Goal: Task Accomplishment & Management: Use online tool/utility

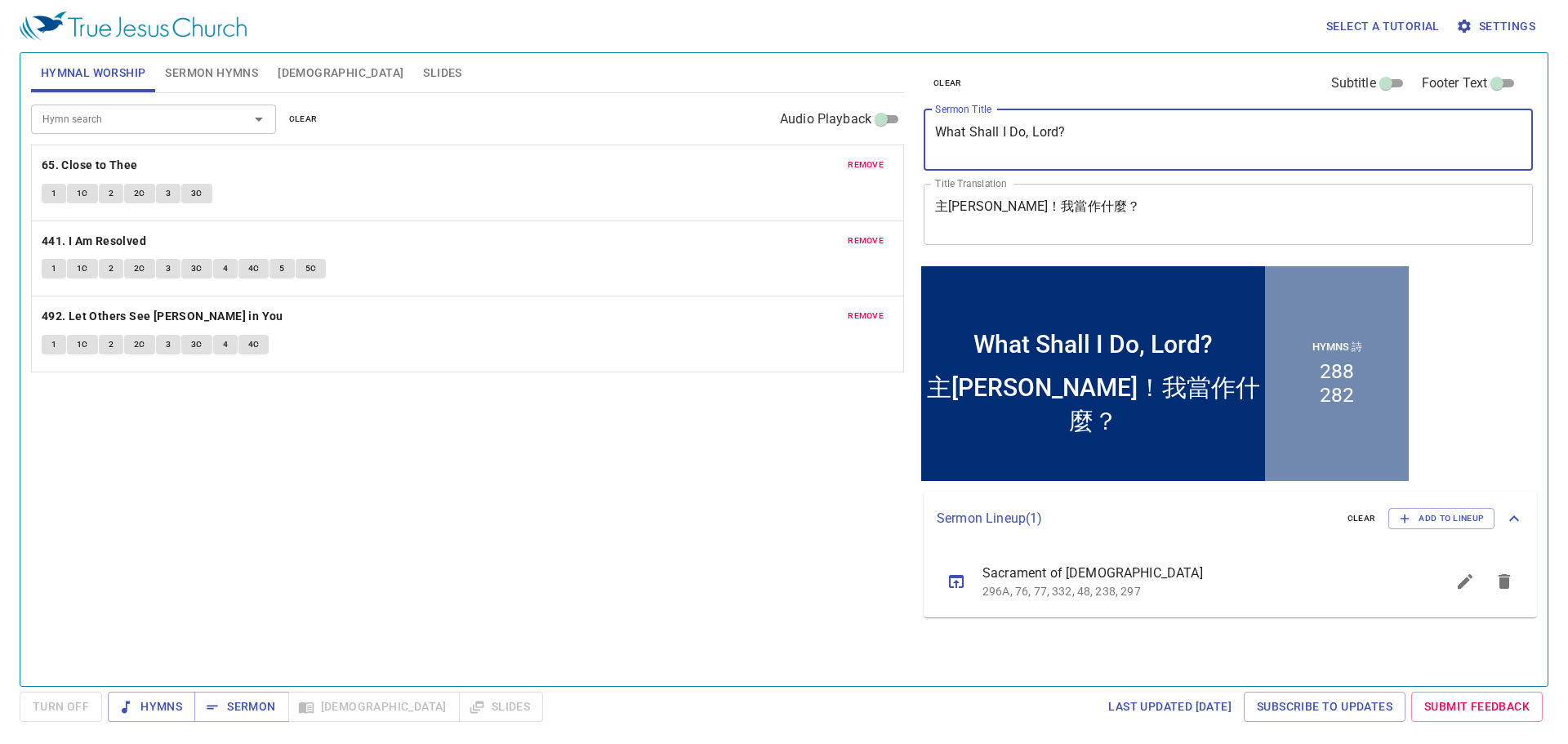
click at [1116, 139] on textarea "What Shall I Do, Lord?" at bounding box center [1228, 139] width 586 height 31
paste textarea "不要為百姓祈禱 Do Not Pray for This People"
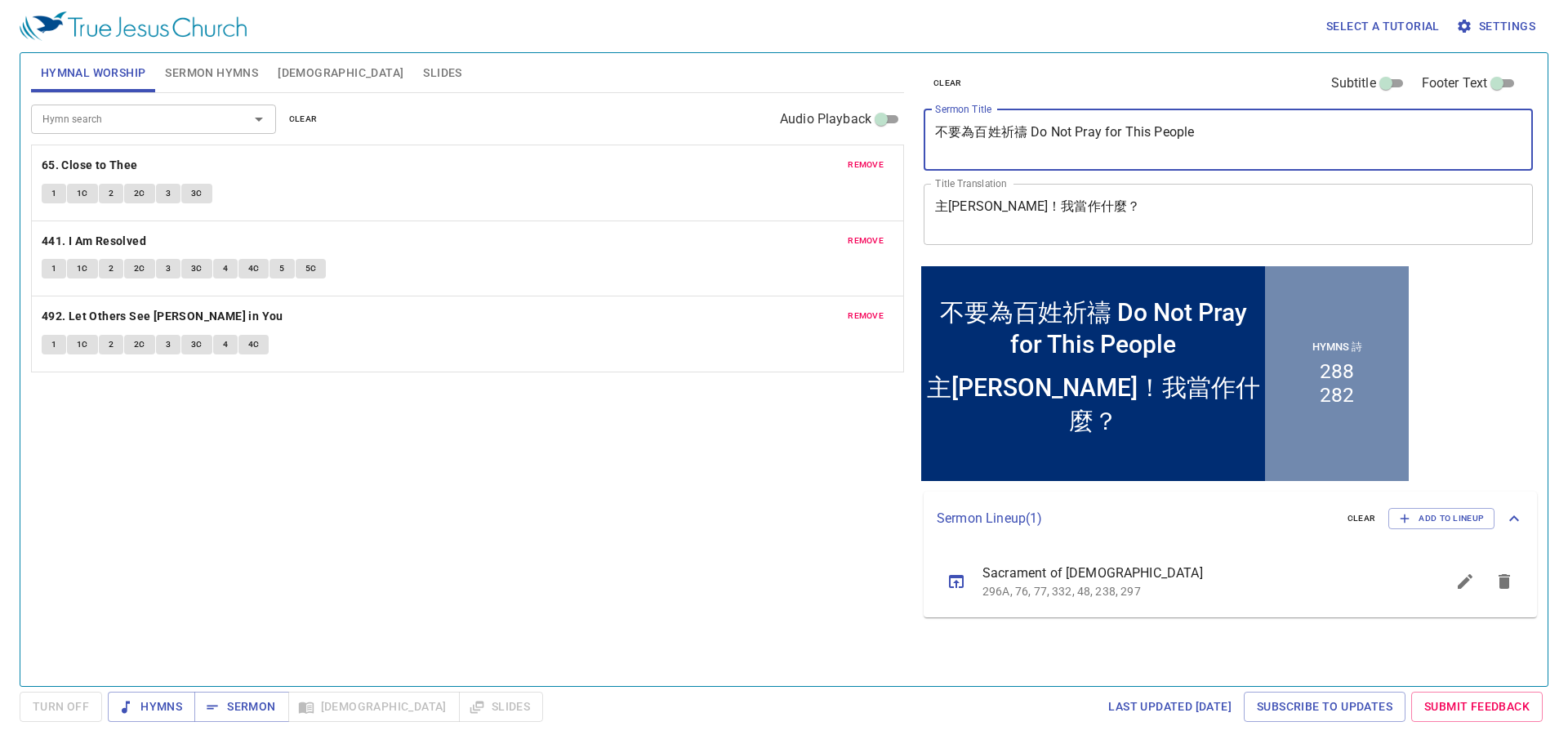
drag, startPoint x: 1029, startPoint y: 130, endPoint x: 1227, endPoint y: 146, distance: 198.6
click at [1188, 146] on textarea "不要為百姓祈禱 Do Not Pray for This People" at bounding box center [1228, 139] width 586 height 31
click at [1028, 137] on textarea "不要為百姓祈禱 Do Not Pray for This People" at bounding box center [1228, 139] width 586 height 31
drag, startPoint x: 1010, startPoint y: 128, endPoint x: 894, endPoint y: 118, distance: 116.4
click at [894, 119] on div "Hymnal Worship Sermon Hymns Bible Slides Hymn search Hymn search clear Audio Pl…" at bounding box center [783, 363] width 1519 height 633
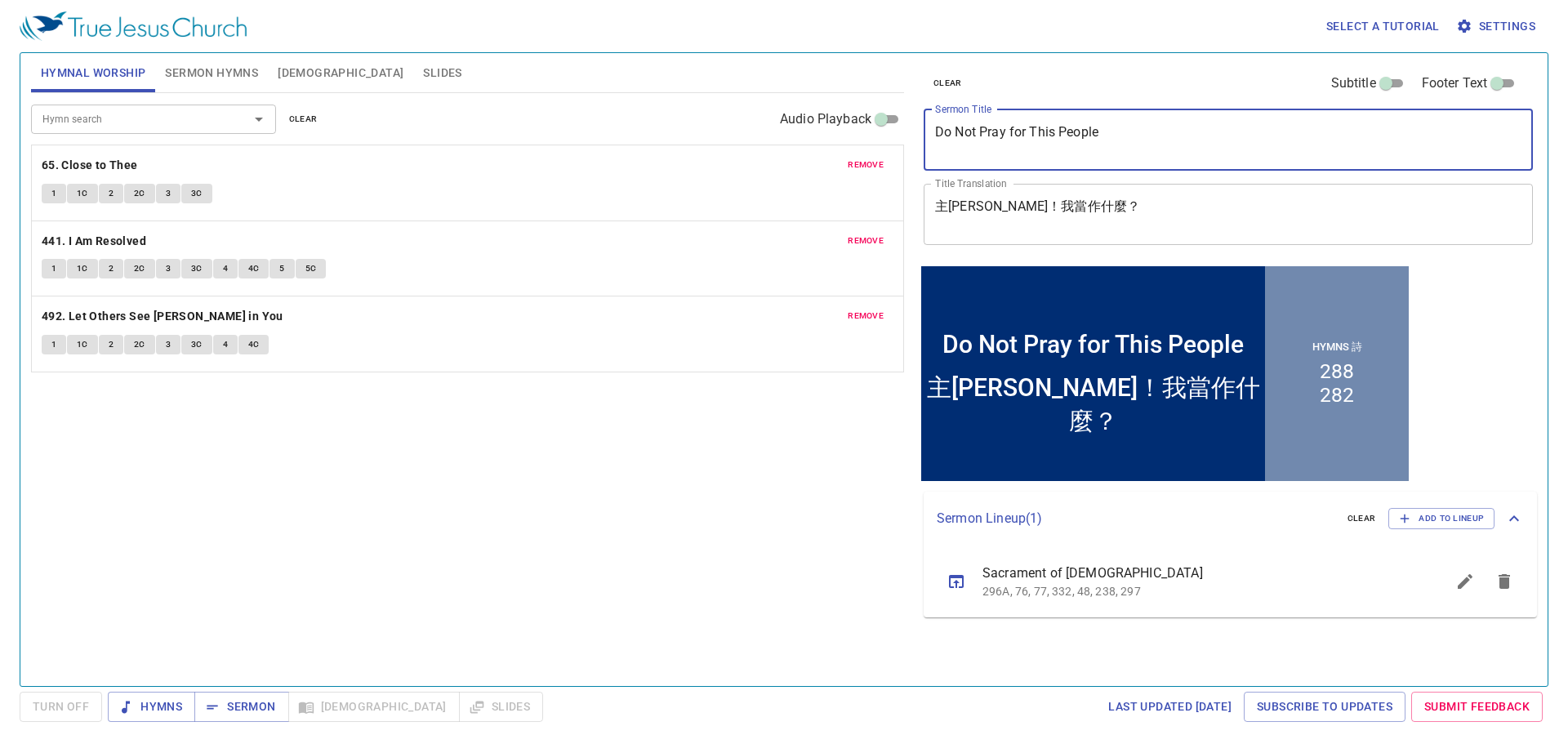
type textarea "Do Not Pray for This People"
click at [1045, 199] on textarea "主阿！我當作什麼？" at bounding box center [1228, 214] width 586 height 31
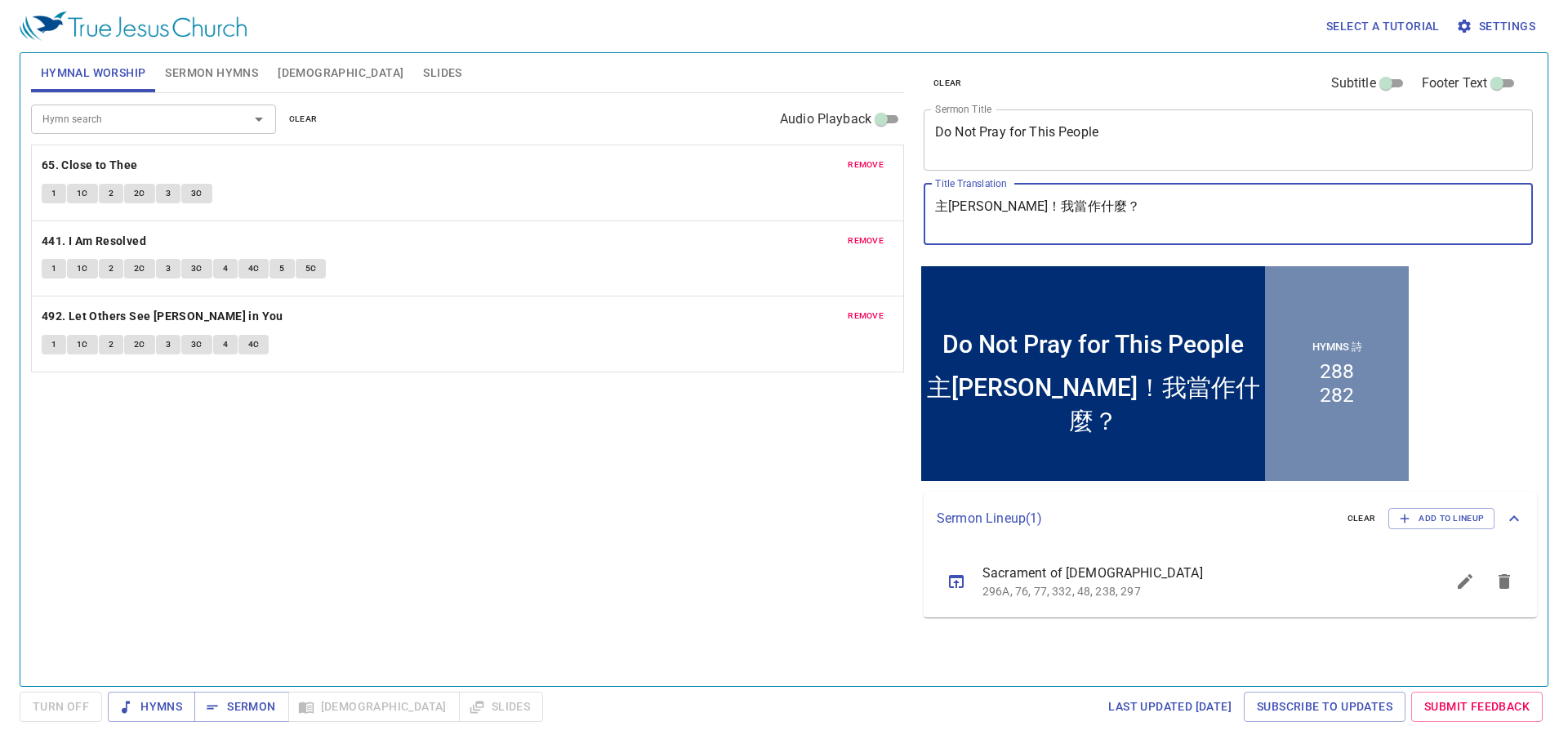
paste textarea "要為百姓祈禱"
type textarea "不要為百姓祈禱"
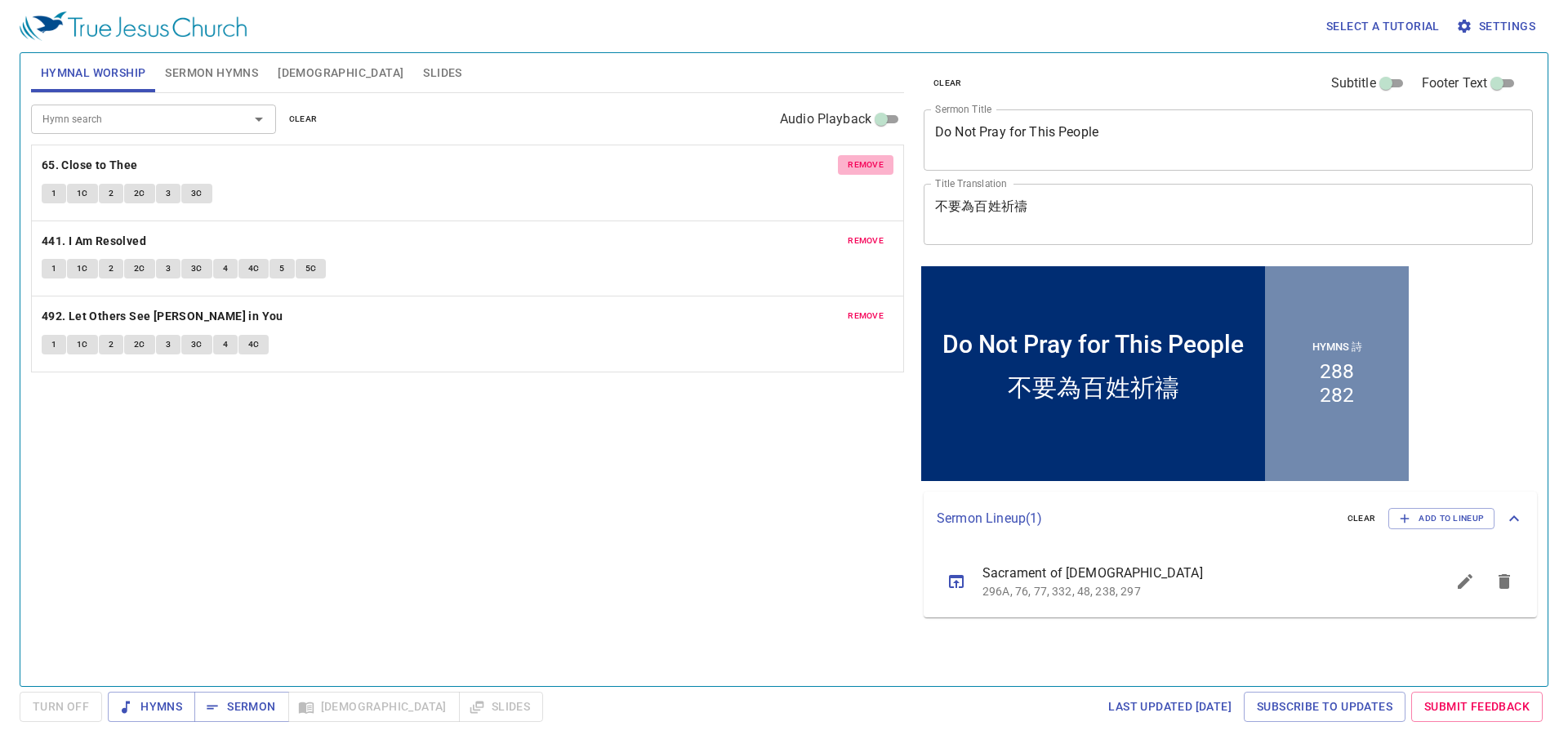
click at [860, 170] on span "remove" at bounding box center [866, 164] width 36 height 14
click at [860, 234] on span "remove" at bounding box center [866, 241] width 36 height 14
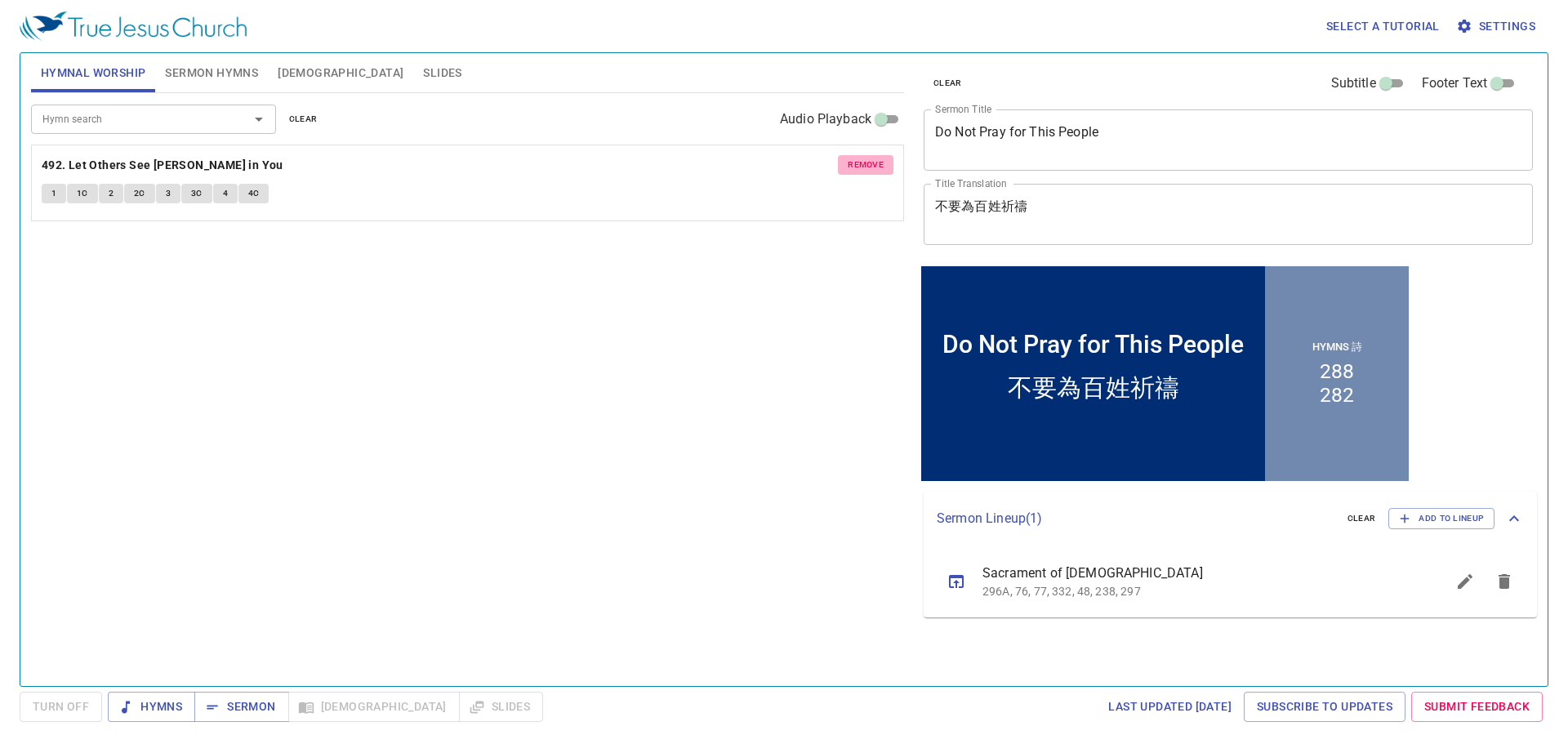
click at [860, 170] on span "remove" at bounding box center [866, 164] width 36 height 14
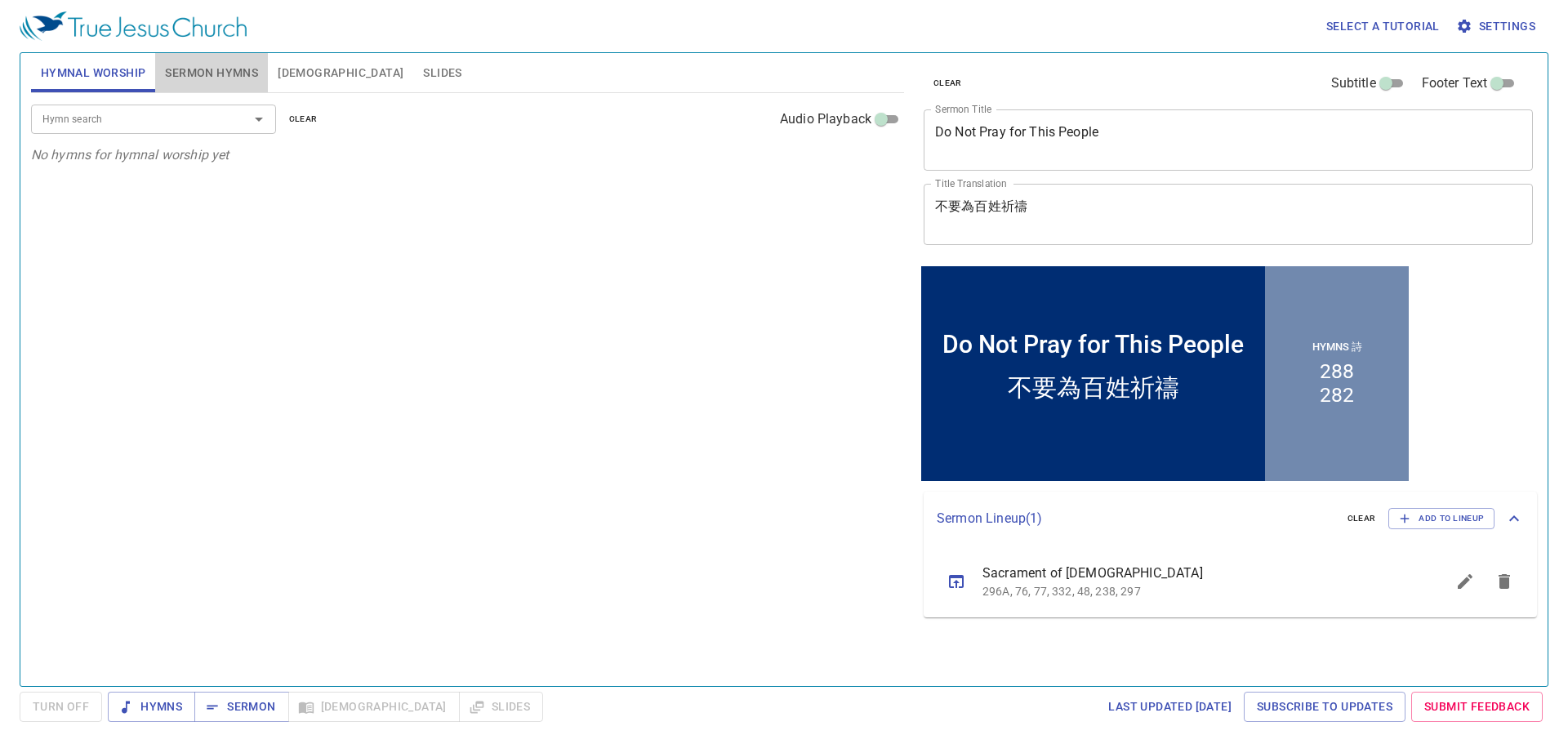
click at [207, 72] on span "Sermon Hymns" at bounding box center [212, 73] width 93 height 21
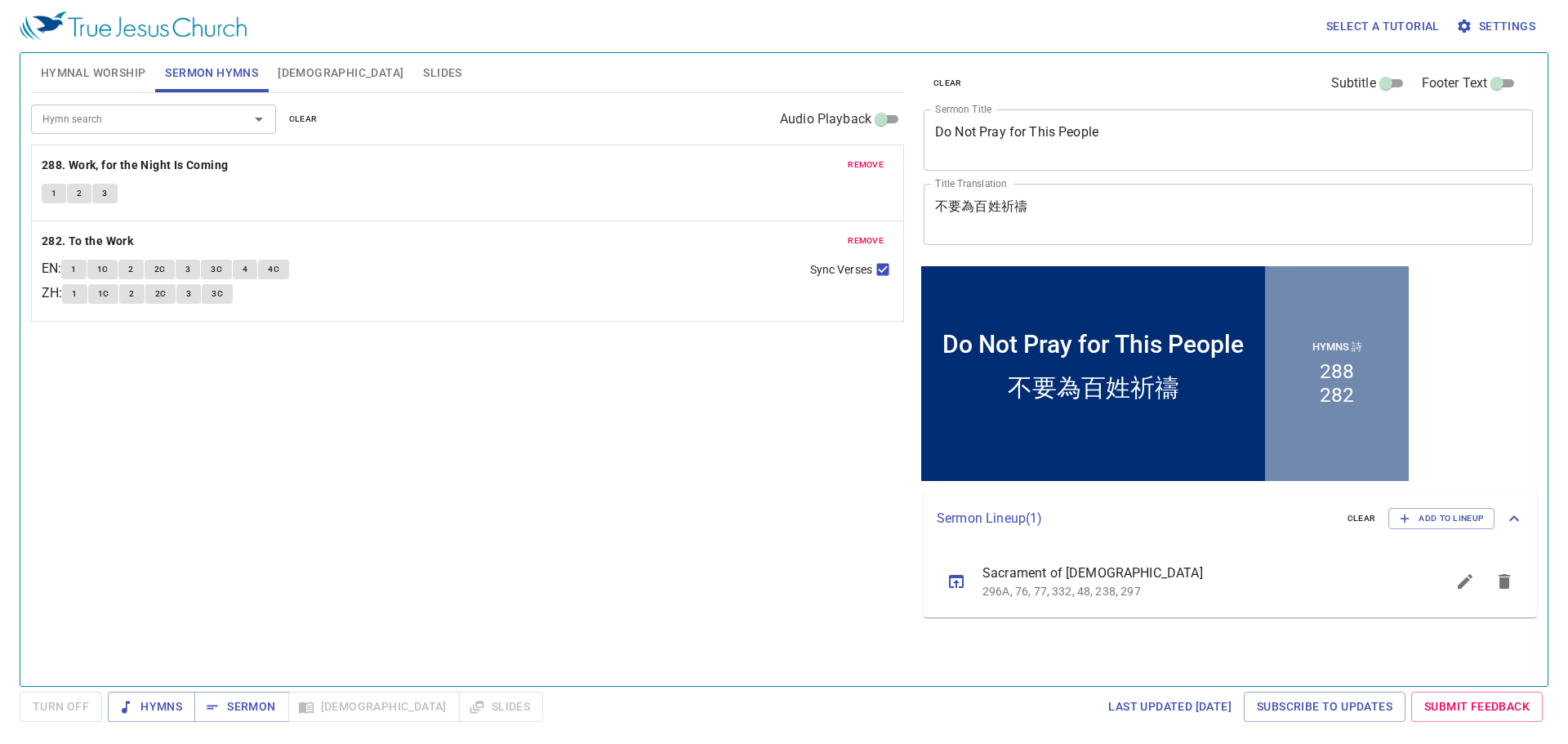
click at [871, 163] on span "remove" at bounding box center [866, 164] width 36 height 14
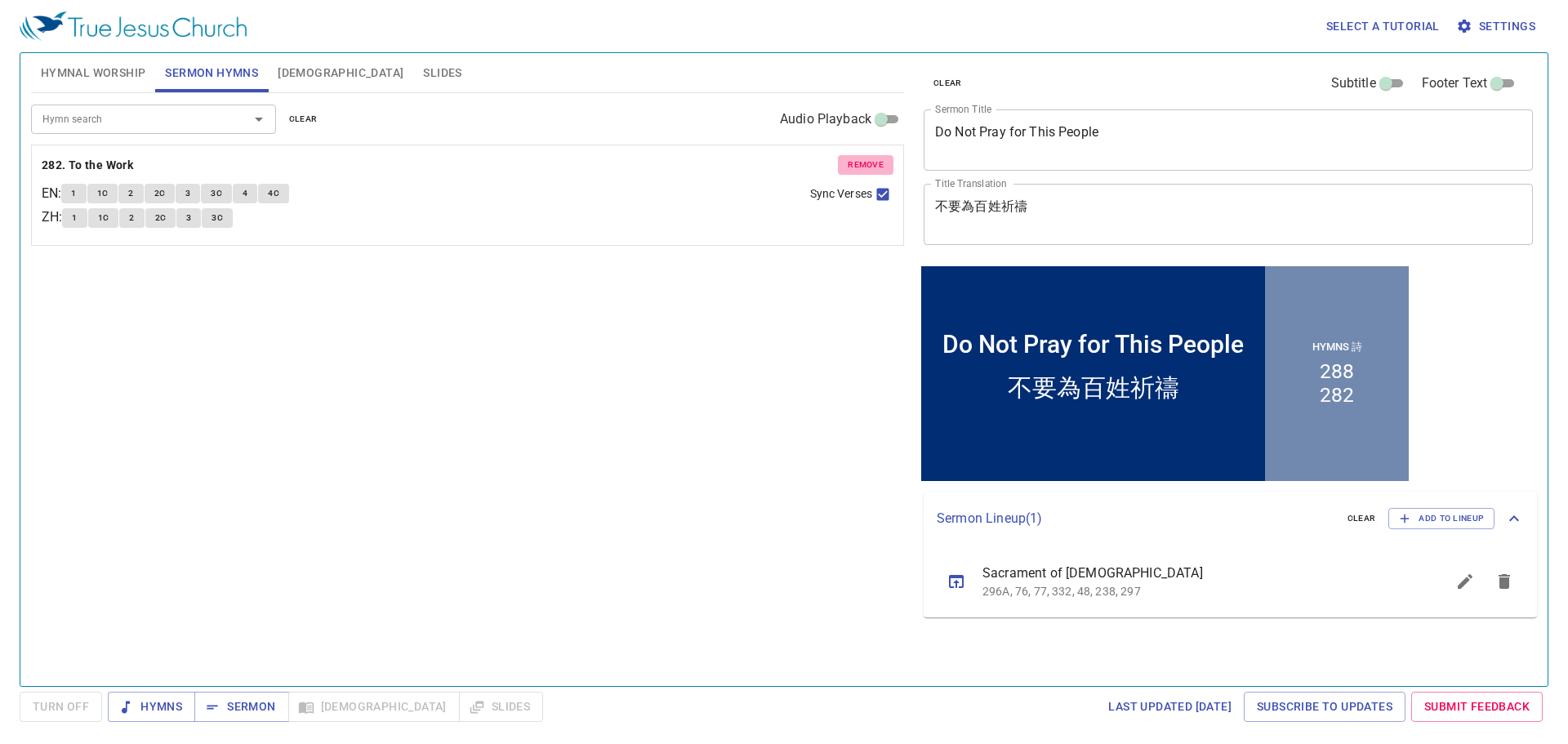
click at [871, 163] on span "remove" at bounding box center [866, 164] width 36 height 14
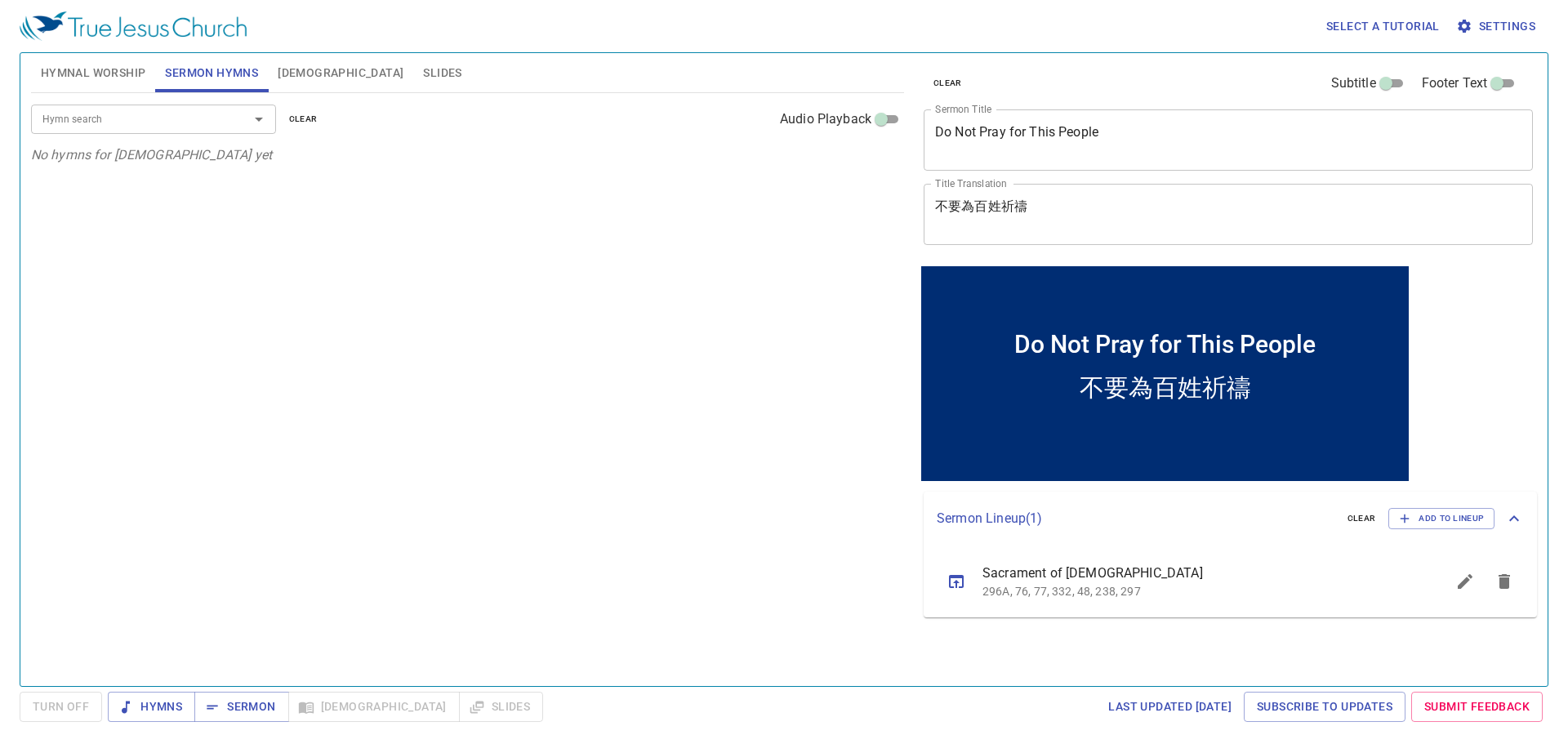
click at [101, 132] on div "Hymn search" at bounding box center [154, 119] width 245 height 29
type input "1"
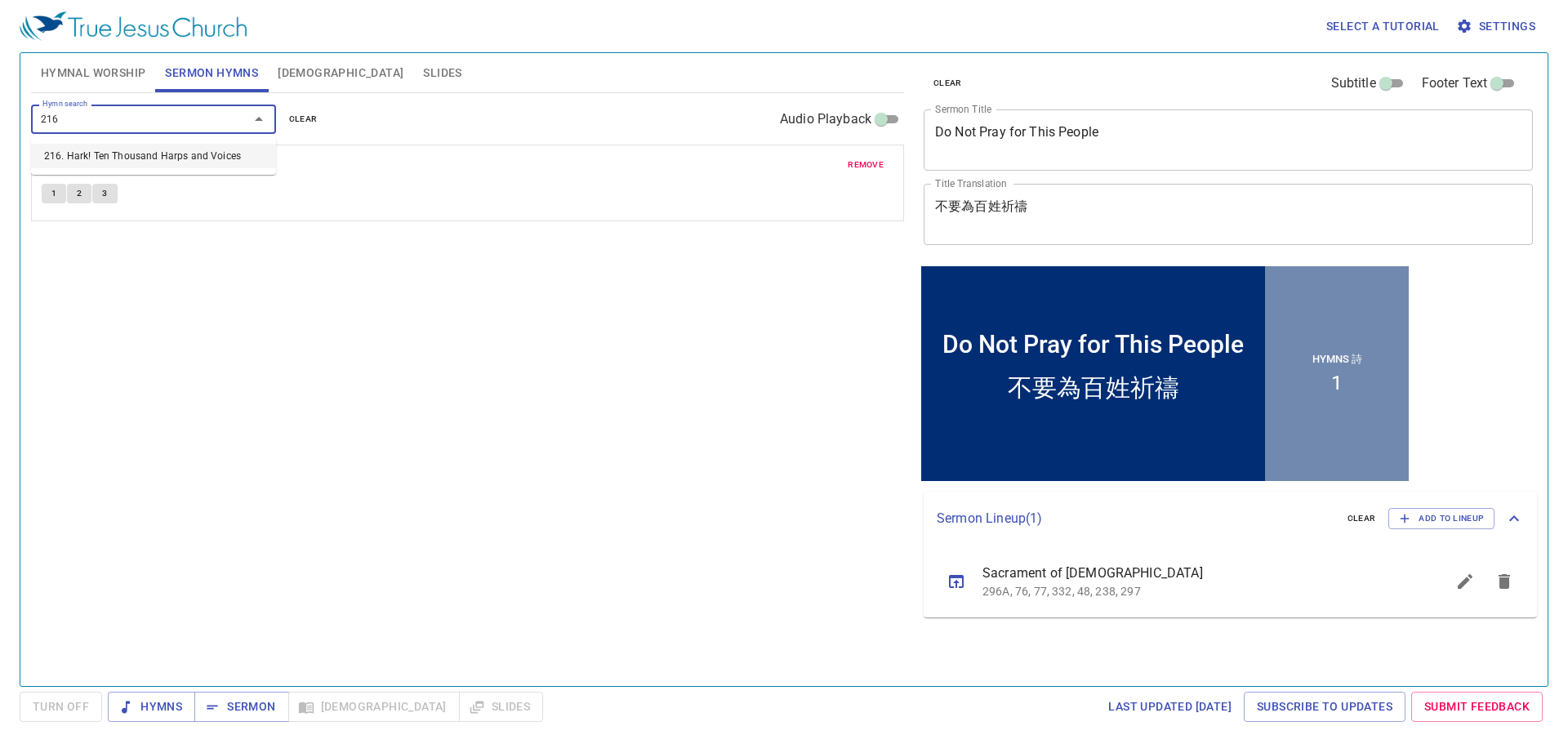
type input "216. Hark! Ten Thousand Harps and Voices"
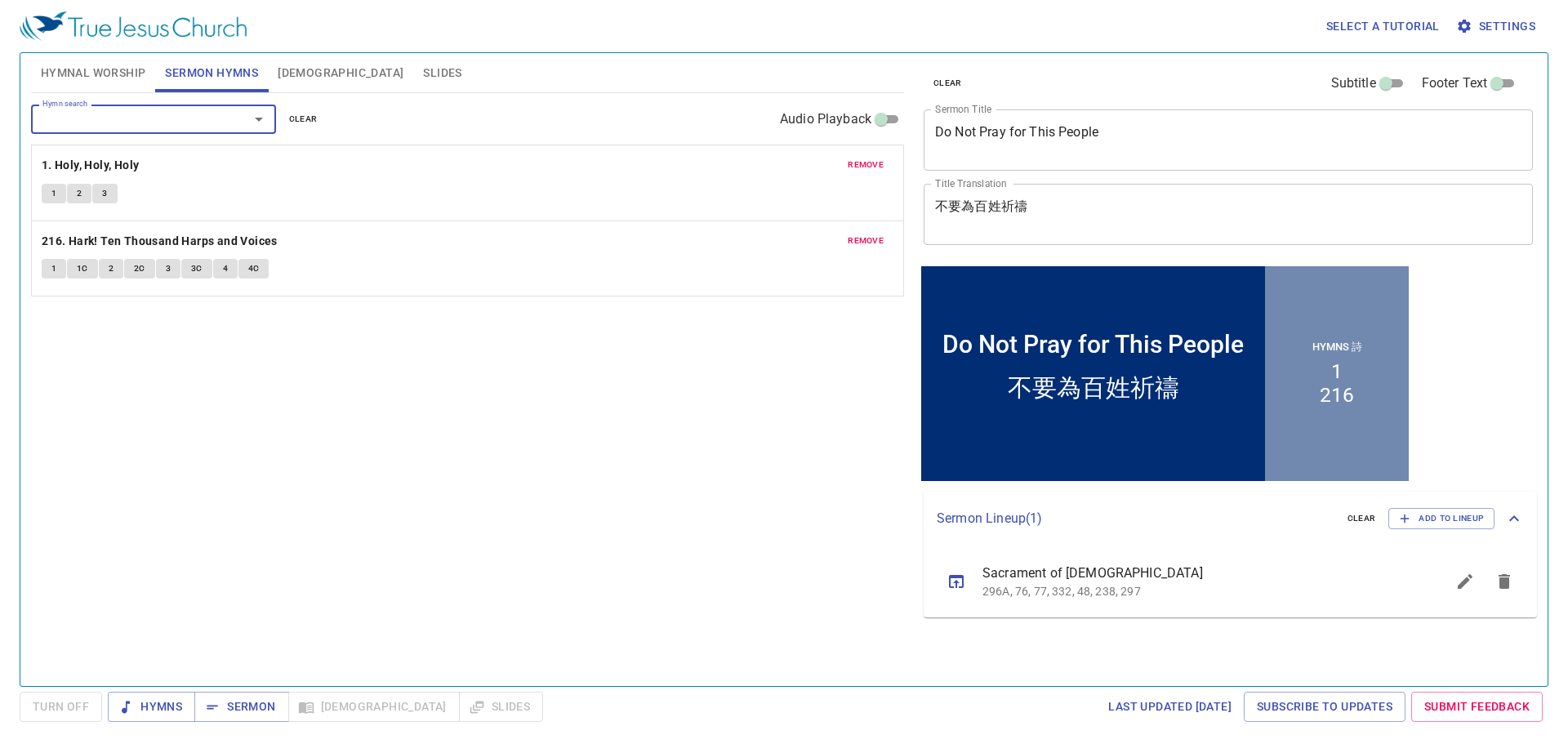
click at [100, 67] on span "Hymnal Worship" at bounding box center [92, 73] width 105 height 21
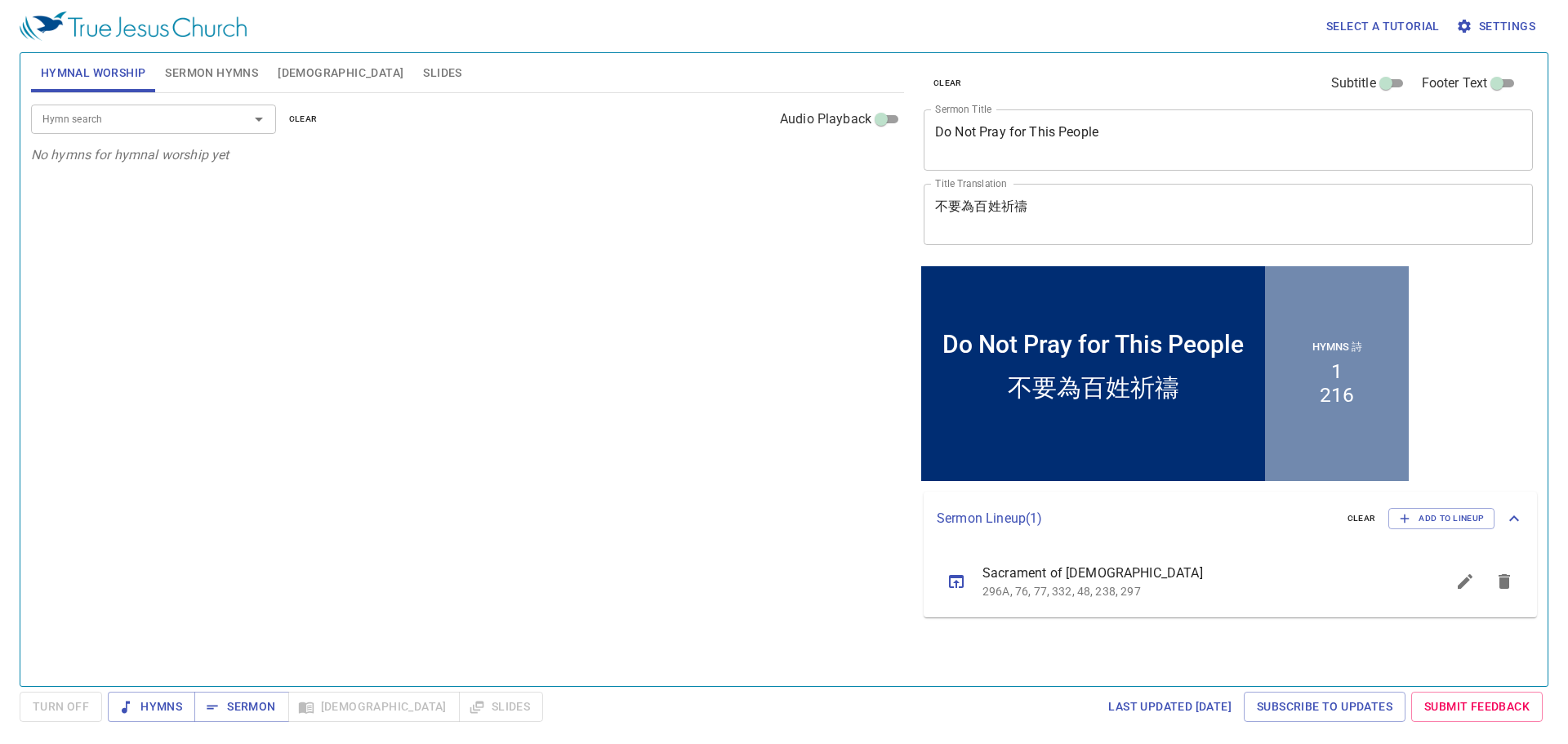
click at [199, 68] on span "Sermon Hymns" at bounding box center [212, 73] width 93 height 21
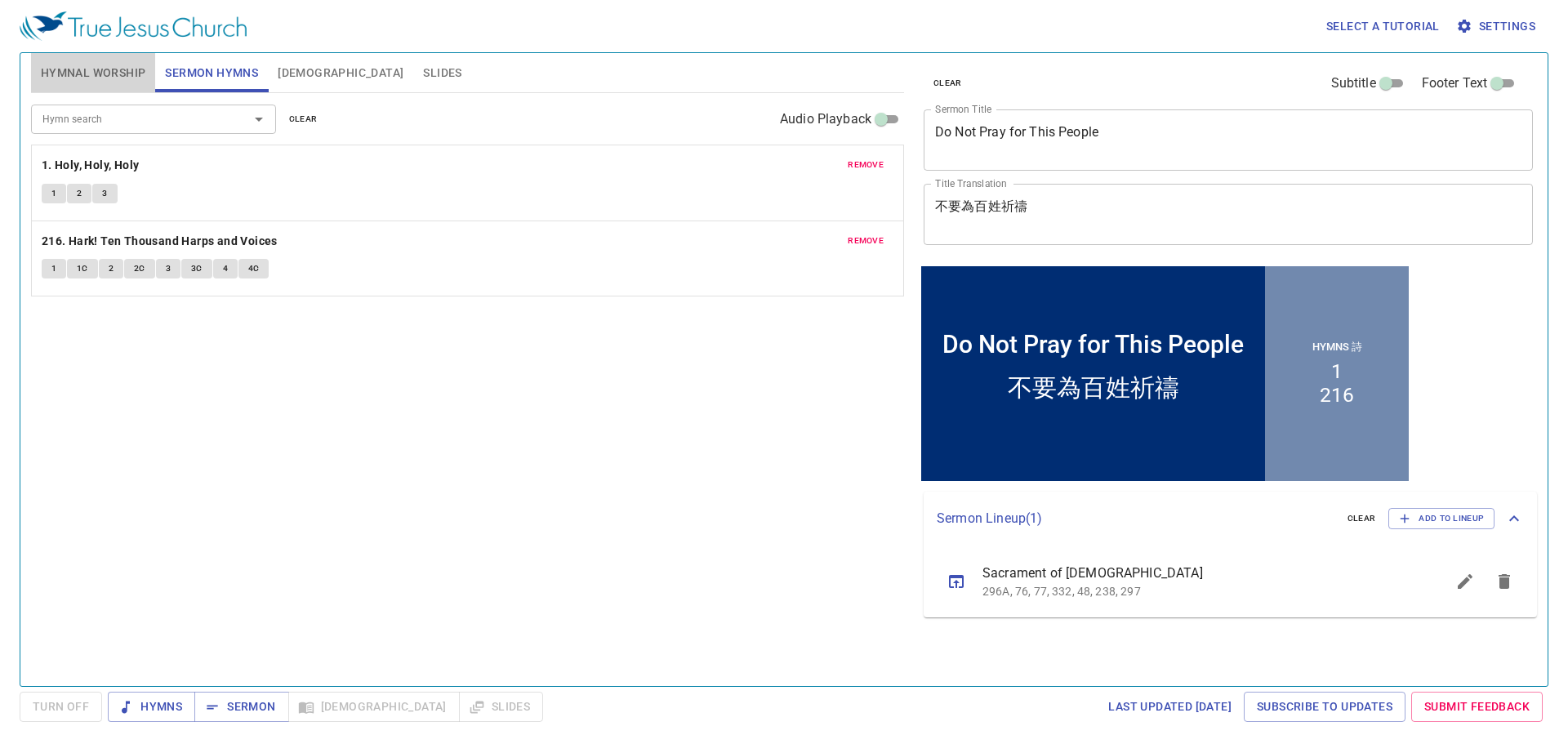
click at [114, 74] on span "Hymnal Worship" at bounding box center [92, 73] width 105 height 21
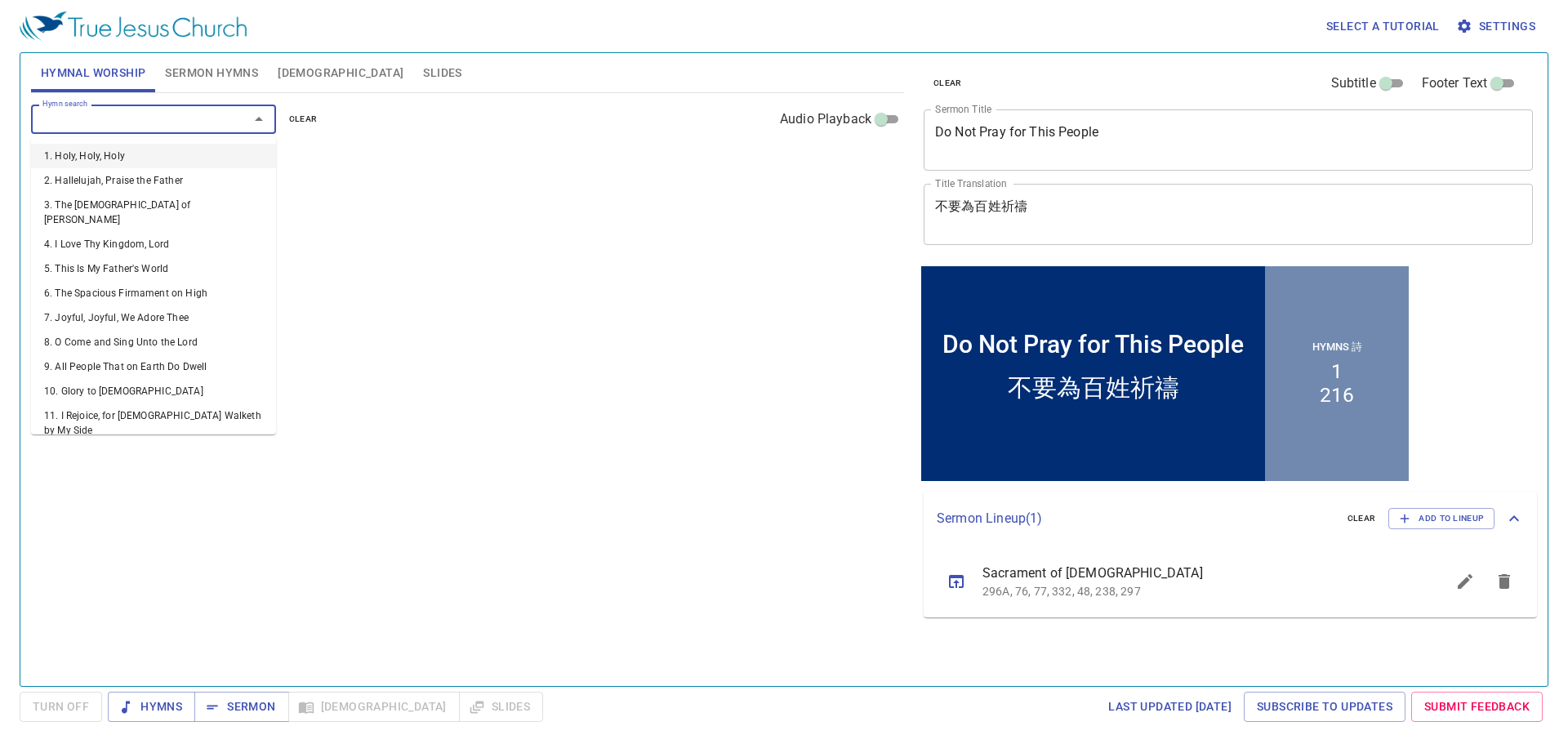
click at [199, 116] on input "Hymn search" at bounding box center [129, 119] width 187 height 19
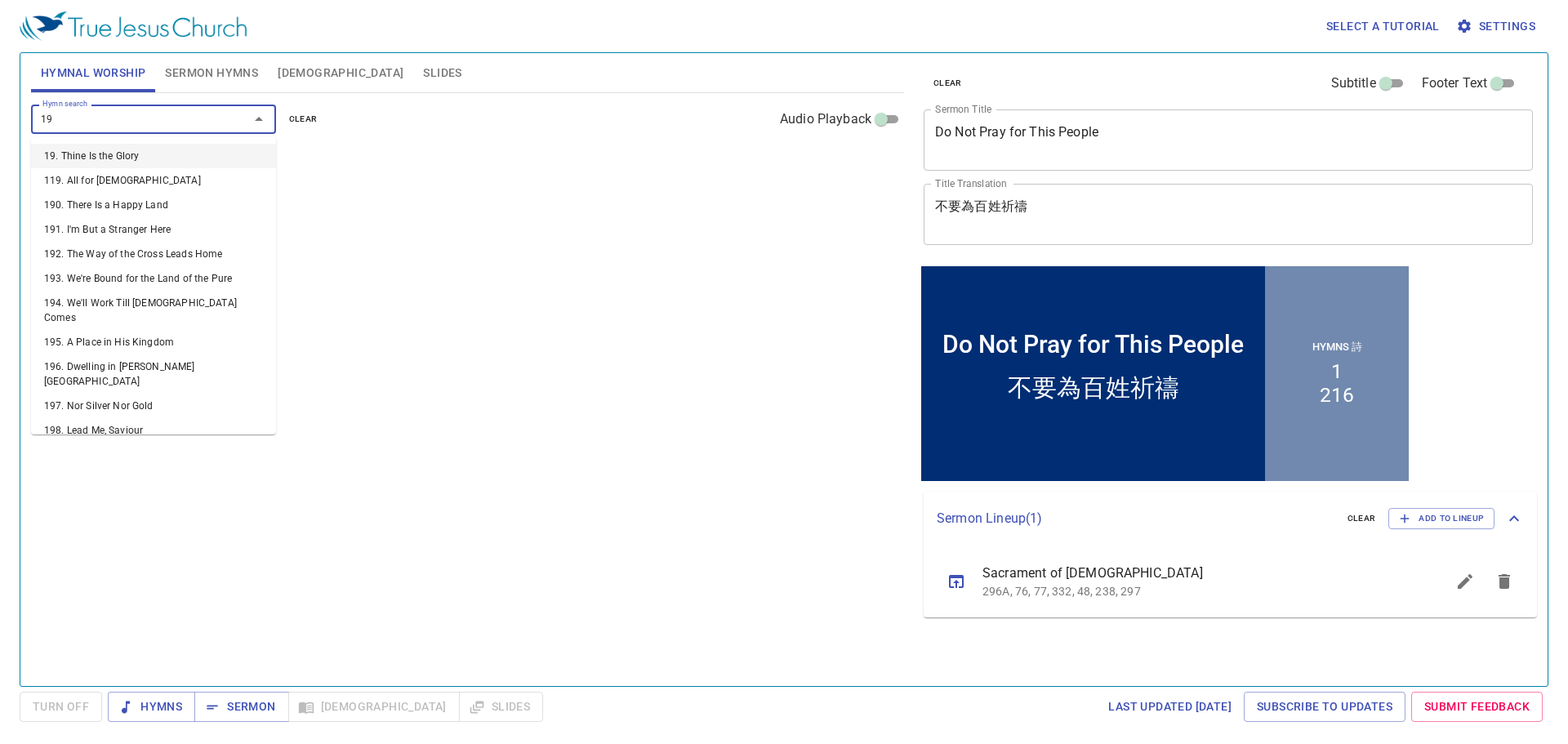
type input "191"
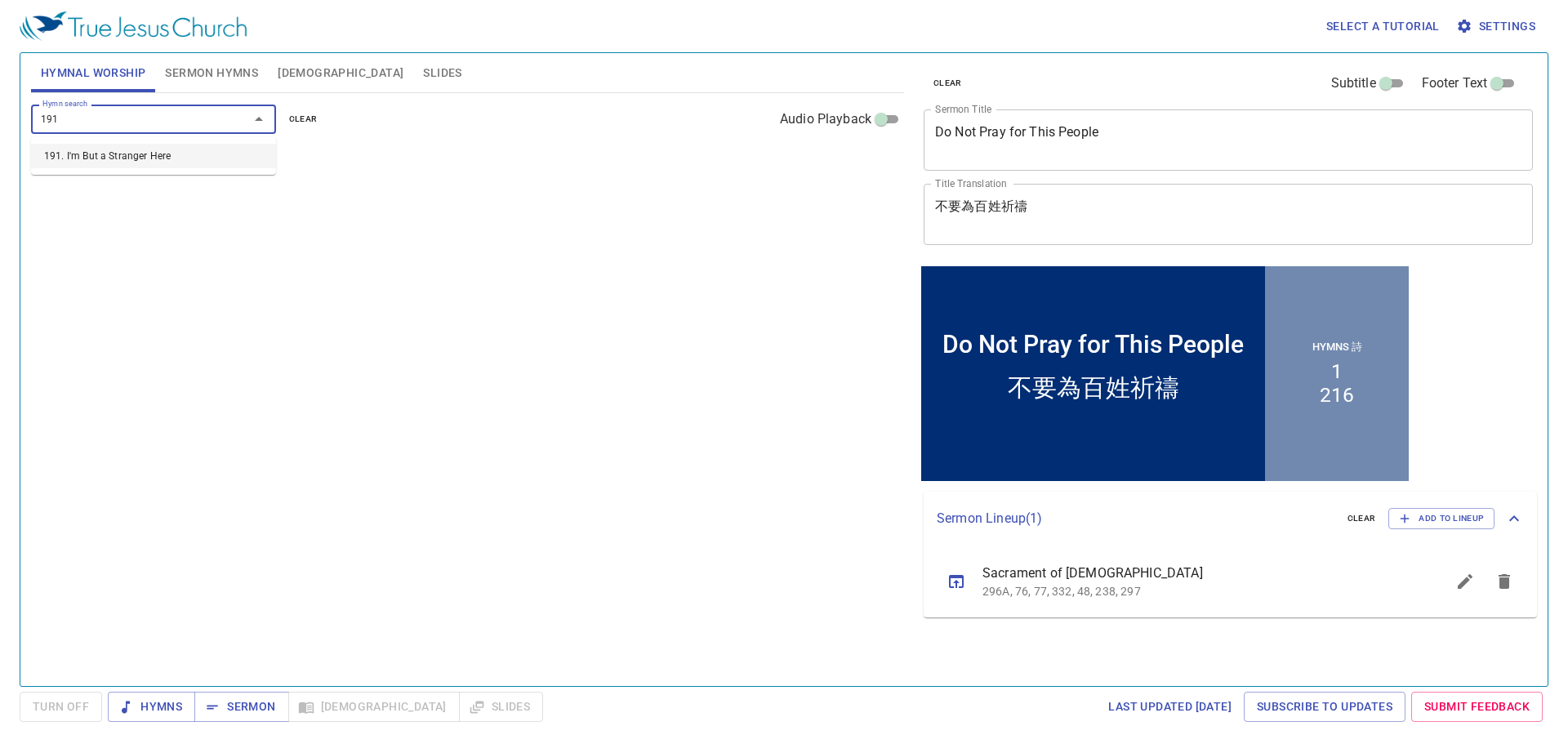
click at [113, 153] on li "191. I'm But a Stranger Here" at bounding box center [154, 155] width 245 height 24
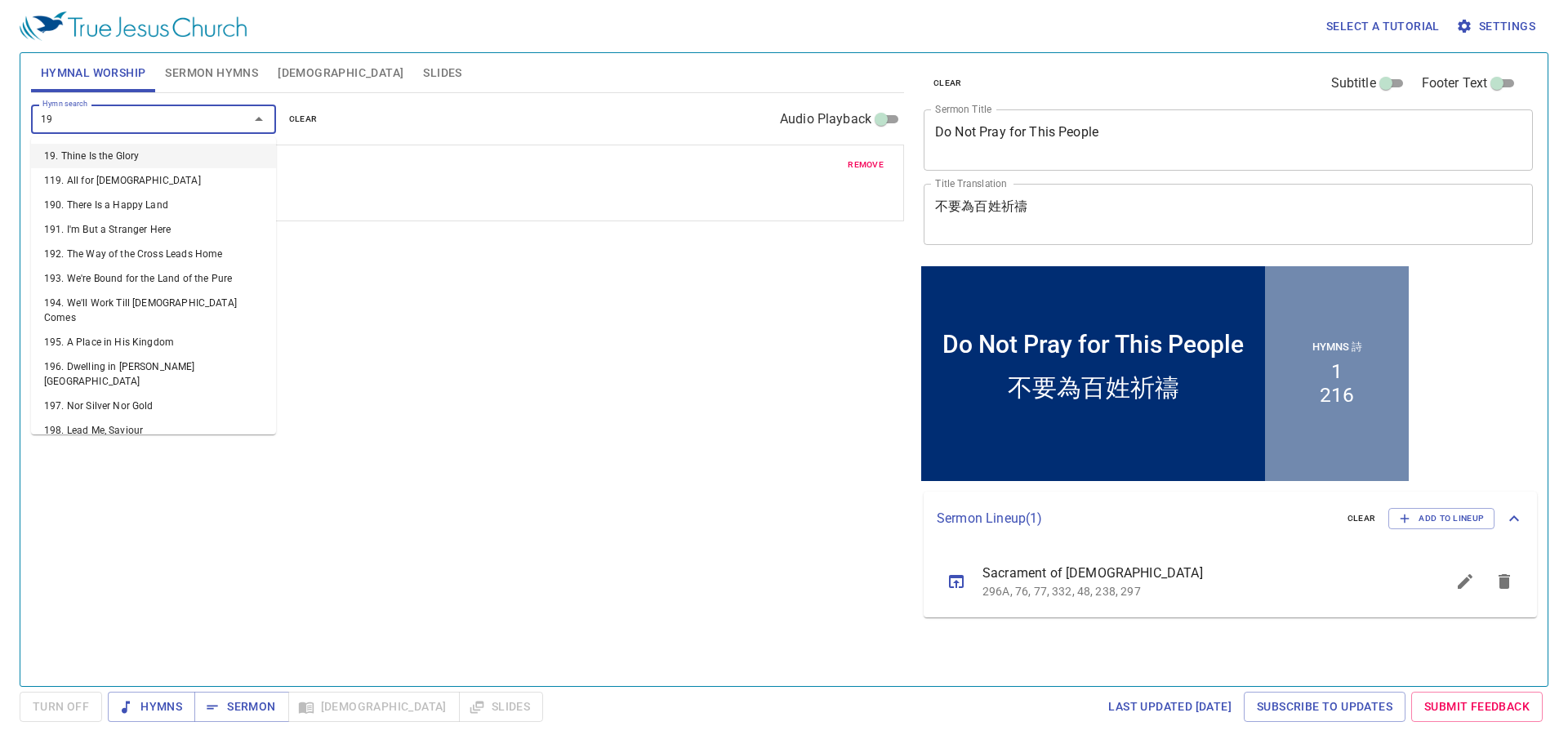
type input "194"
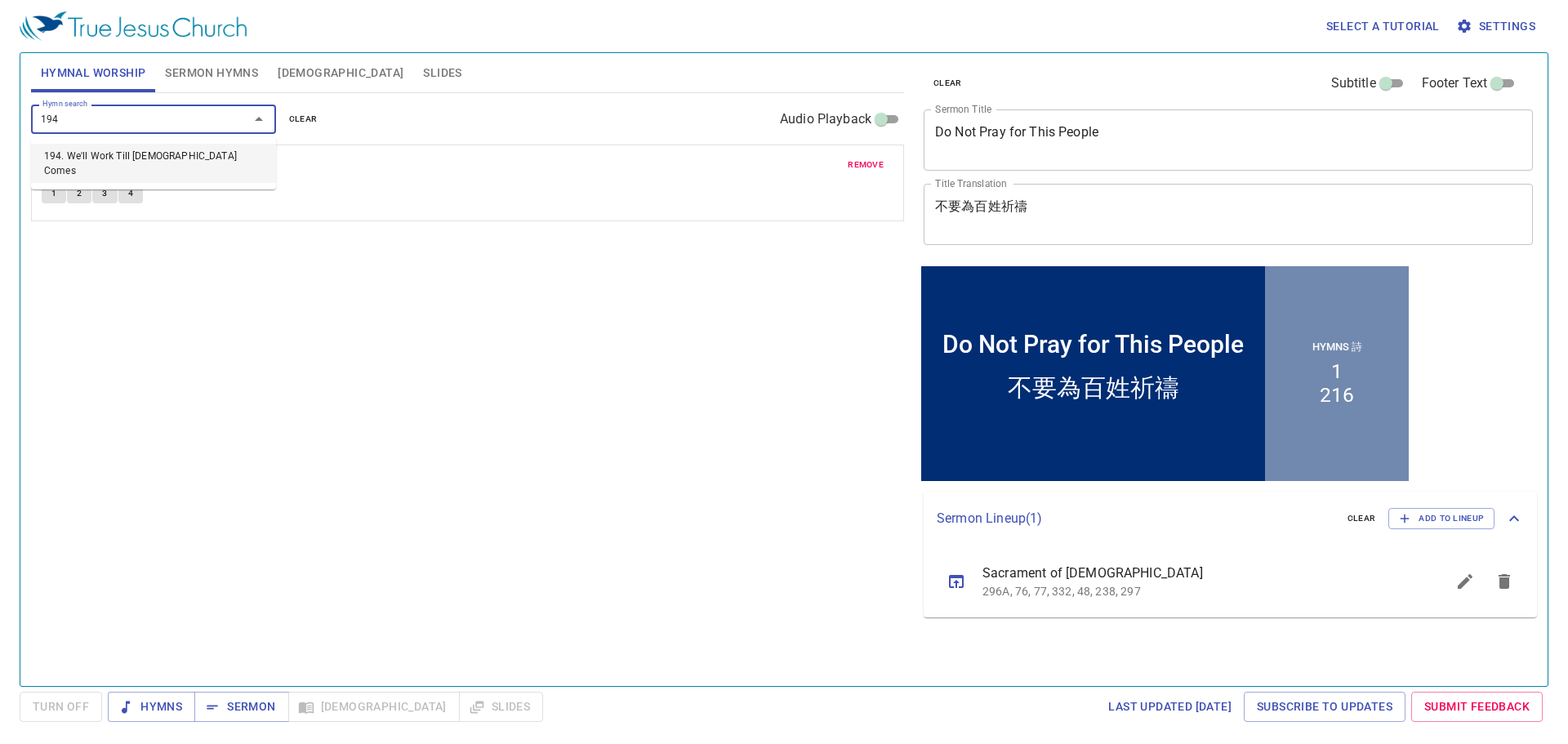
click at [113, 153] on li "194. We'll Work Till [DEMOGRAPHIC_DATA] Comes" at bounding box center [154, 164] width 245 height 40
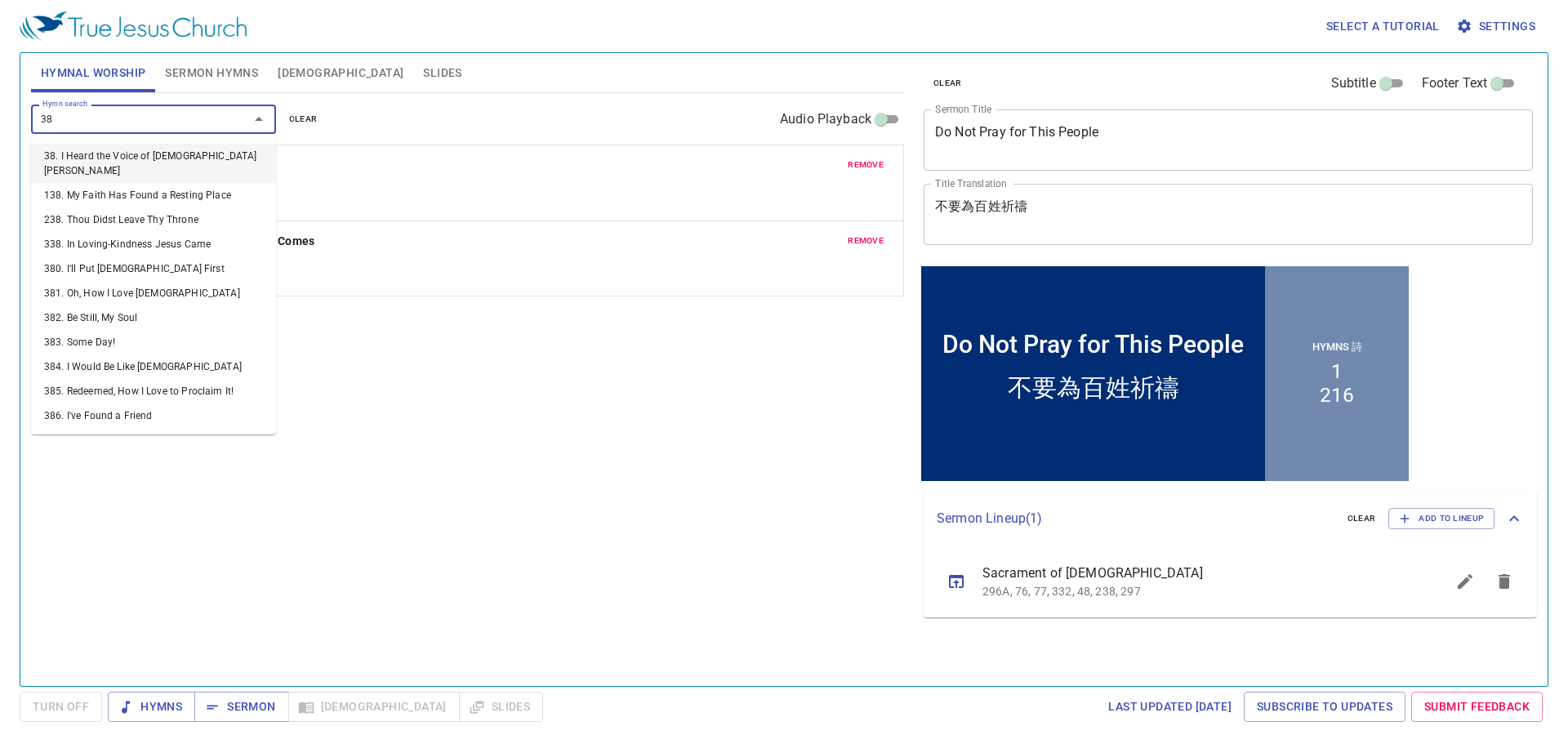
type input "388"
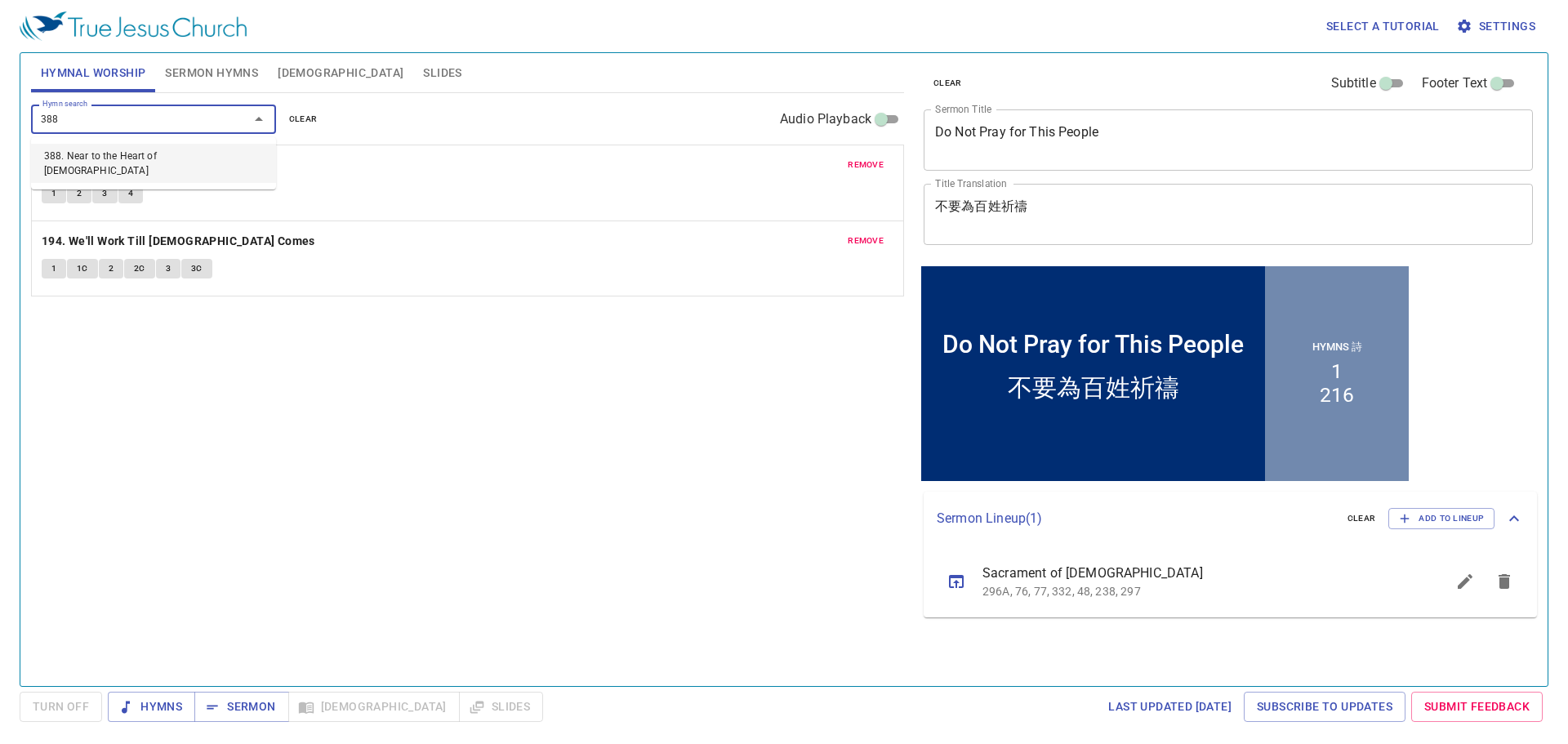
click at [108, 152] on li "388. Near to the Heart of [DEMOGRAPHIC_DATA]" at bounding box center [154, 164] width 245 height 40
click at [229, 67] on span "Sermon Hymns" at bounding box center [212, 73] width 93 height 21
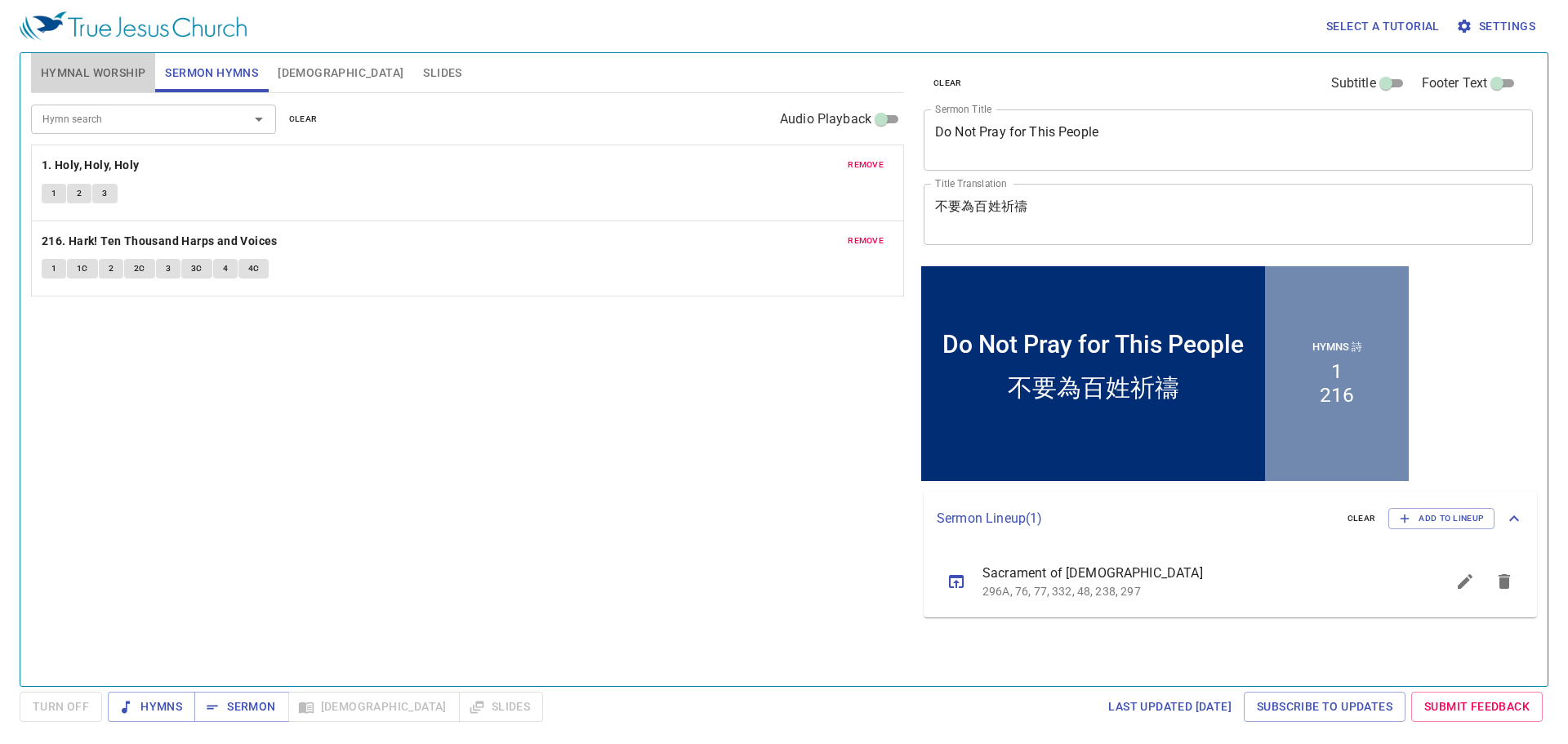
drag, startPoint x: 102, startPoint y: 72, endPoint x: 75, endPoint y: 76, distance: 27.3
click at [75, 76] on span "Hymnal Worship" at bounding box center [92, 73] width 105 height 21
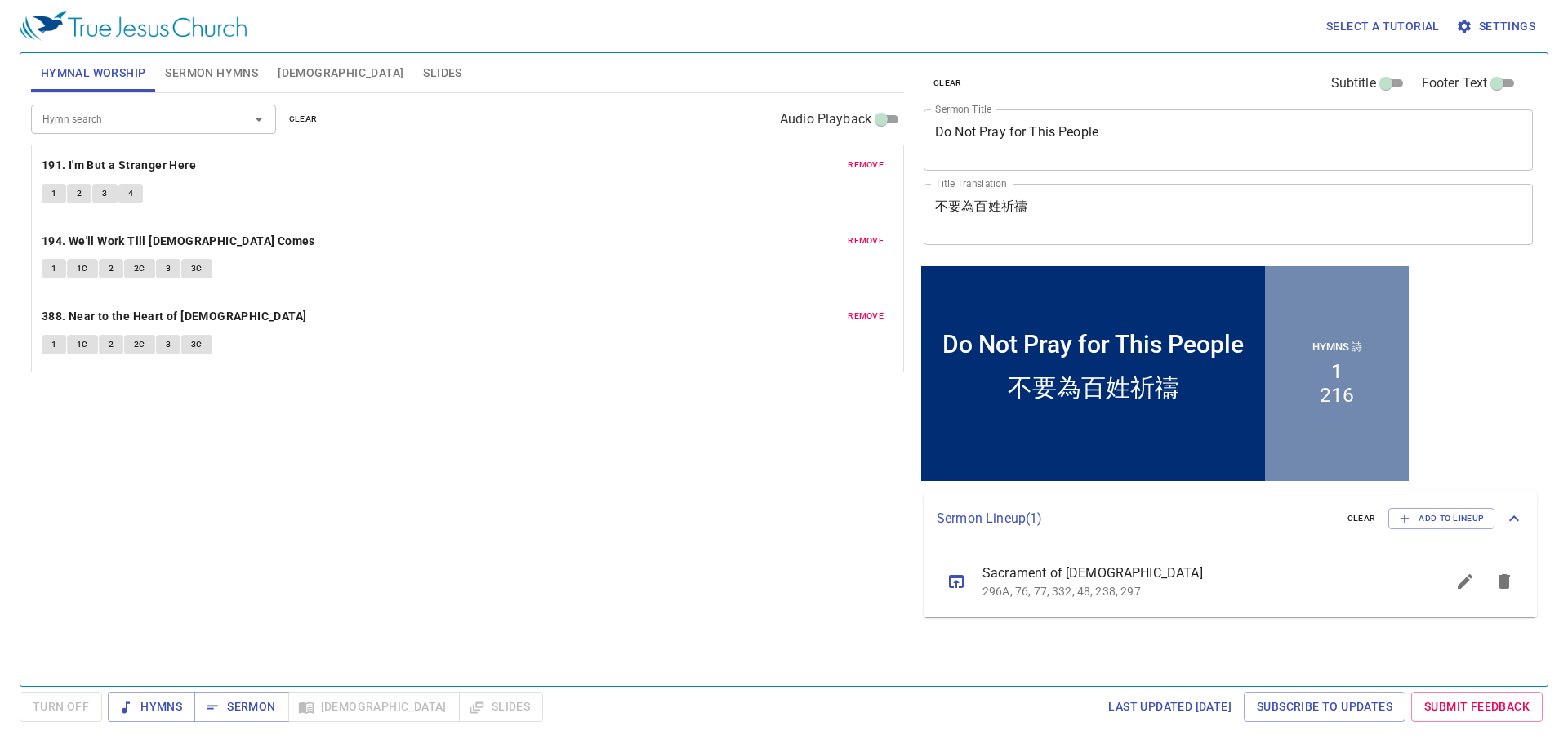
click at [192, 85] on button "Sermon Hymns" at bounding box center [211, 73] width 112 height 40
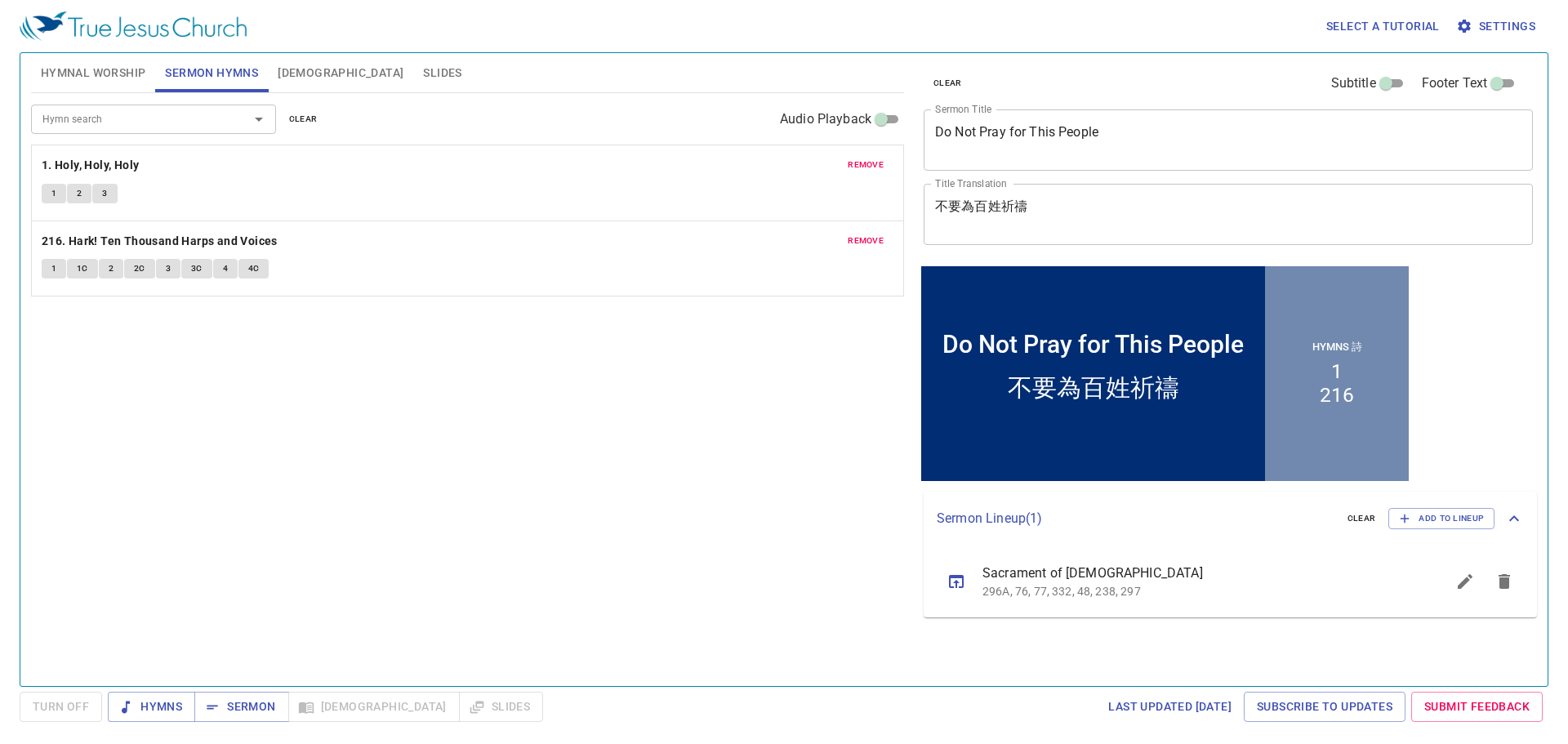
click at [92, 53] on button "Hymnal Worship" at bounding box center [93, 73] width 125 height 40
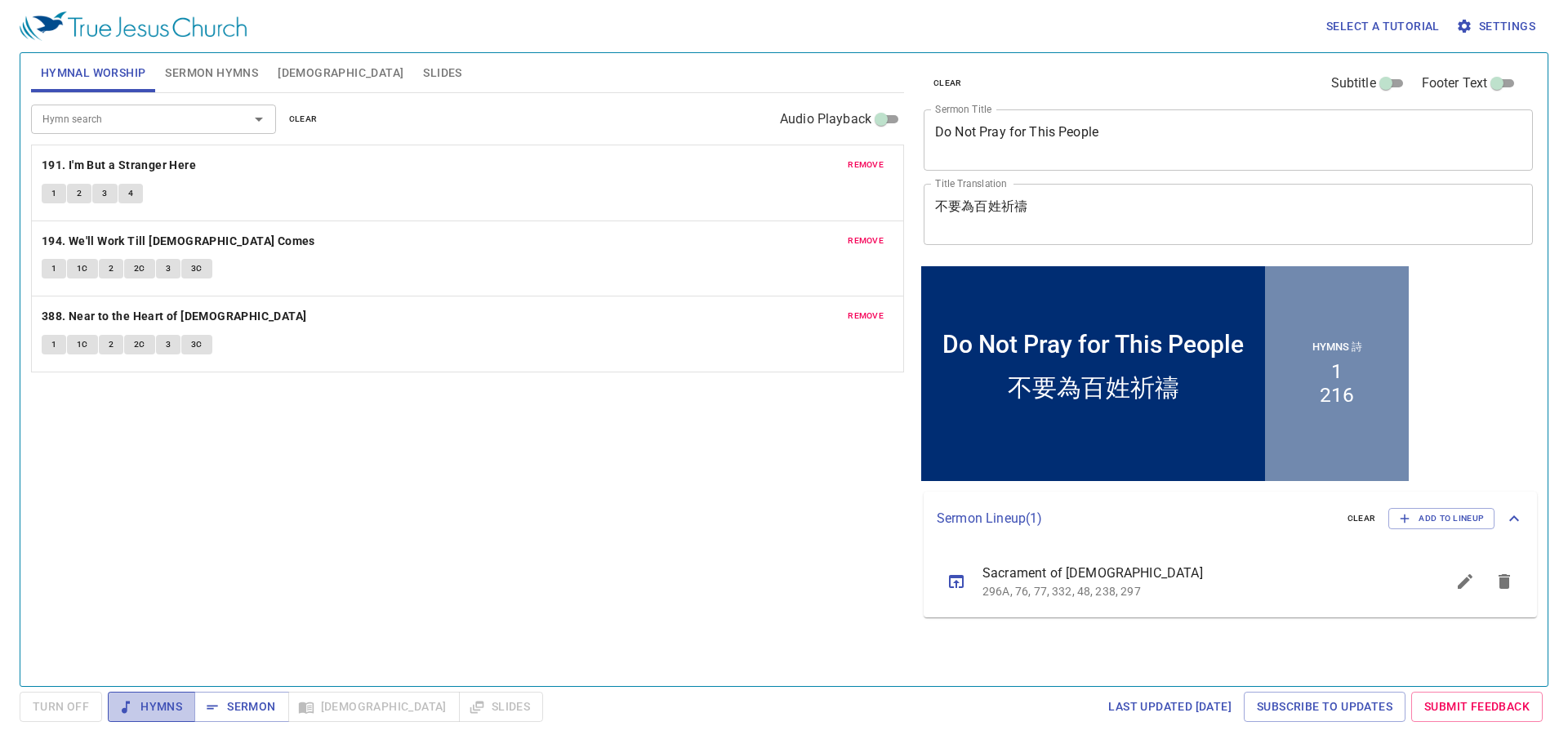
click at [137, 607] on span "Hymns" at bounding box center [152, 707] width 61 height 21
click at [56, 198] on span "1" at bounding box center [53, 193] width 4 height 14
click at [79, 195] on span "2" at bounding box center [78, 193] width 4 height 14
click at [104, 192] on span "3" at bounding box center [104, 193] width 4 height 14
click at [130, 193] on span "4" at bounding box center [130, 193] width 4 height 14
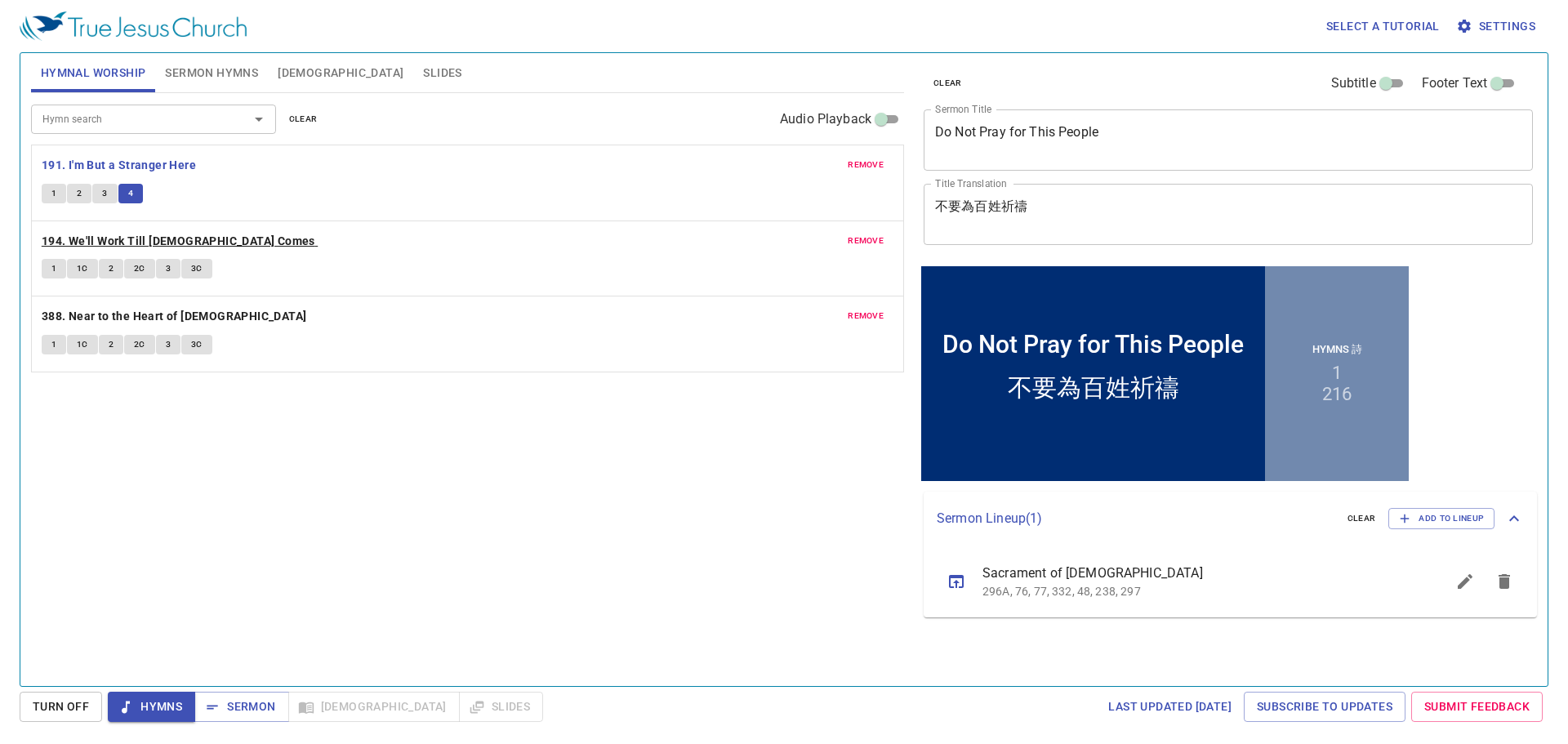
click at [166, 237] on b "194. We'll Work Till [DEMOGRAPHIC_DATA] Comes" at bounding box center [178, 241] width 274 height 21
click at [58, 266] on button "1" at bounding box center [53, 269] width 24 height 20
click at [84, 272] on span "1C" at bounding box center [82, 269] width 12 height 14
click at [117, 264] on button "2" at bounding box center [110, 269] width 24 height 20
click at [139, 262] on span "2C" at bounding box center [139, 269] width 12 height 14
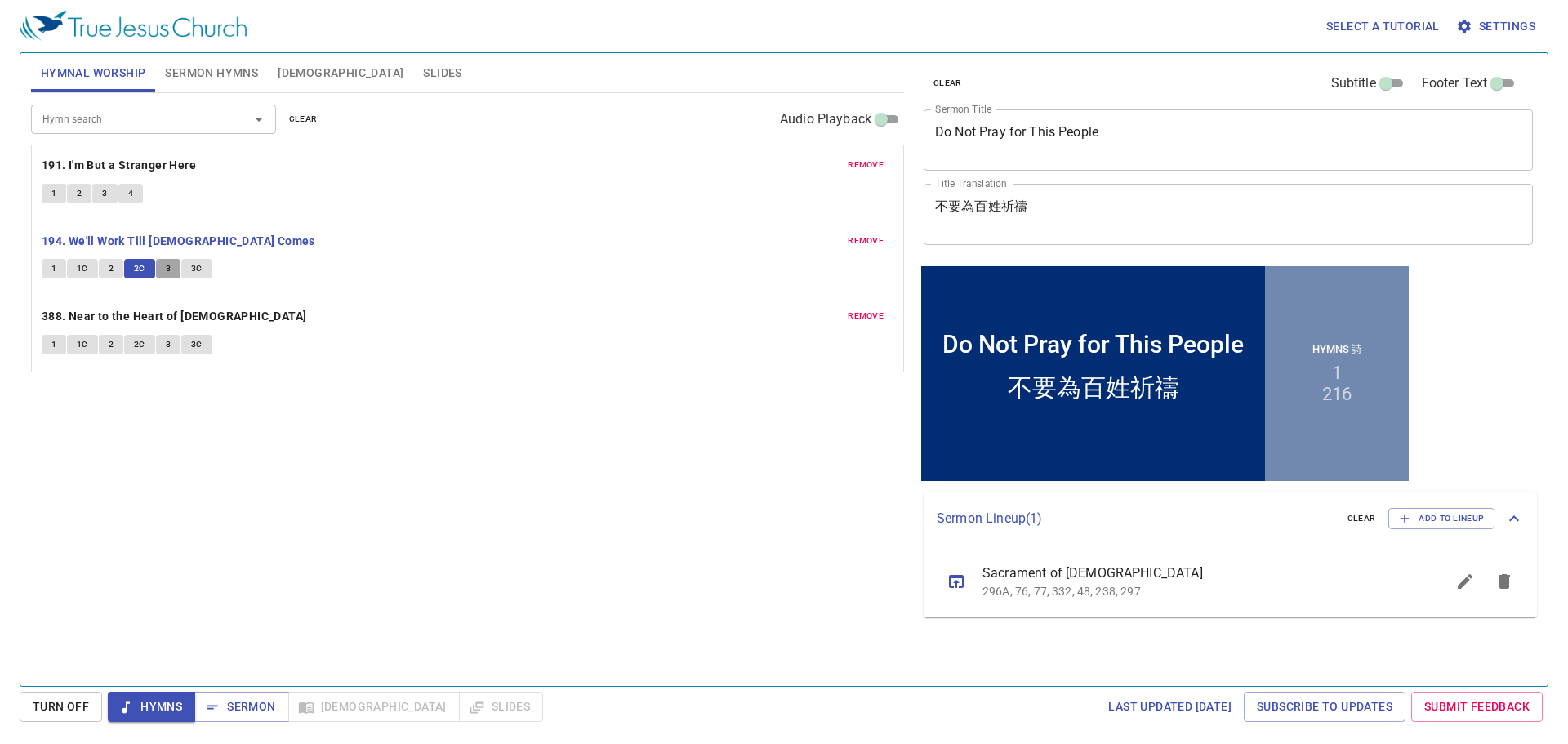
click at [163, 261] on button "3" at bounding box center [168, 269] width 24 height 20
click at [192, 261] on span "3C" at bounding box center [197, 269] width 12 height 14
click at [97, 310] on b "388. Near to the Heart of [DEMOGRAPHIC_DATA]" at bounding box center [174, 316] width 266 height 21
click at [56, 340] on span "1" at bounding box center [53, 345] width 4 height 14
click at [80, 338] on span "1C" at bounding box center [82, 345] width 12 height 14
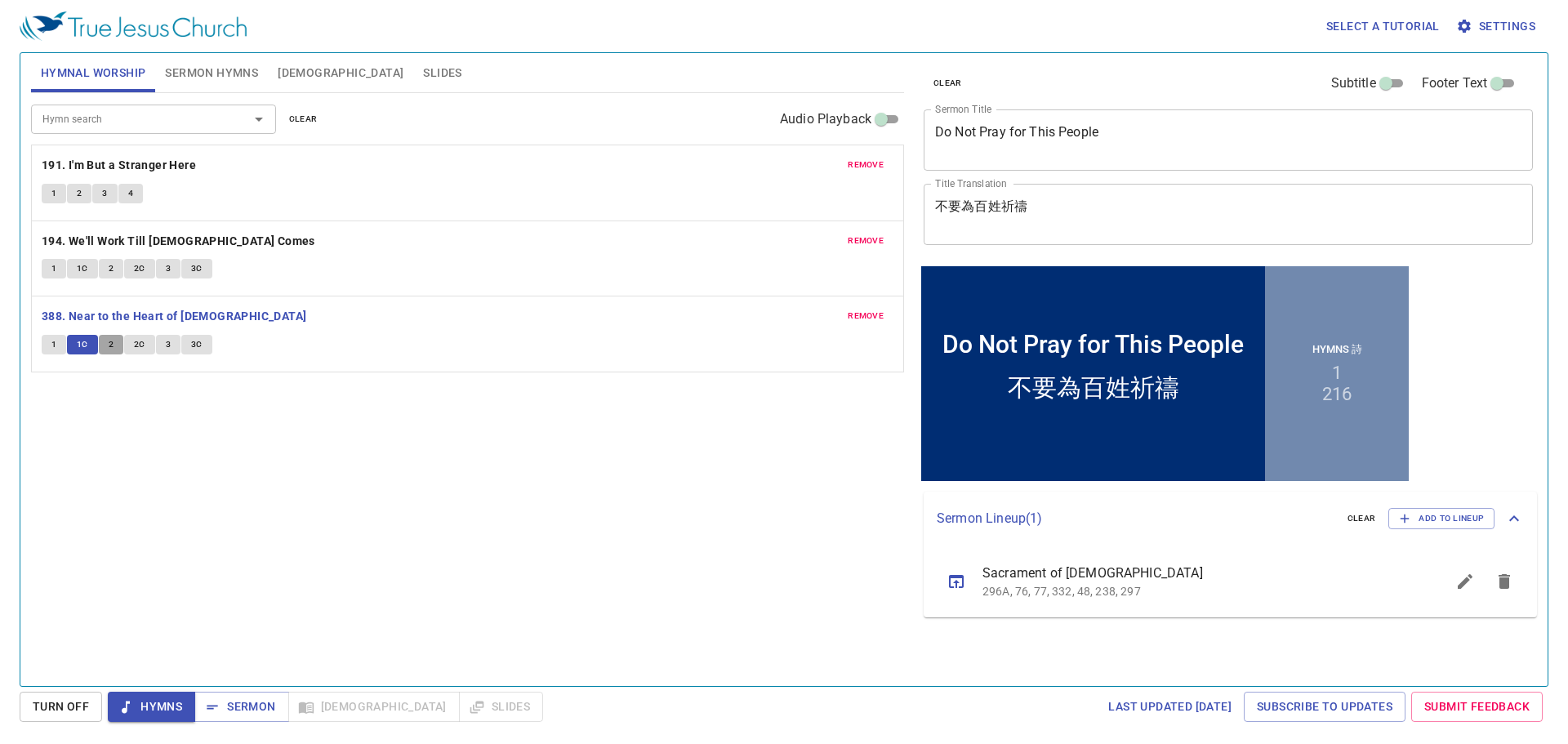
click at [110, 340] on span "2" at bounding box center [110, 345] width 4 height 14
click at [132, 337] on button "2C" at bounding box center [139, 345] width 31 height 20
click at [168, 343] on span "3" at bounding box center [168, 345] width 4 height 14
click at [193, 339] on span "3C" at bounding box center [197, 345] width 12 height 14
click at [261, 607] on span "Sermon" at bounding box center [241, 707] width 67 height 21
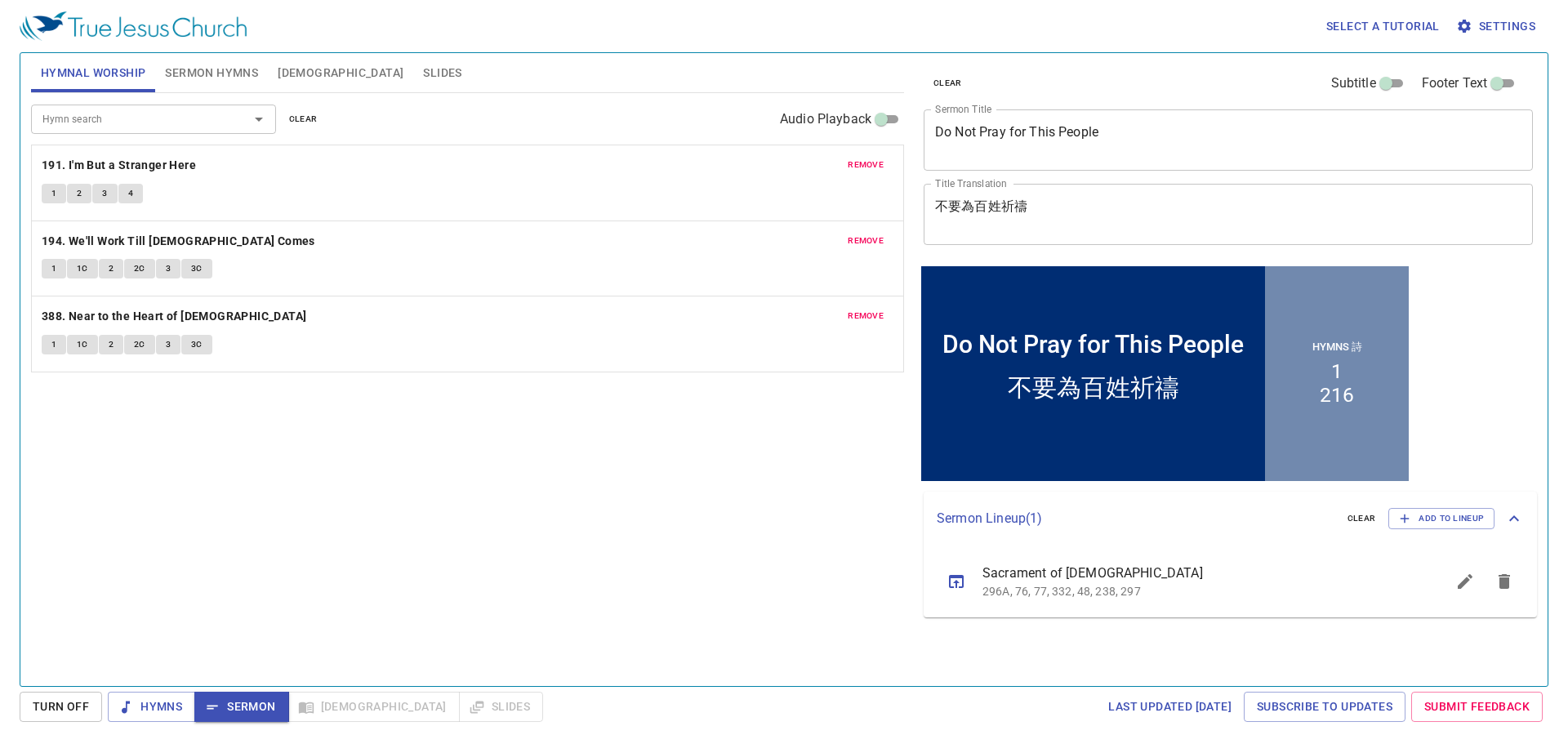
click at [249, 78] on span "Sermon Hymns" at bounding box center [212, 73] width 93 height 21
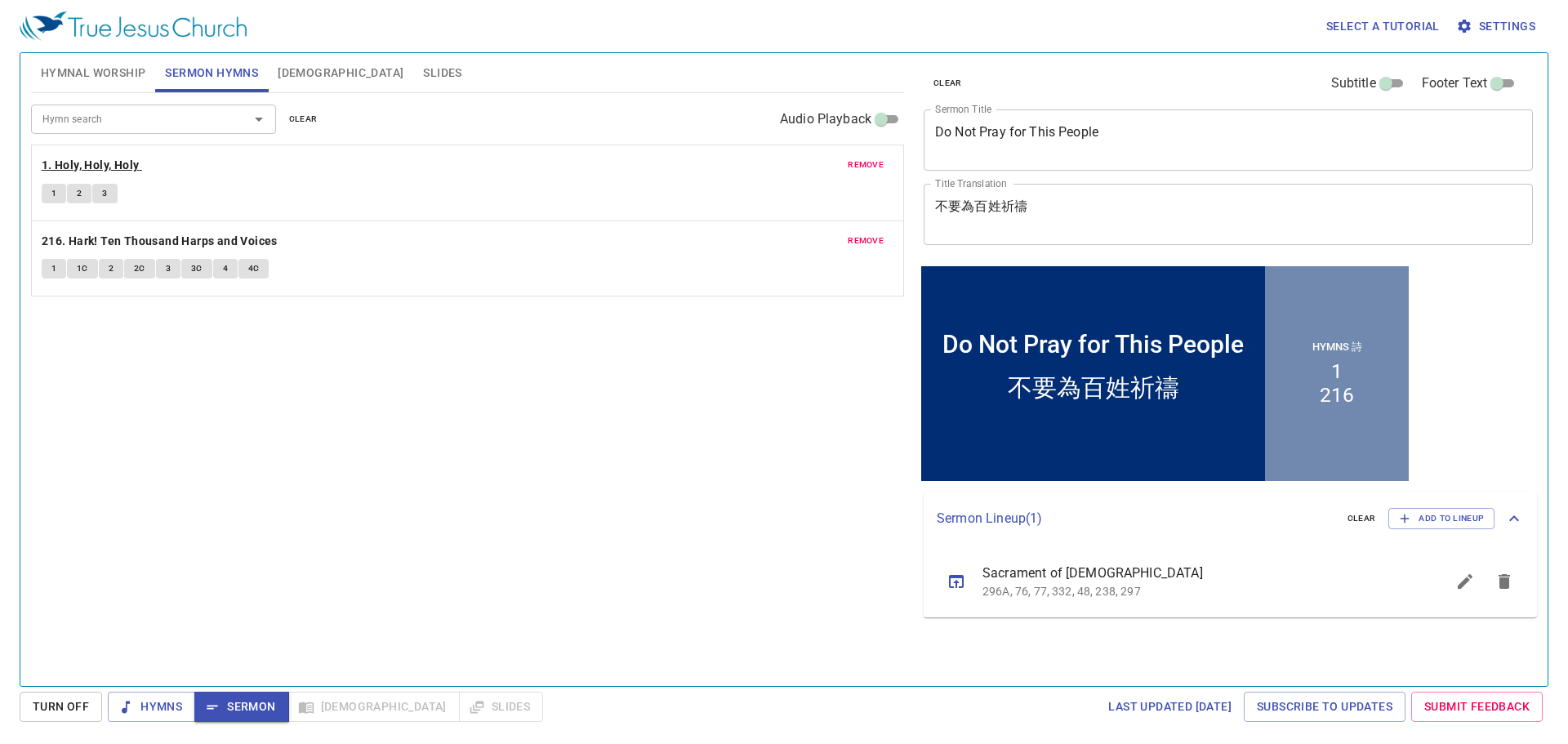
click at [129, 158] on b "1. Holy, Holy, Holy" at bounding box center [90, 165] width 98 height 21
click at [53, 193] on span "1" at bounding box center [53, 193] width 4 height 14
click at [83, 193] on button "2" at bounding box center [79, 194] width 24 height 20
click at [106, 193] on span "3" at bounding box center [104, 193] width 4 height 14
click at [256, 607] on span "Sermon" at bounding box center [241, 707] width 67 height 21
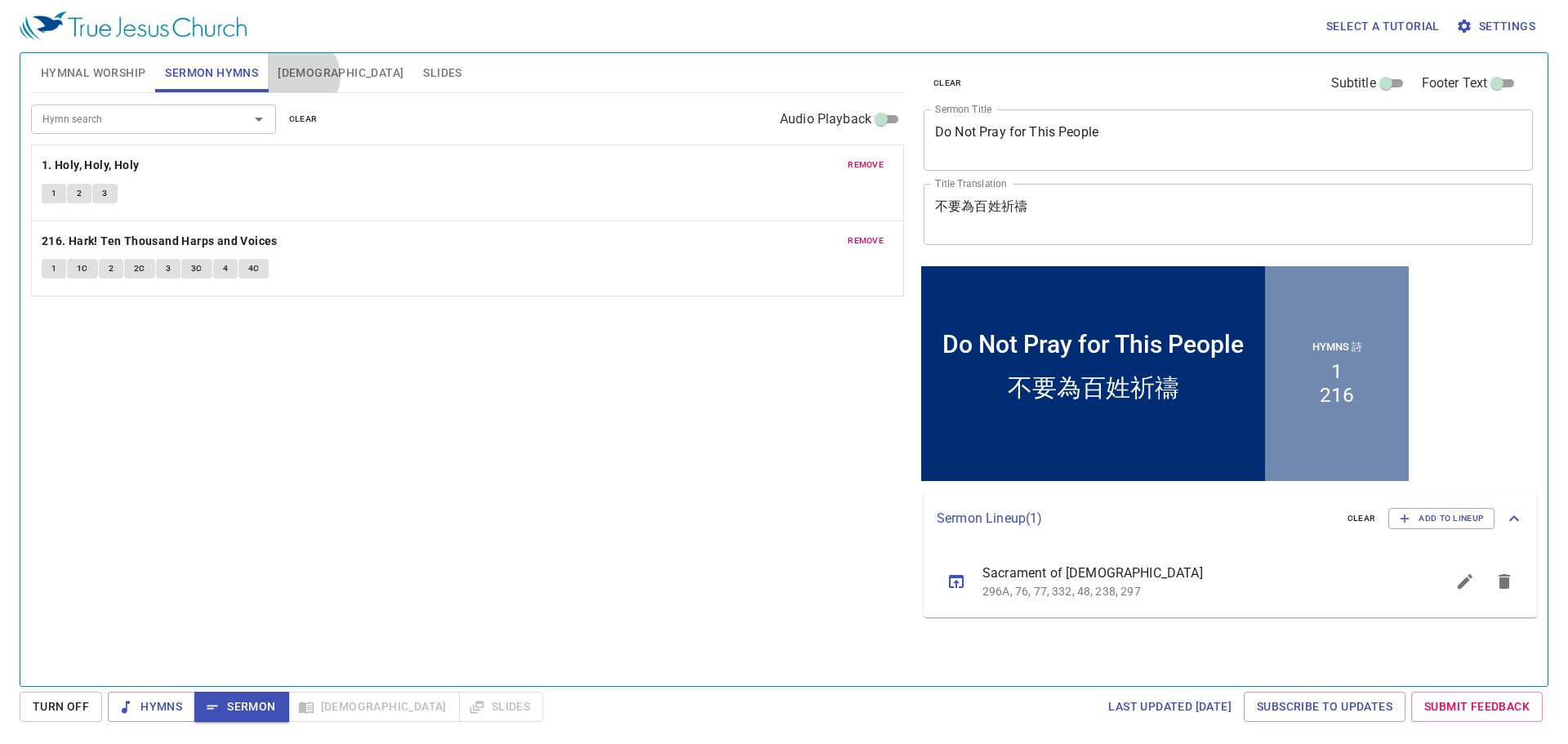
click at [301, 76] on span "[DEMOGRAPHIC_DATA]" at bounding box center [340, 73] width 126 height 21
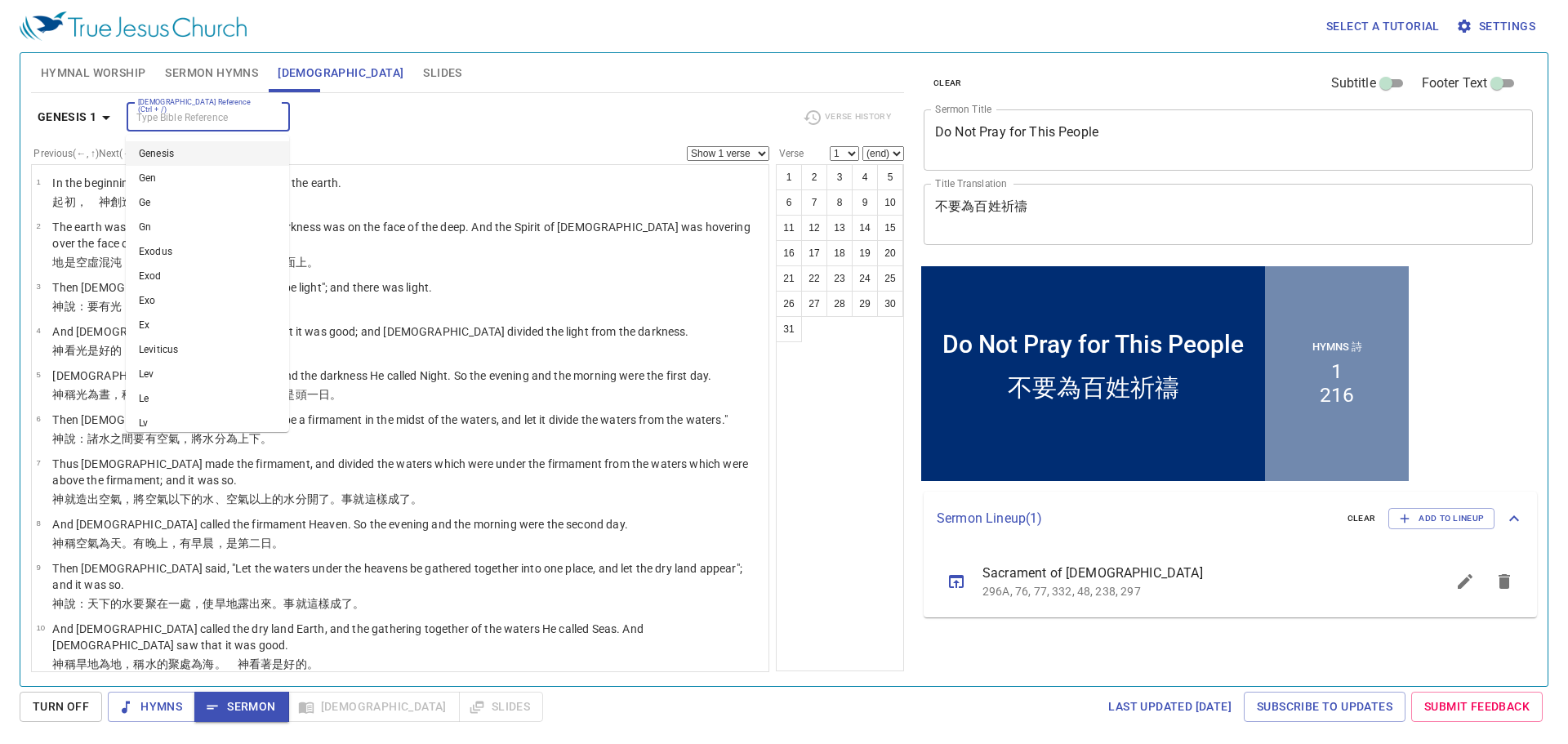
click at [206, 111] on input "[DEMOGRAPHIC_DATA] Reference (Ctrl + /)" at bounding box center [194, 117] width 127 height 19
click at [239, 288] on li "Jer 7" at bounding box center [207, 300] width 163 height 24
type input "jer"
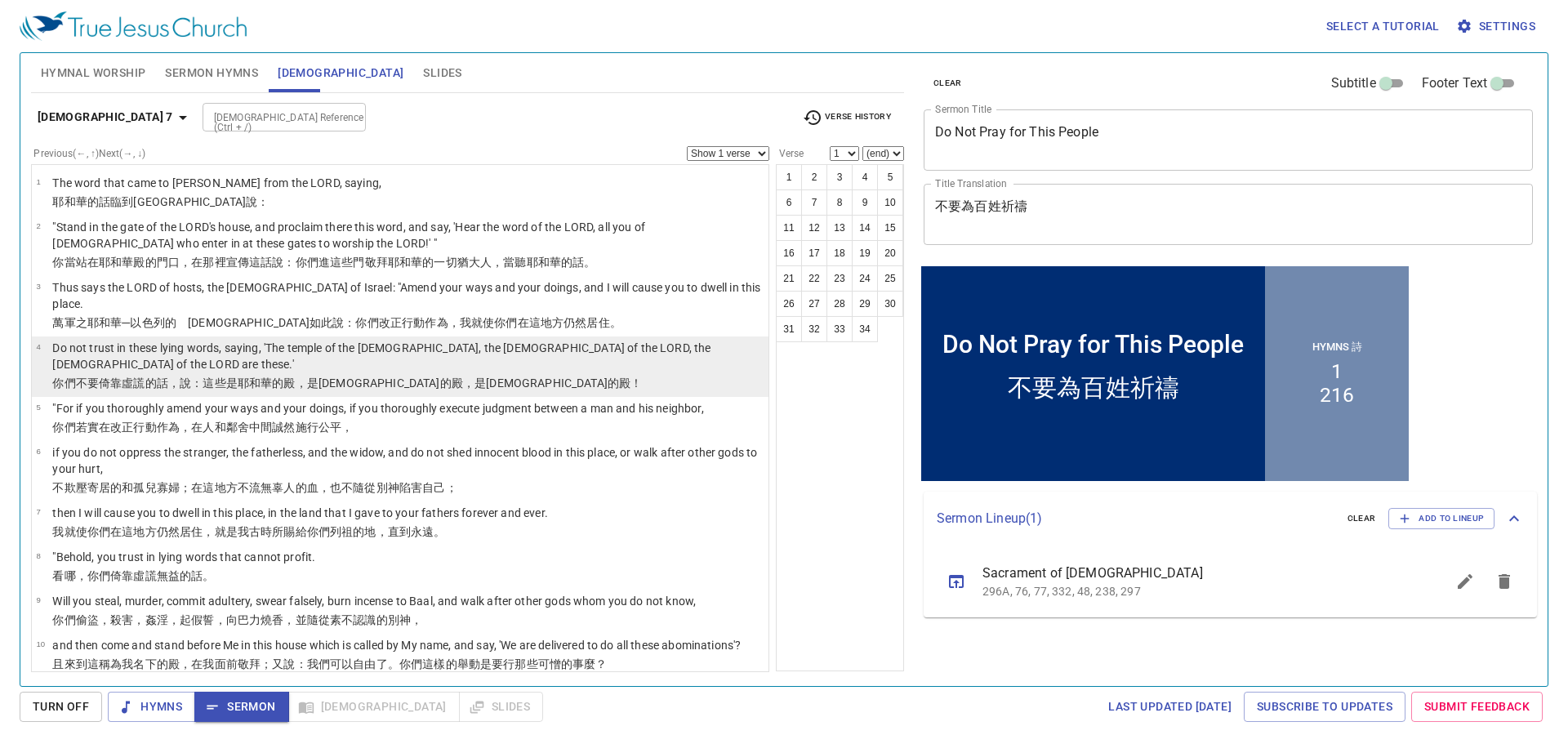
click at [241, 337] on li "4 Do not trust in these lying words, saying, 'The temple of the LORD, the templ…" at bounding box center [400, 367] width 736 height 60
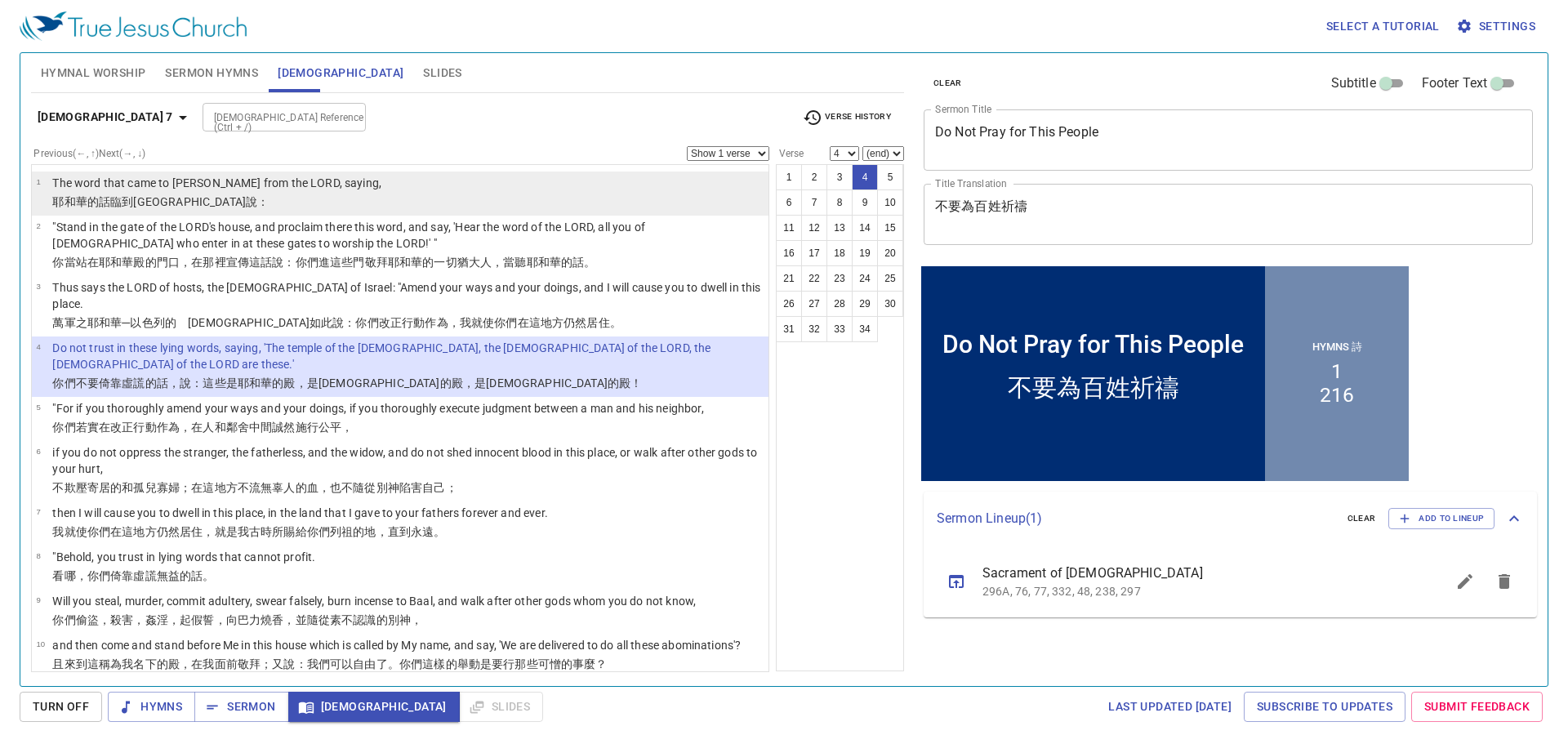
click at [673, 195] on li "1 The word that came to Jeremiah from the LORD, saying, 耶和華 的話 臨到耶利米 說 ：" at bounding box center [400, 193] width 736 height 44
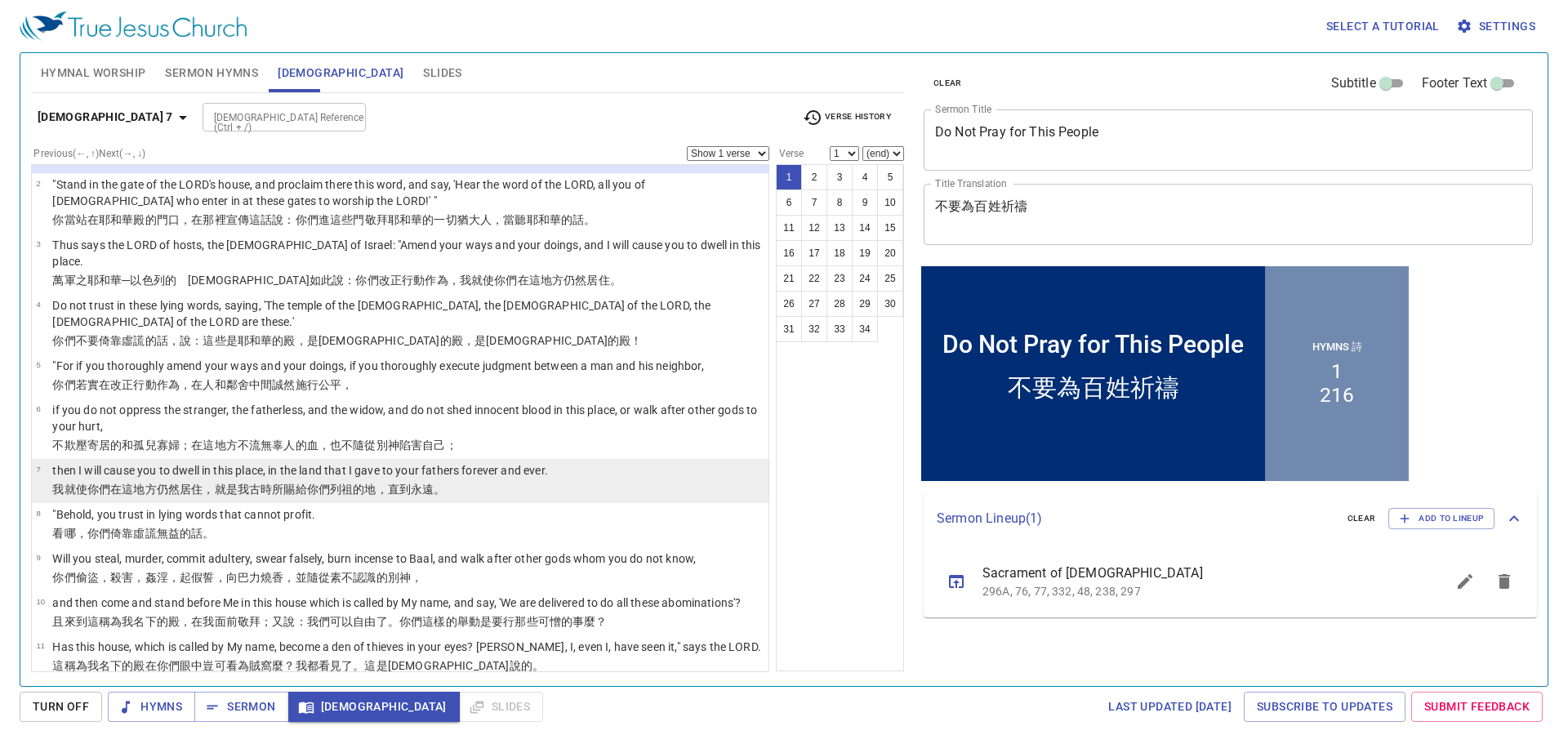
scroll to position [82, 0]
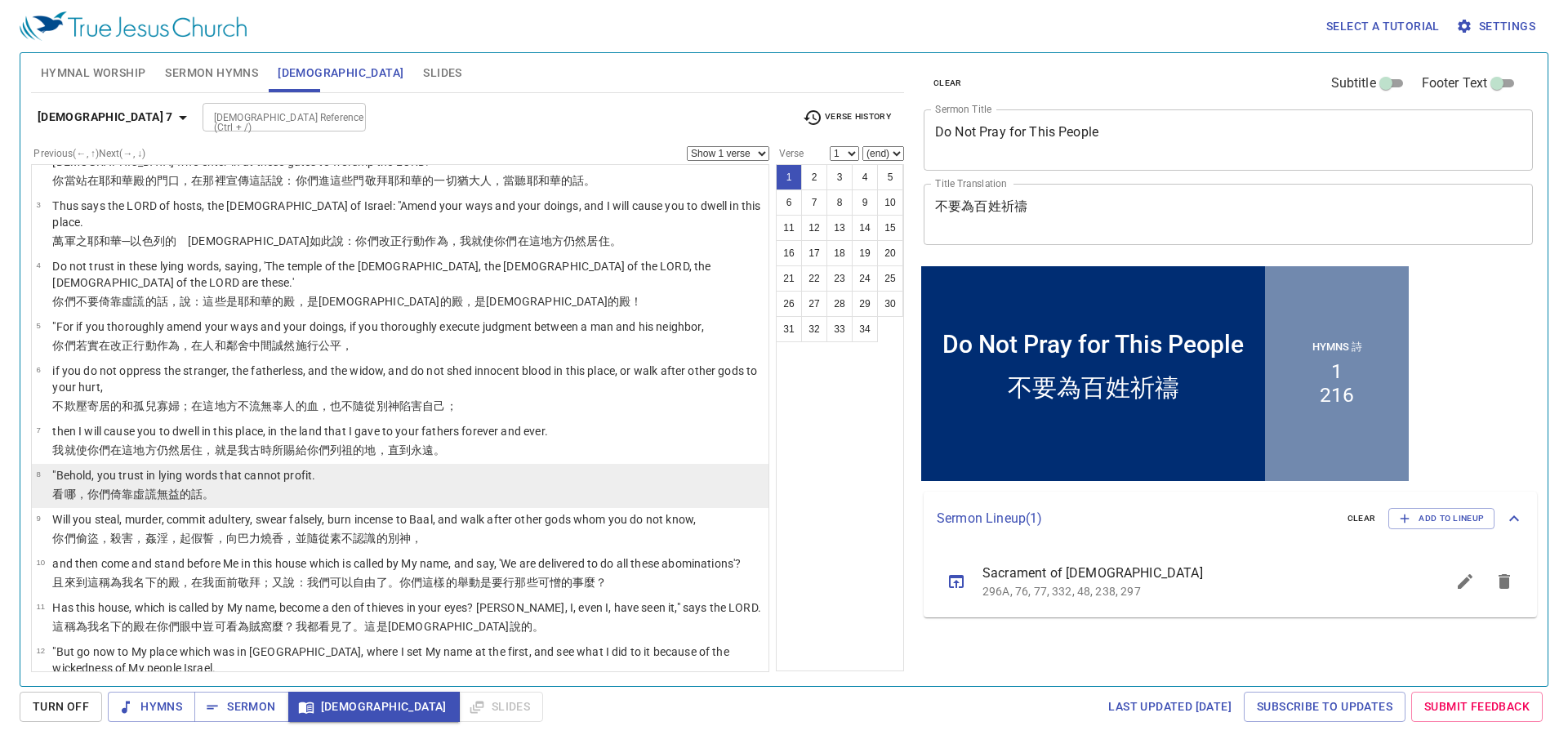
click at [692, 464] on li "8 "Behold, you trust in lying words that cannot profit. 看哪，你們倚靠 虛謊 無益 的話 。" at bounding box center [400, 485] width 736 height 44
select select "8"
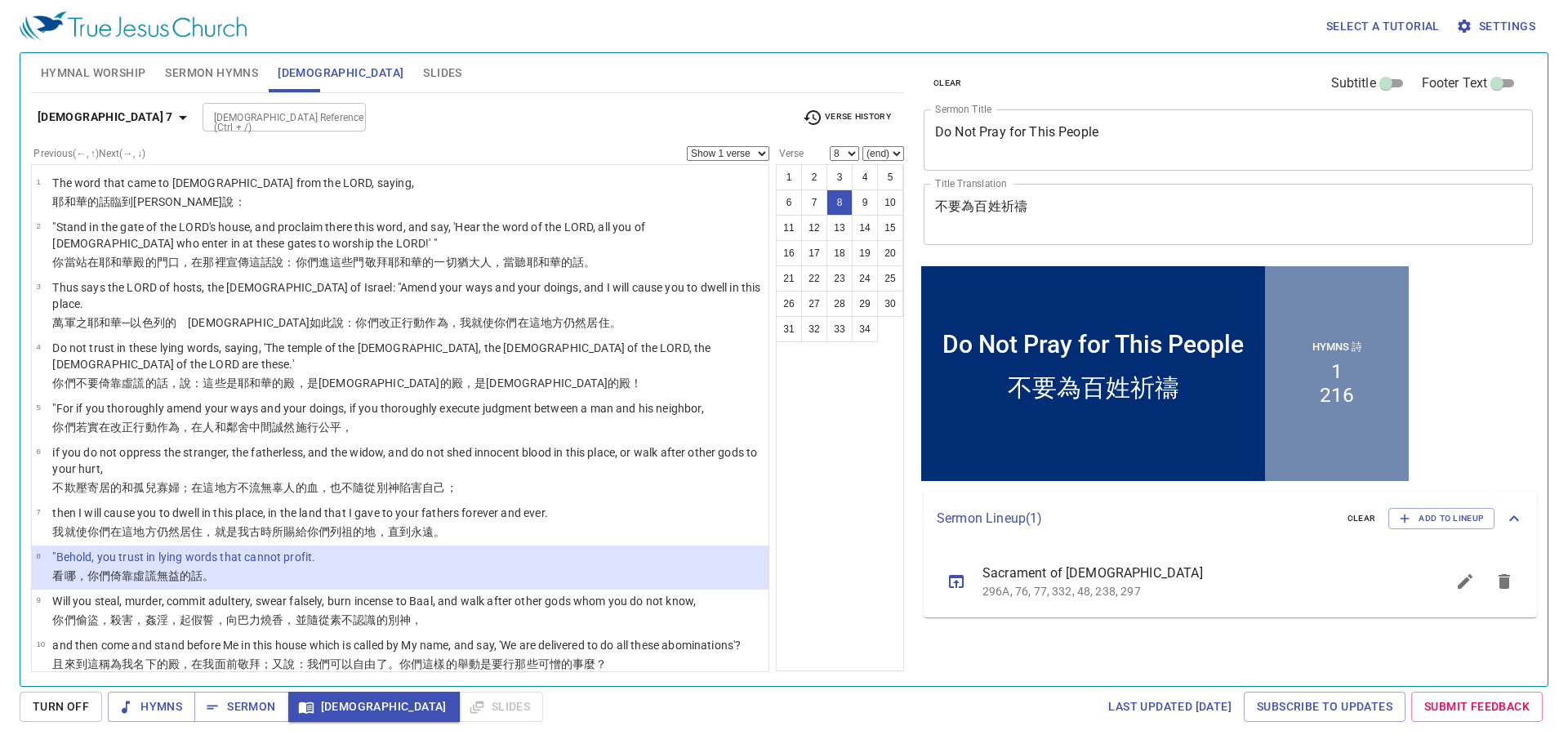
scroll to position [82, 0]
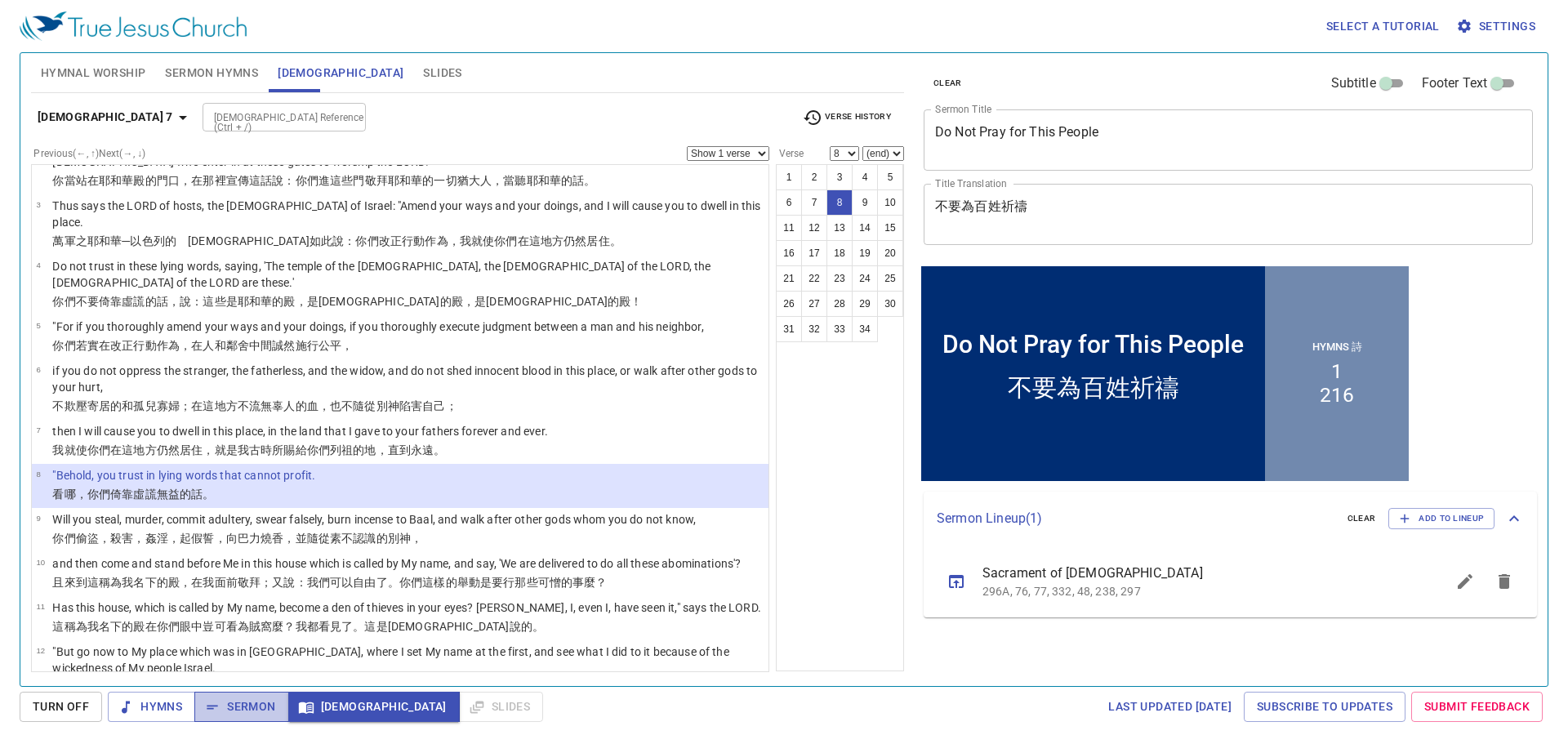
click at [264, 712] on span "Sermon" at bounding box center [241, 707] width 67 height 21
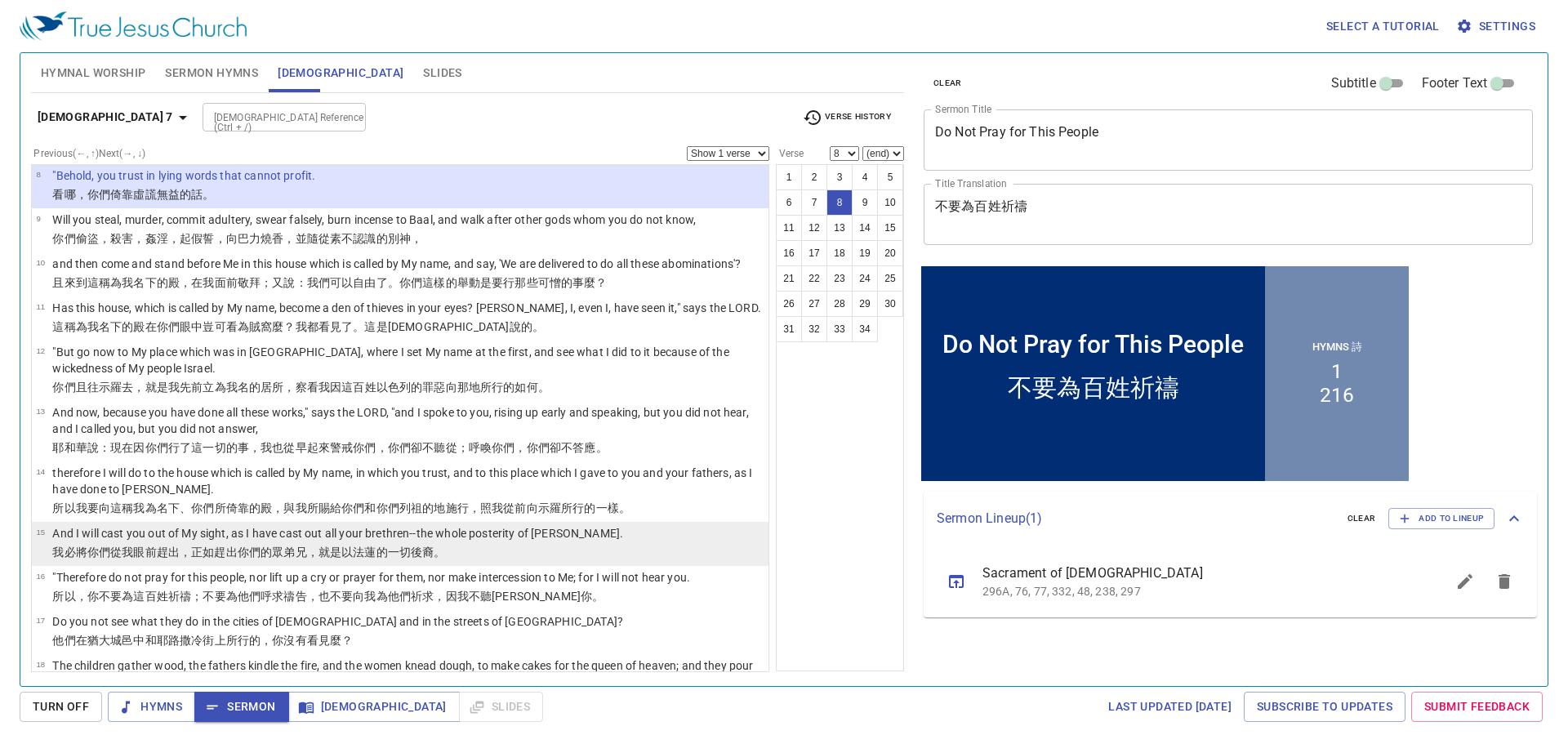
scroll to position [409, 0]
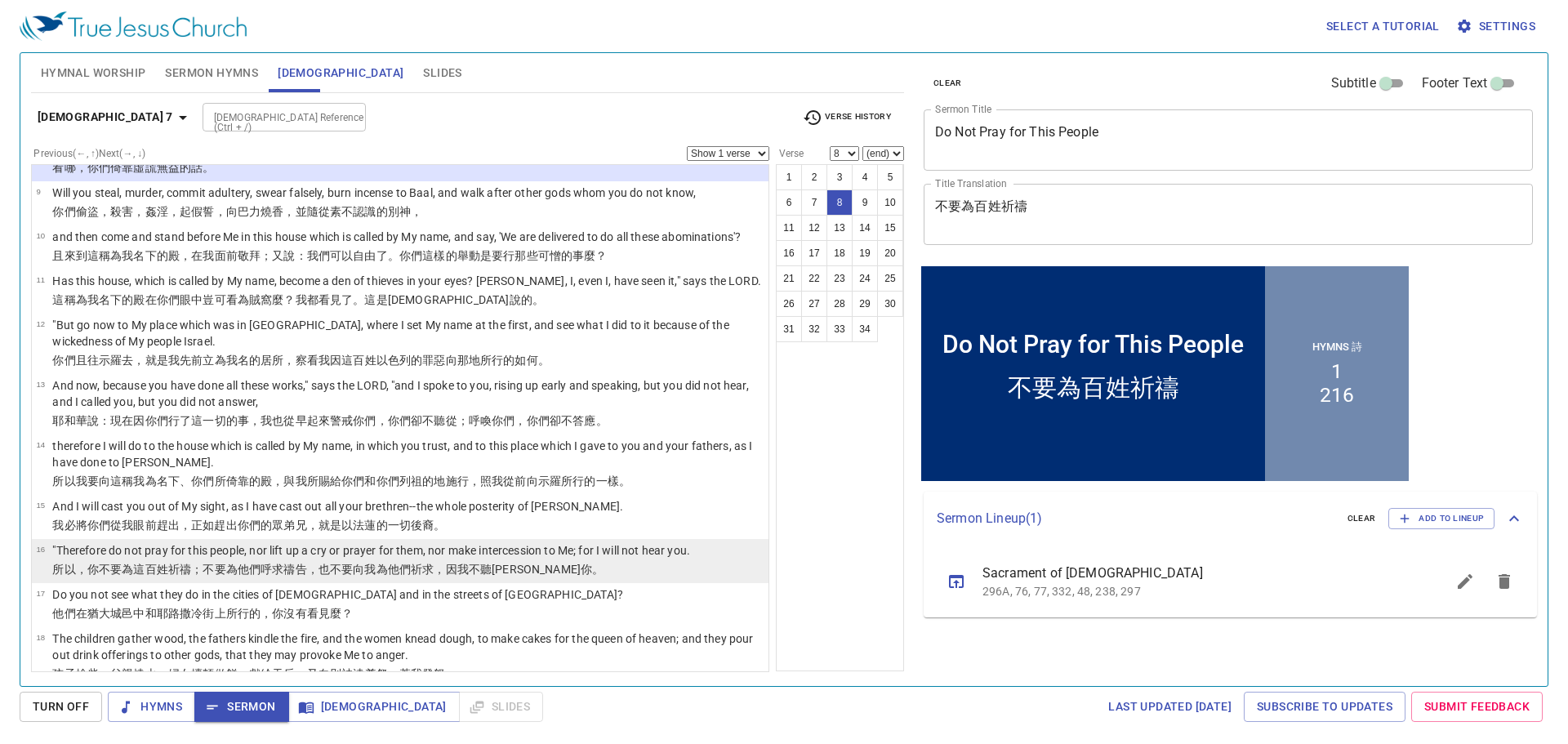
click at [671, 543] on td ""Therefore do not pray for this people, nor lift up a cry or prayer for them, n…" at bounding box center [371, 552] width 638 height 19
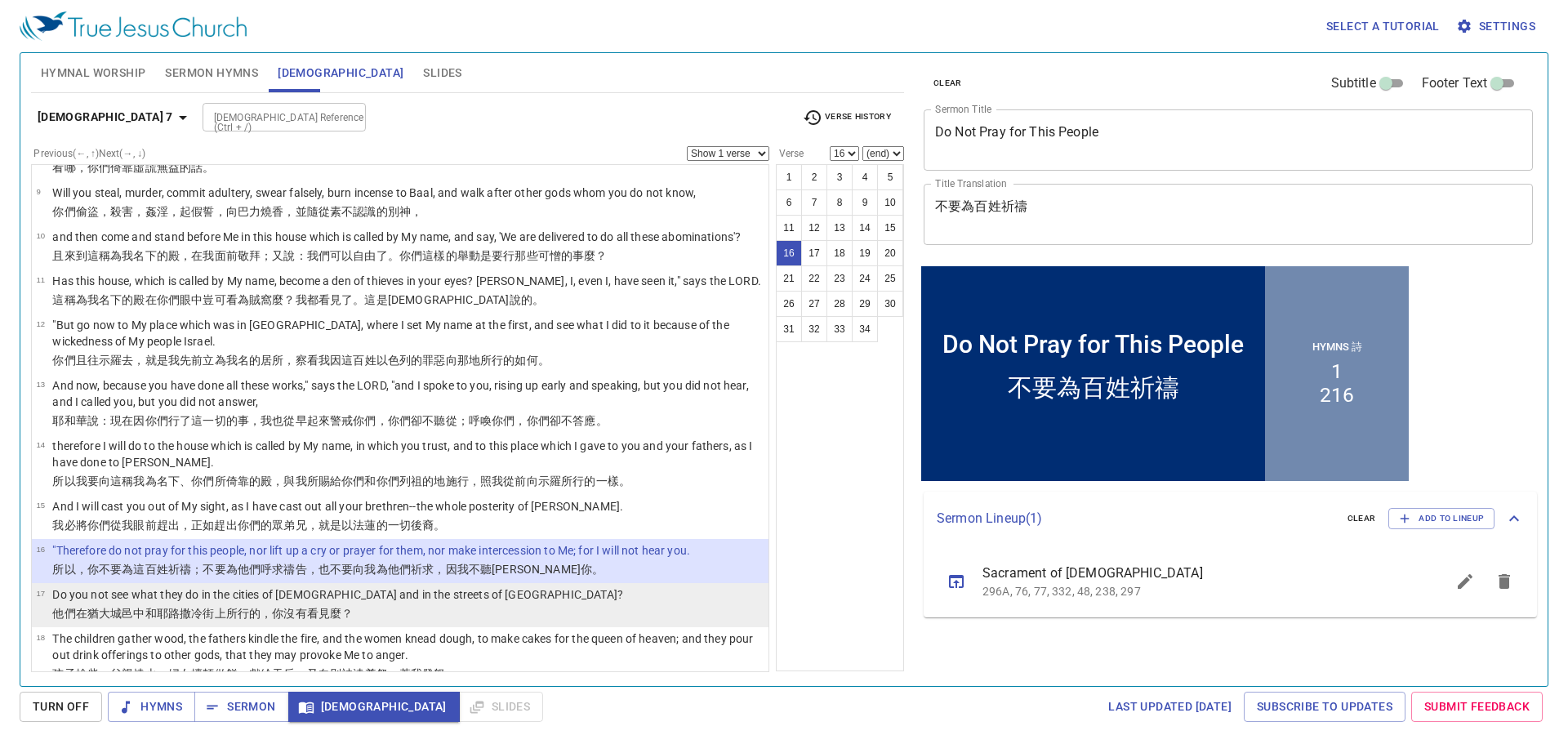
click at [671, 583] on li "17 Do you not see what they do in the cities of Judah and in the streets of Jer…" at bounding box center [400, 605] width 736 height 44
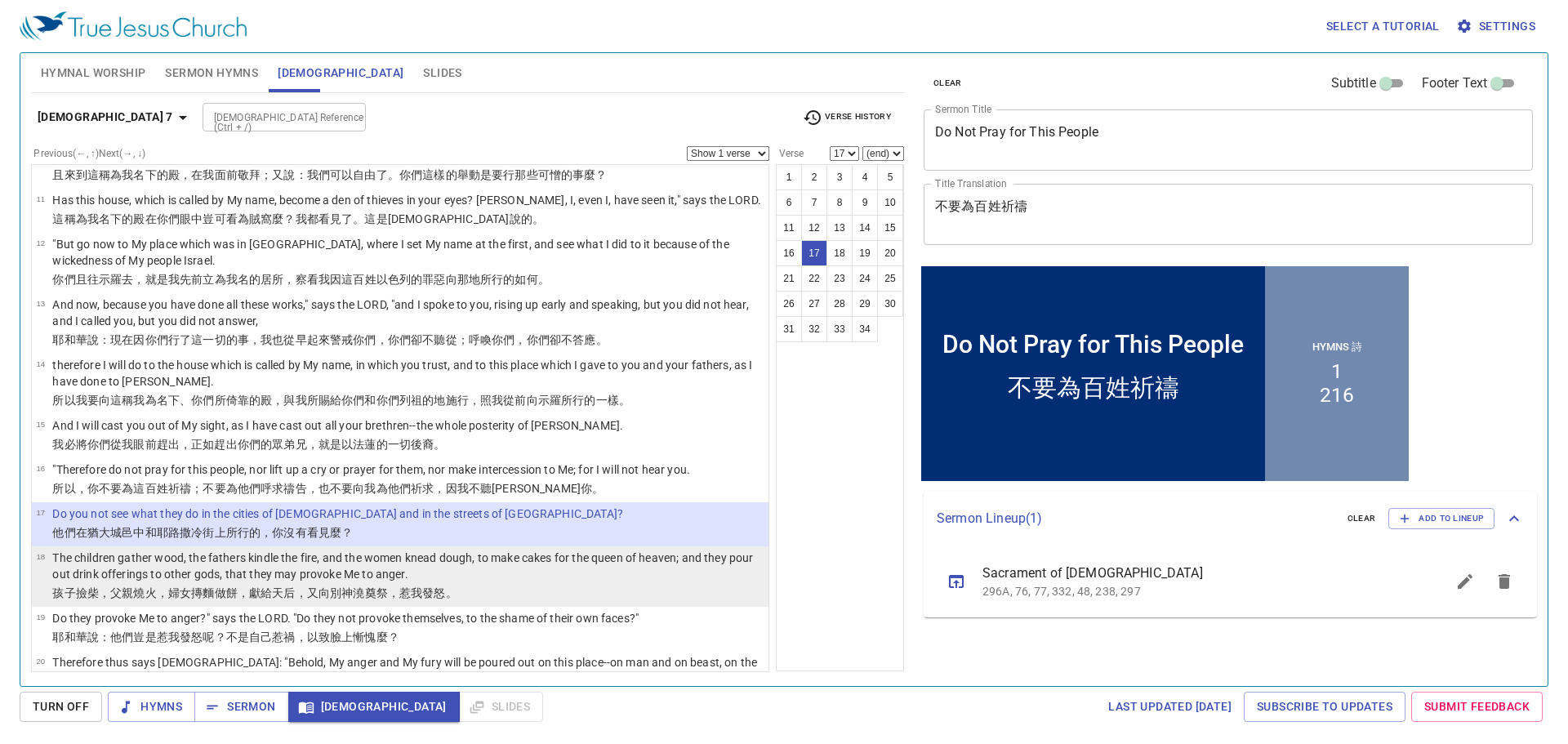
scroll to position [491, 0]
click at [686, 549] on p "The children gather wood, the fathers kindle the fire, and the women knead doug…" at bounding box center [408, 565] width 711 height 32
select select "18"
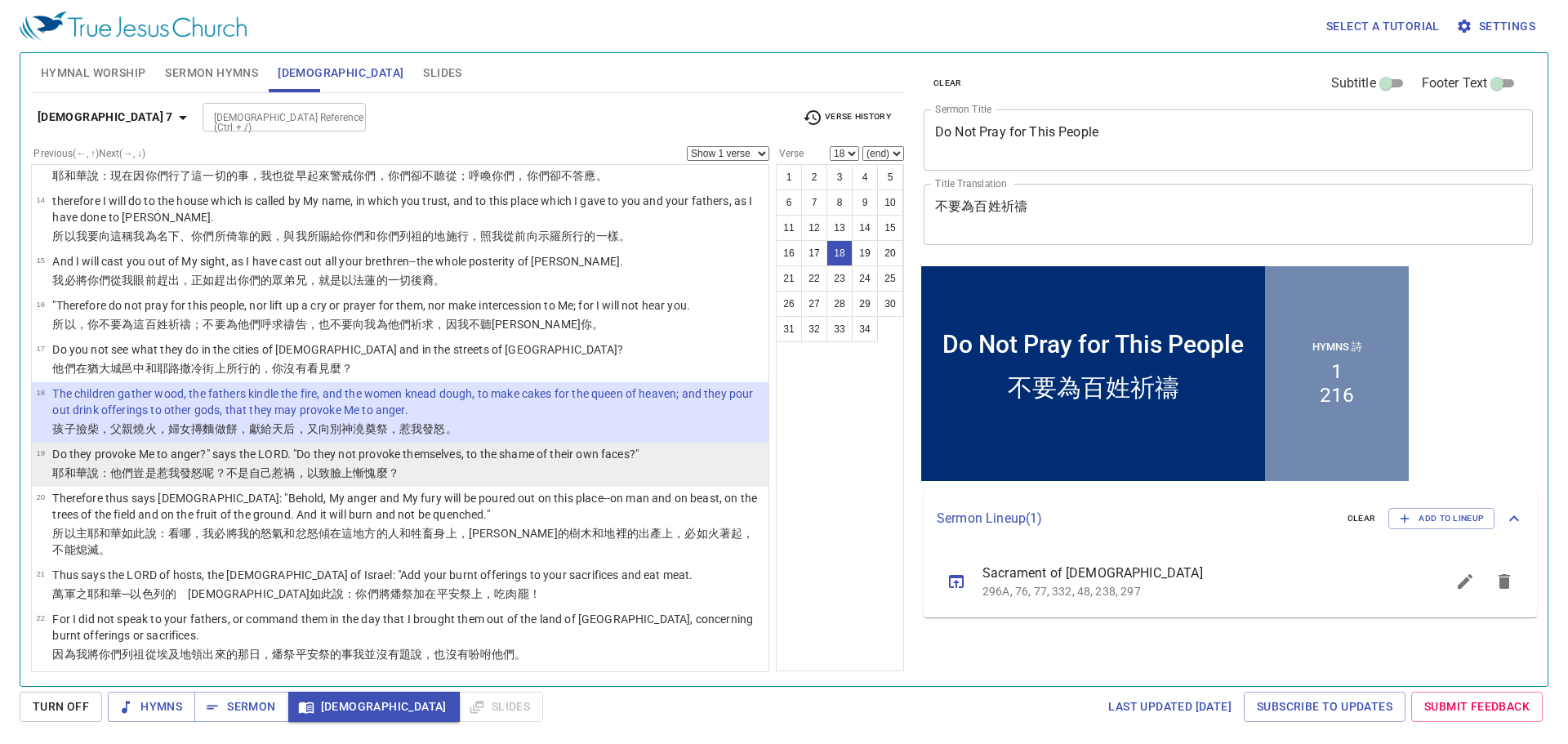
scroll to position [735, 0]
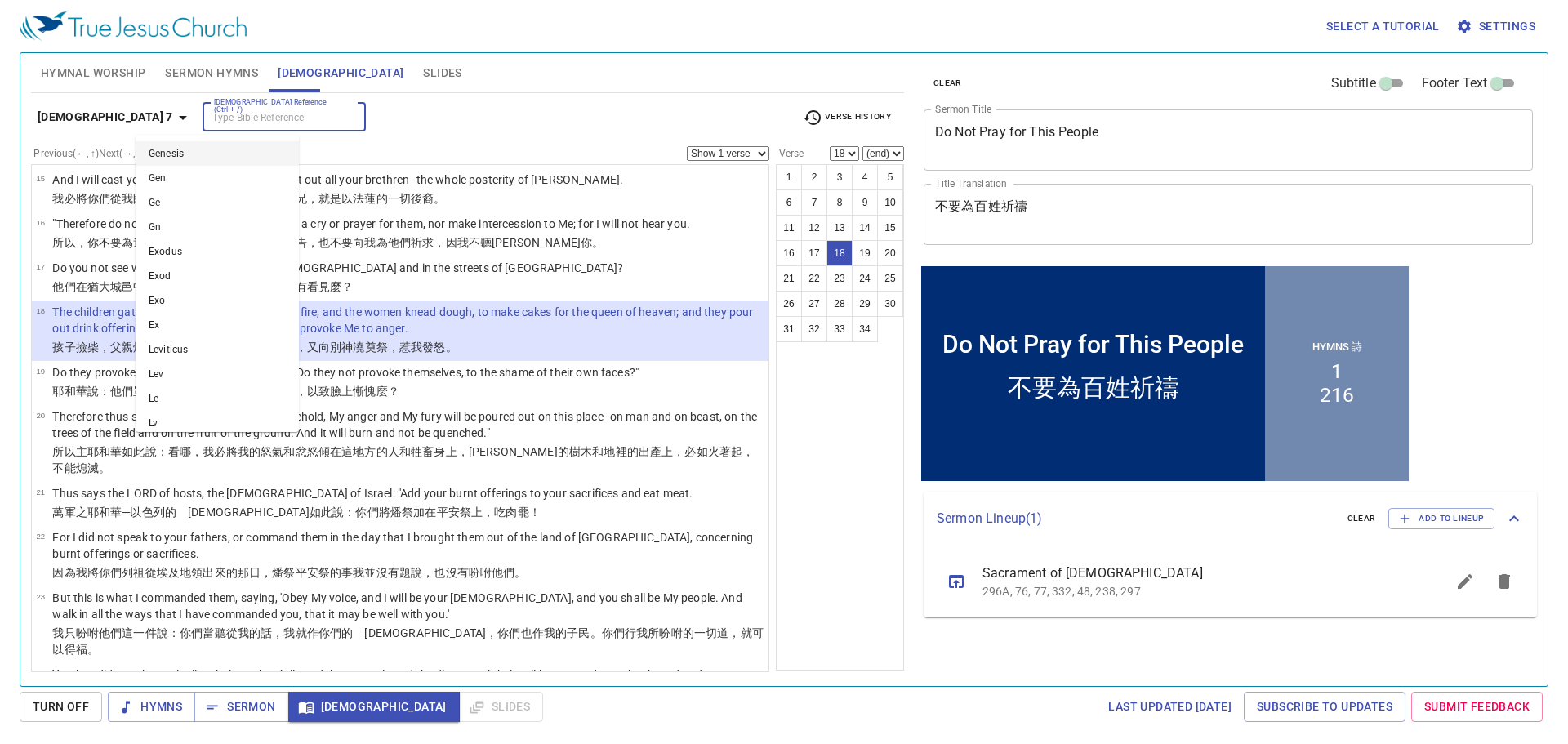
click at [253, 109] on input "Bible Reference (Ctrl + /)" at bounding box center [270, 117] width 127 height 19
click at [238, 393] on li "Jer 11" at bounding box center [217, 398] width 163 height 24
type input "jer"
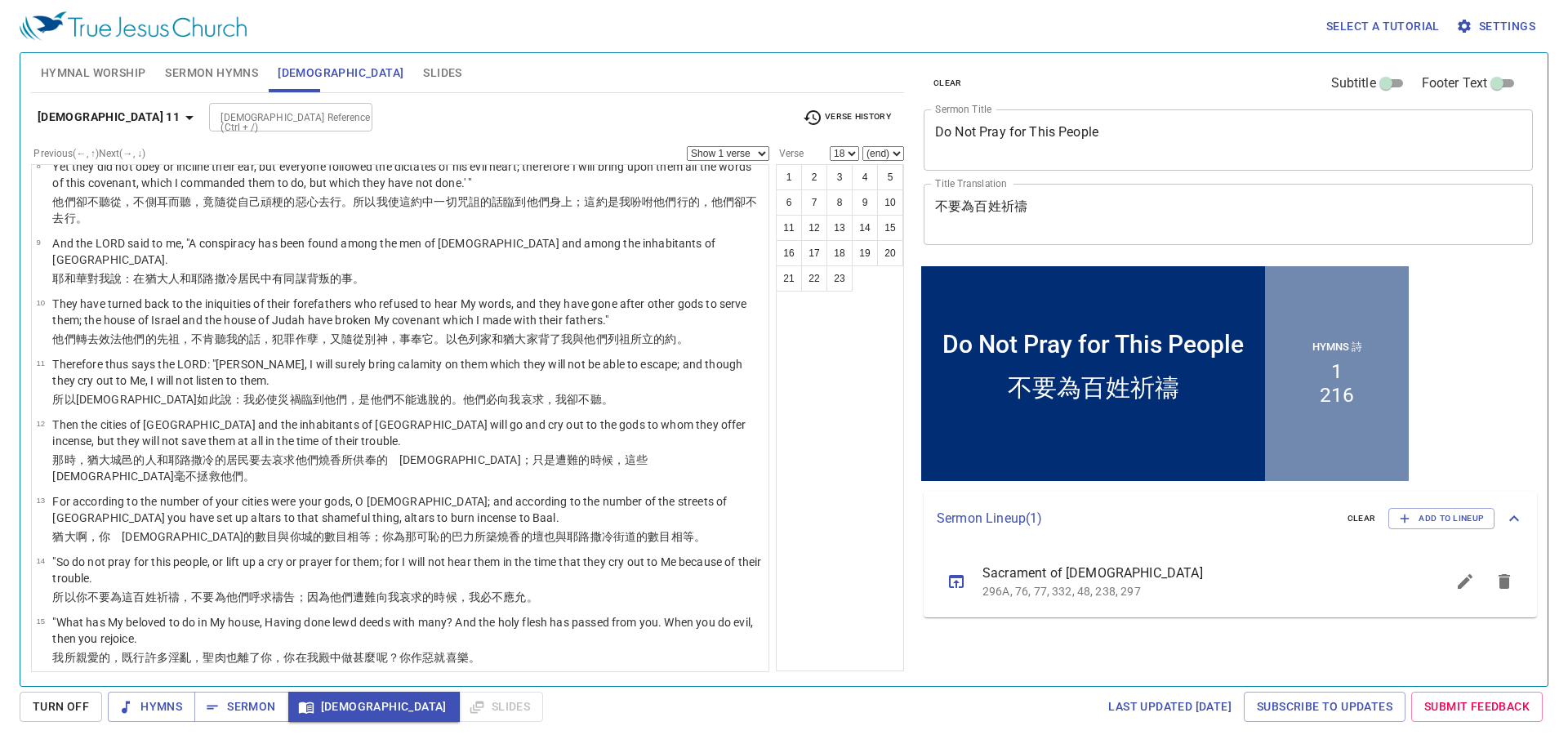
scroll to position [409, 0]
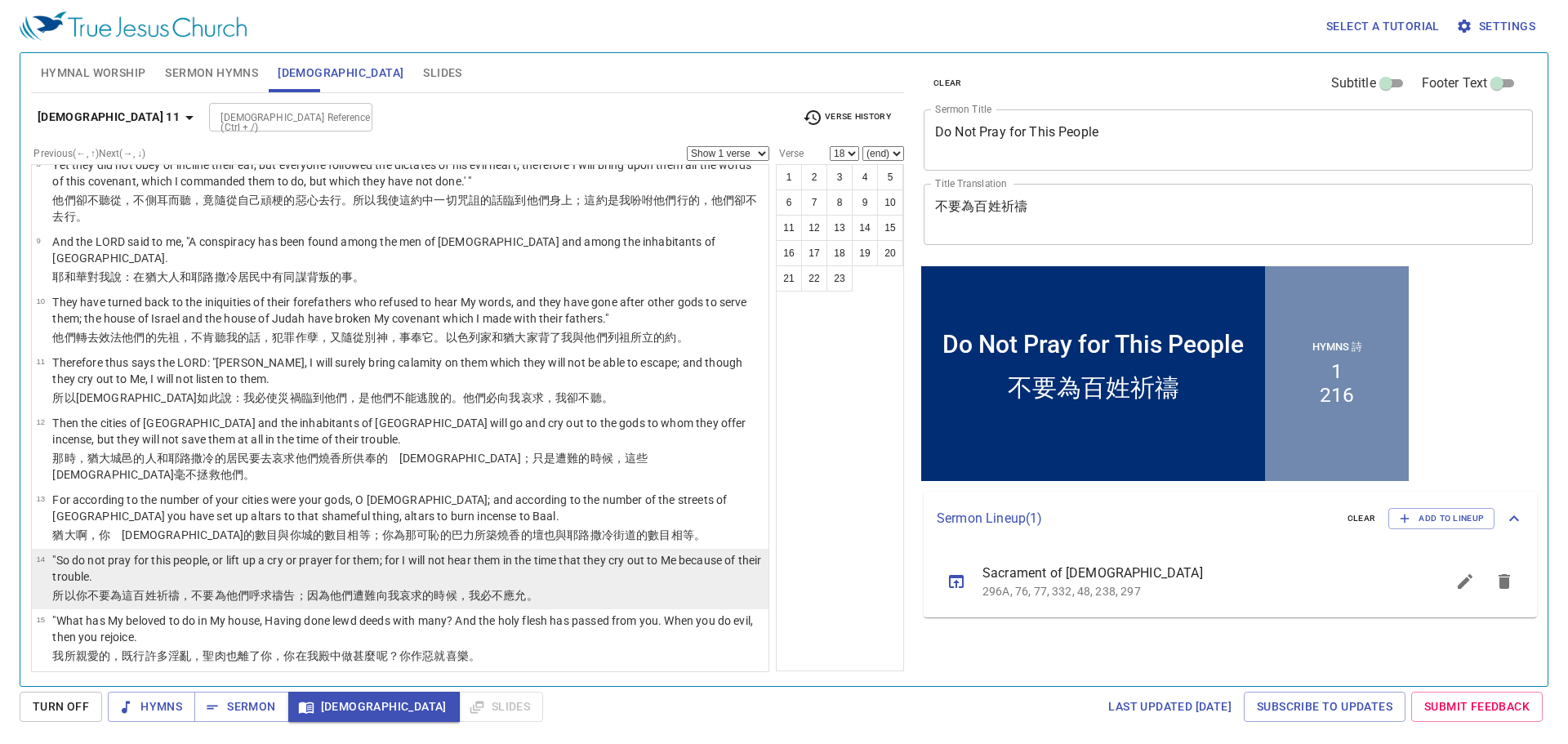
click at [415, 589] on wh7451 "向我哀求 的時候 ，我必不應允 。" at bounding box center [457, 596] width 162 height 13
select select "14"
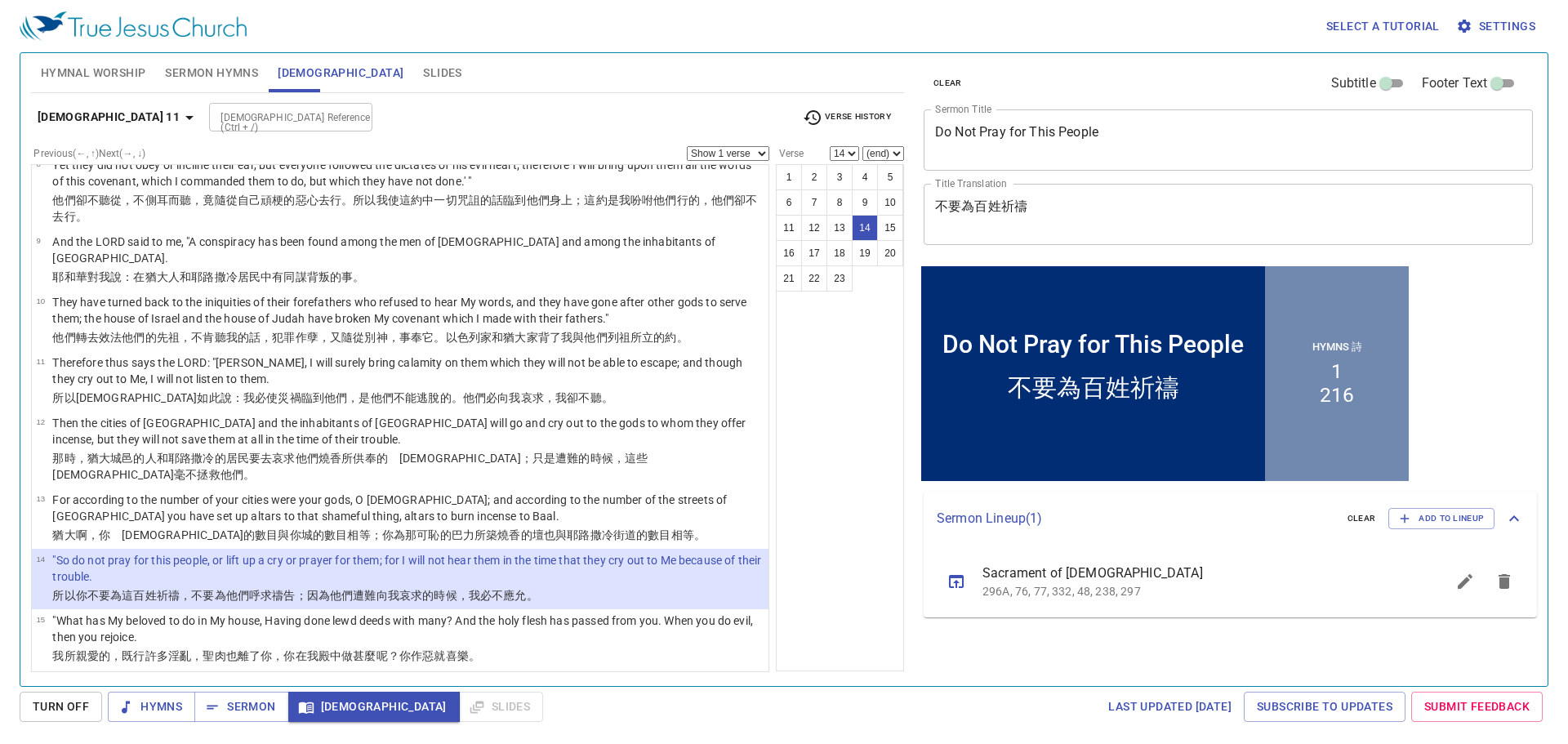
click at [251, 109] on input "[DEMOGRAPHIC_DATA] Reference (Ctrl + /)" at bounding box center [277, 117] width 127 height 19
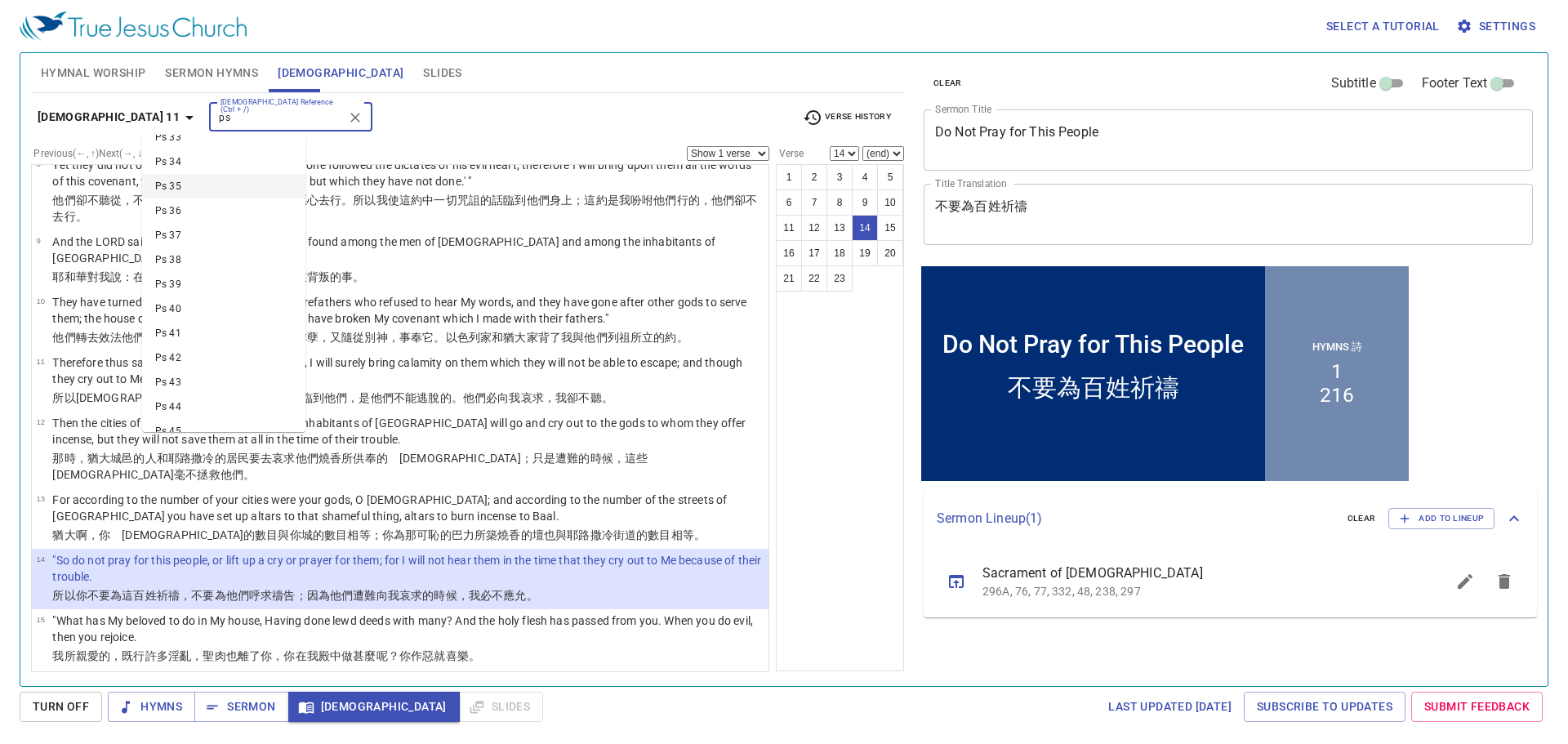
scroll to position [817, 0]
click at [261, 169] on li "Ps 35" at bounding box center [224, 169] width 163 height 24
type input "ps"
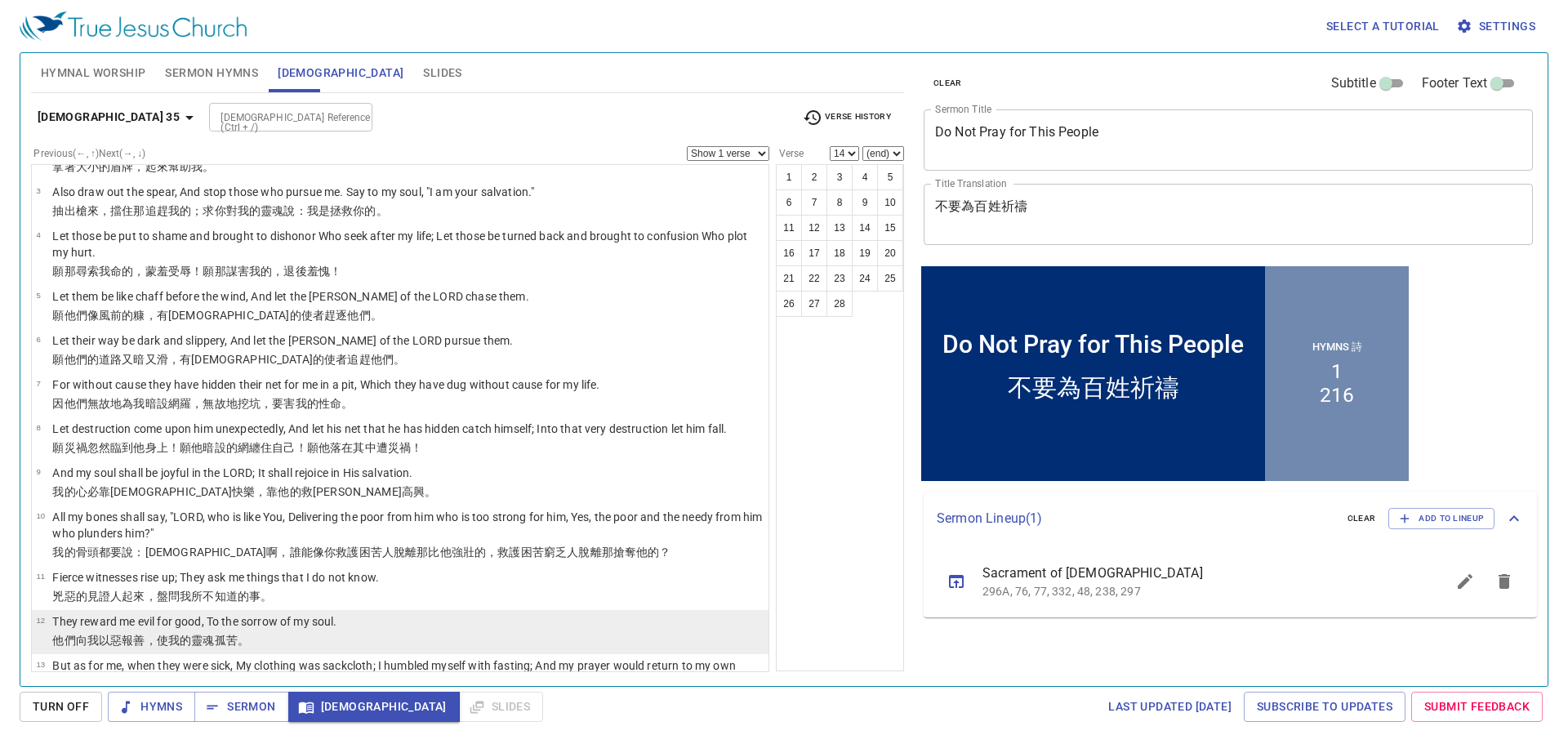
scroll to position [245, 0]
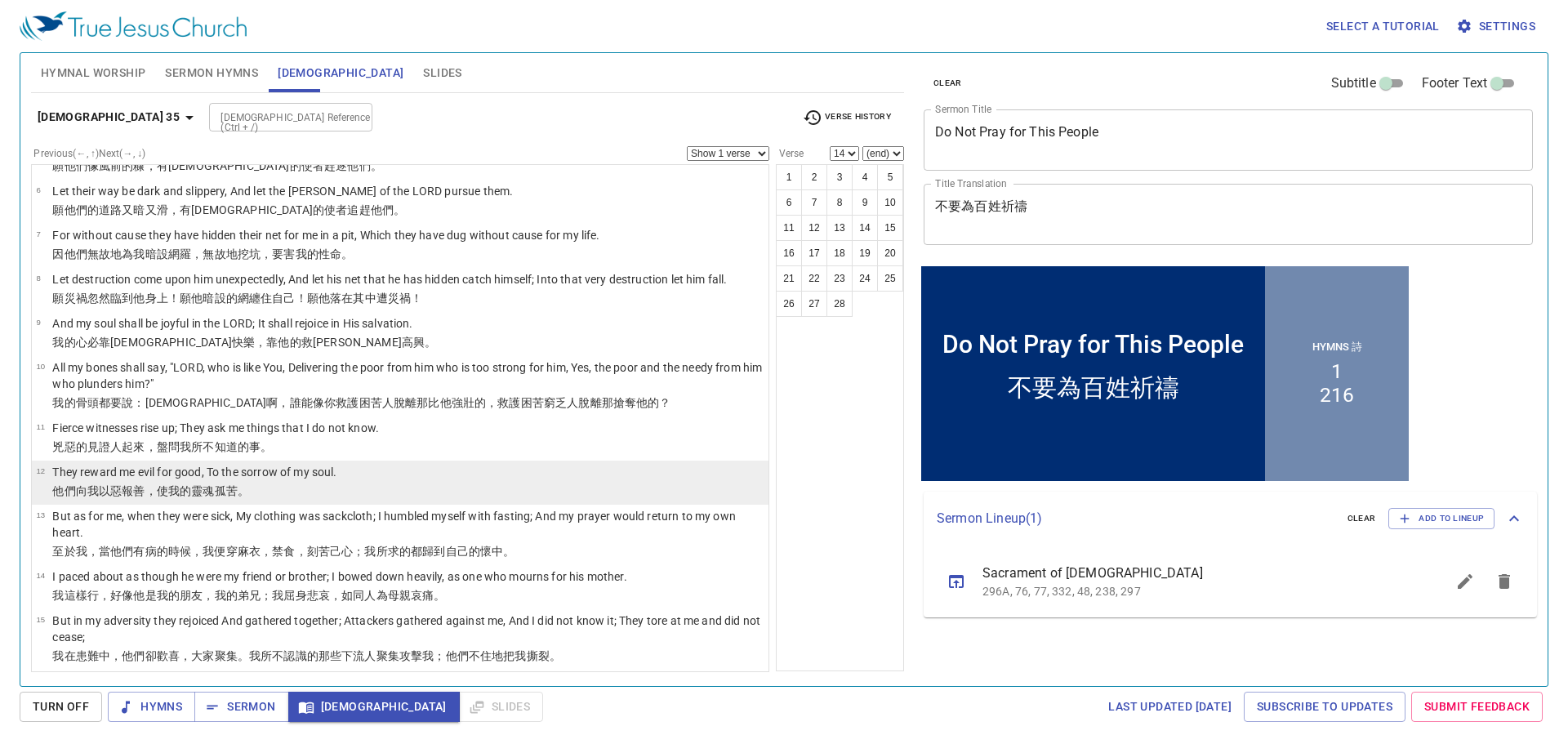
click at [426, 476] on li "12 They reward me evil for good, To the sorrow of my soul. 他們向我以惡 報 善 ，使我的靈魂 孤苦…" at bounding box center [400, 483] width 736 height 44
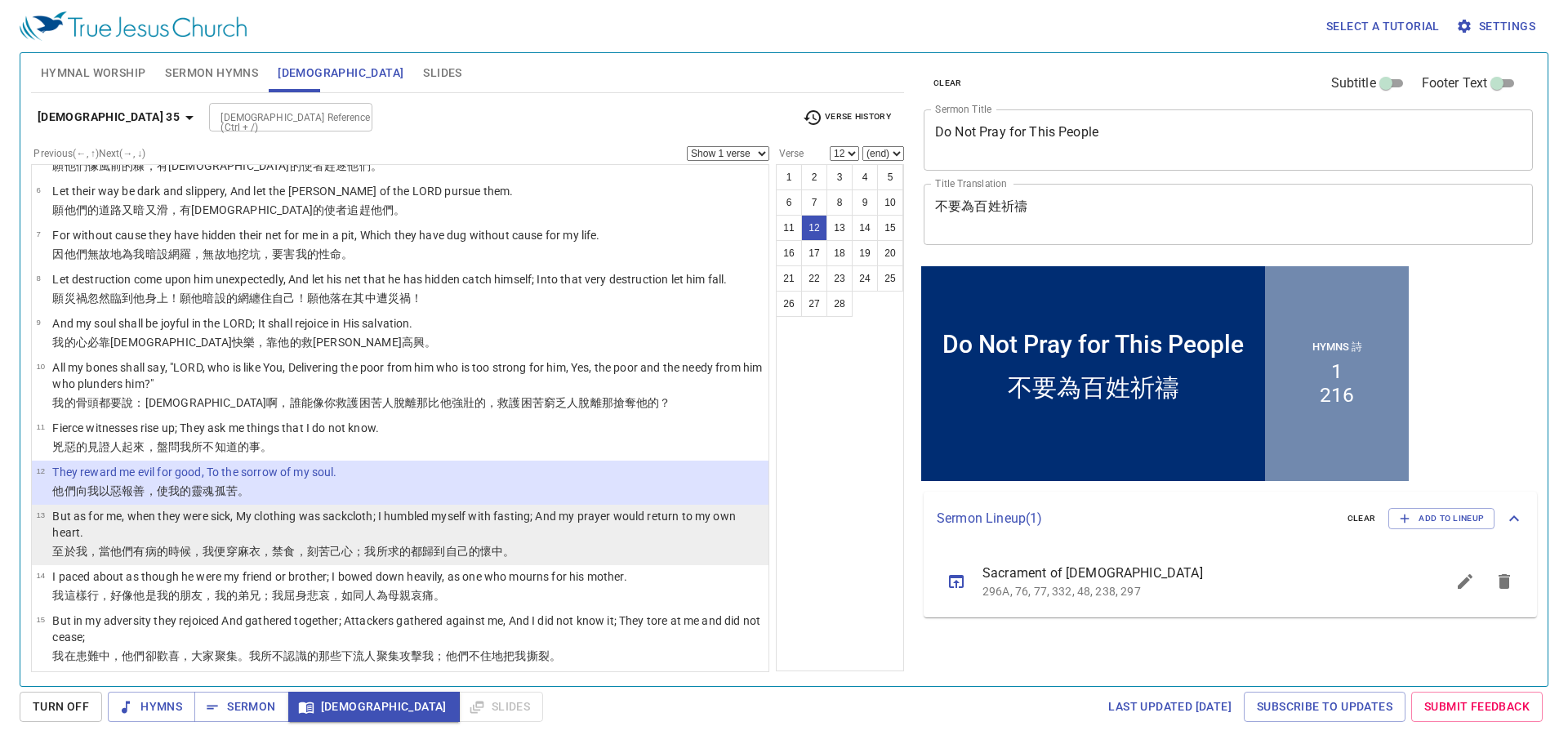
click at [736, 521] on p "But as for me, when they were sick, My clothing was sackcloth; I humbled myself…" at bounding box center [408, 525] width 711 height 32
select select "13"
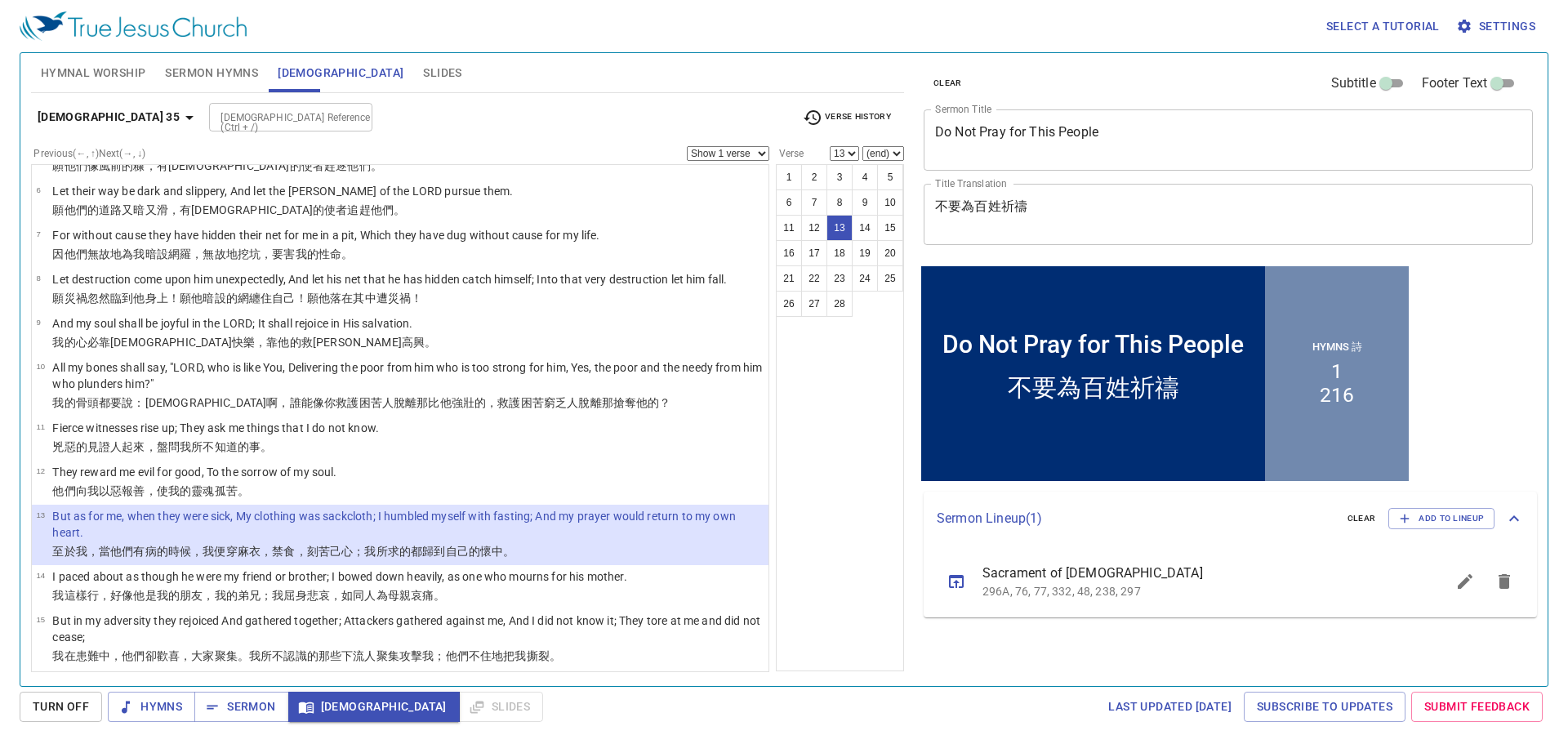
click at [240, 112] on input "[DEMOGRAPHIC_DATA] Reference (Ctrl + /)" at bounding box center [277, 117] width 127 height 19
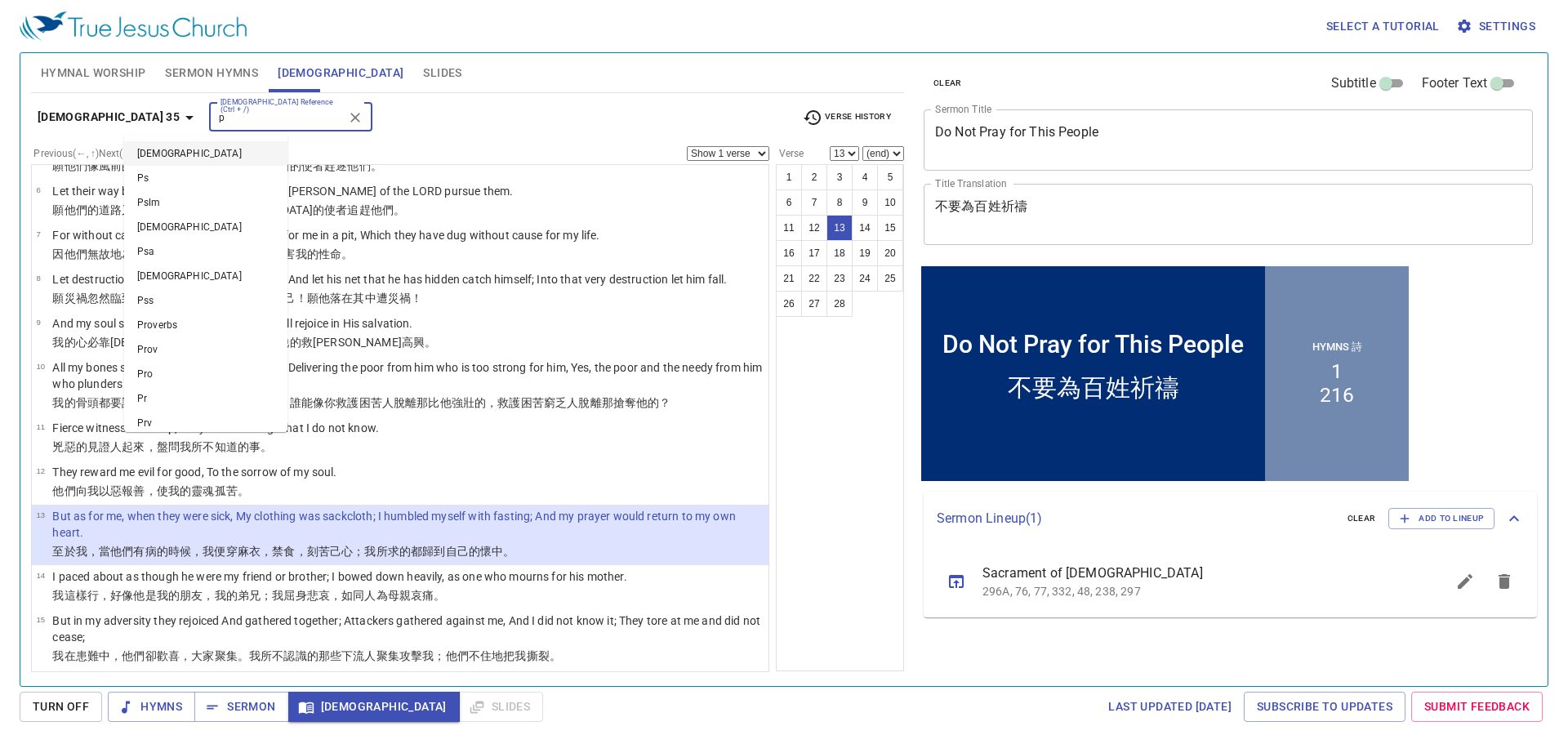
type input "ps"
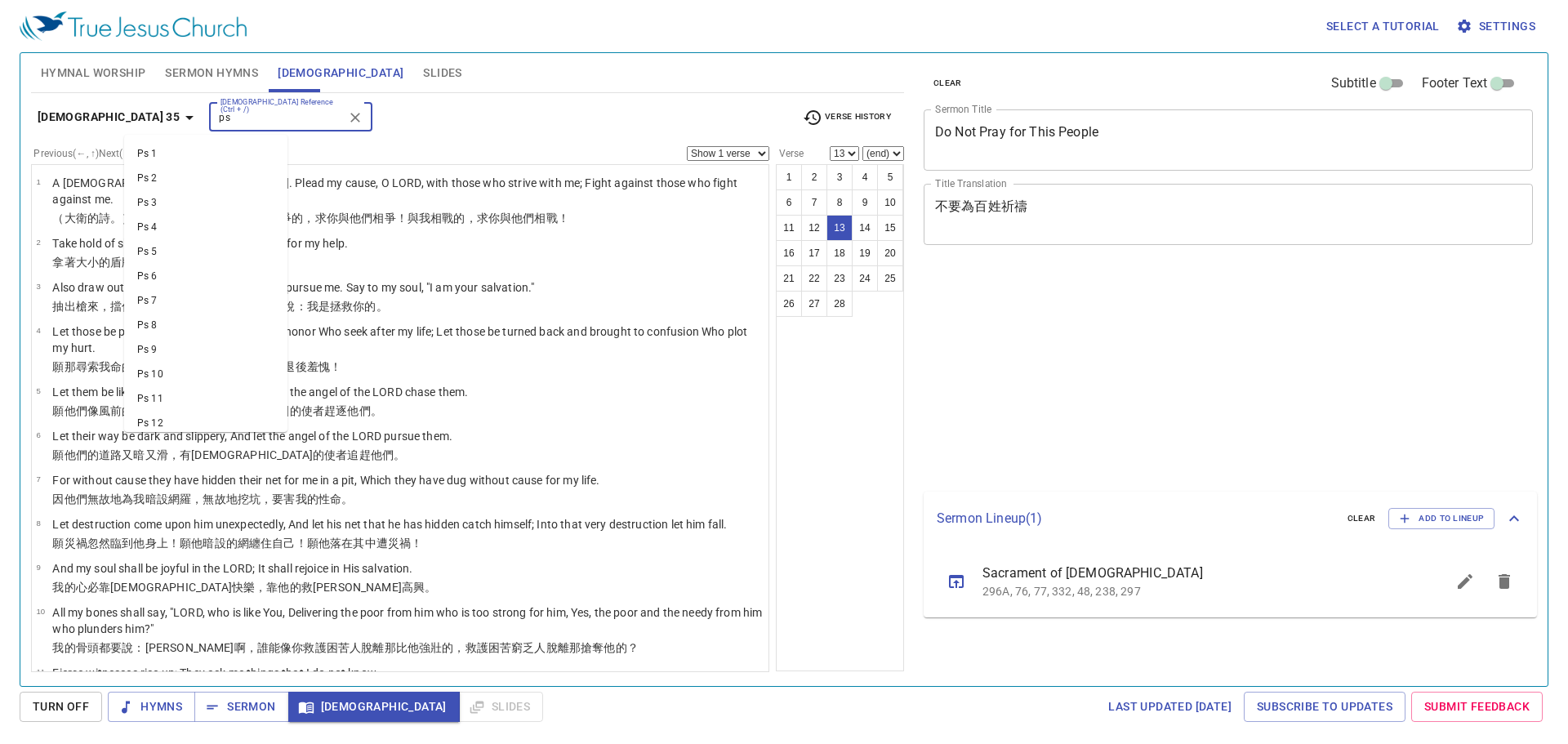
select select "13"
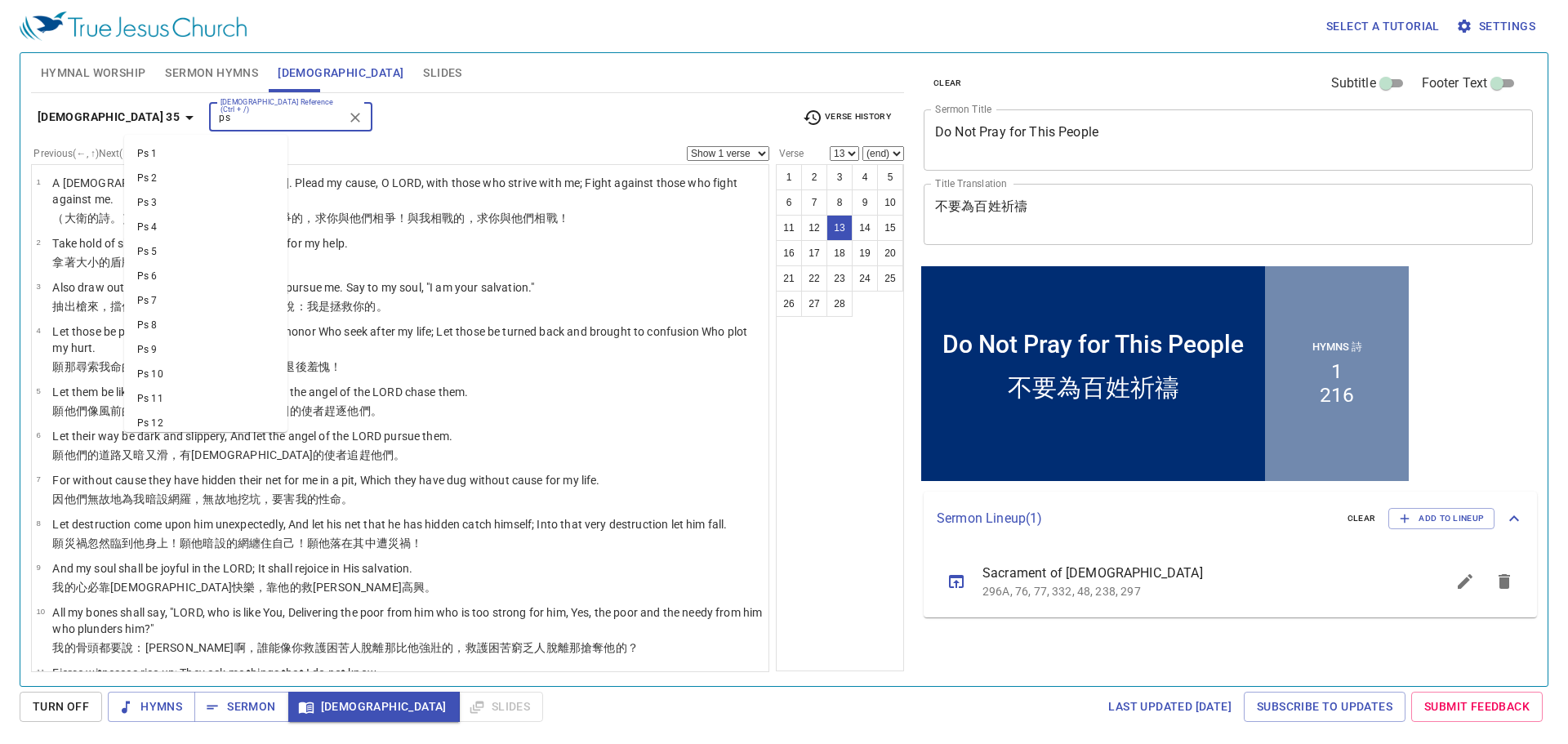
scroll to position [2533, 0]
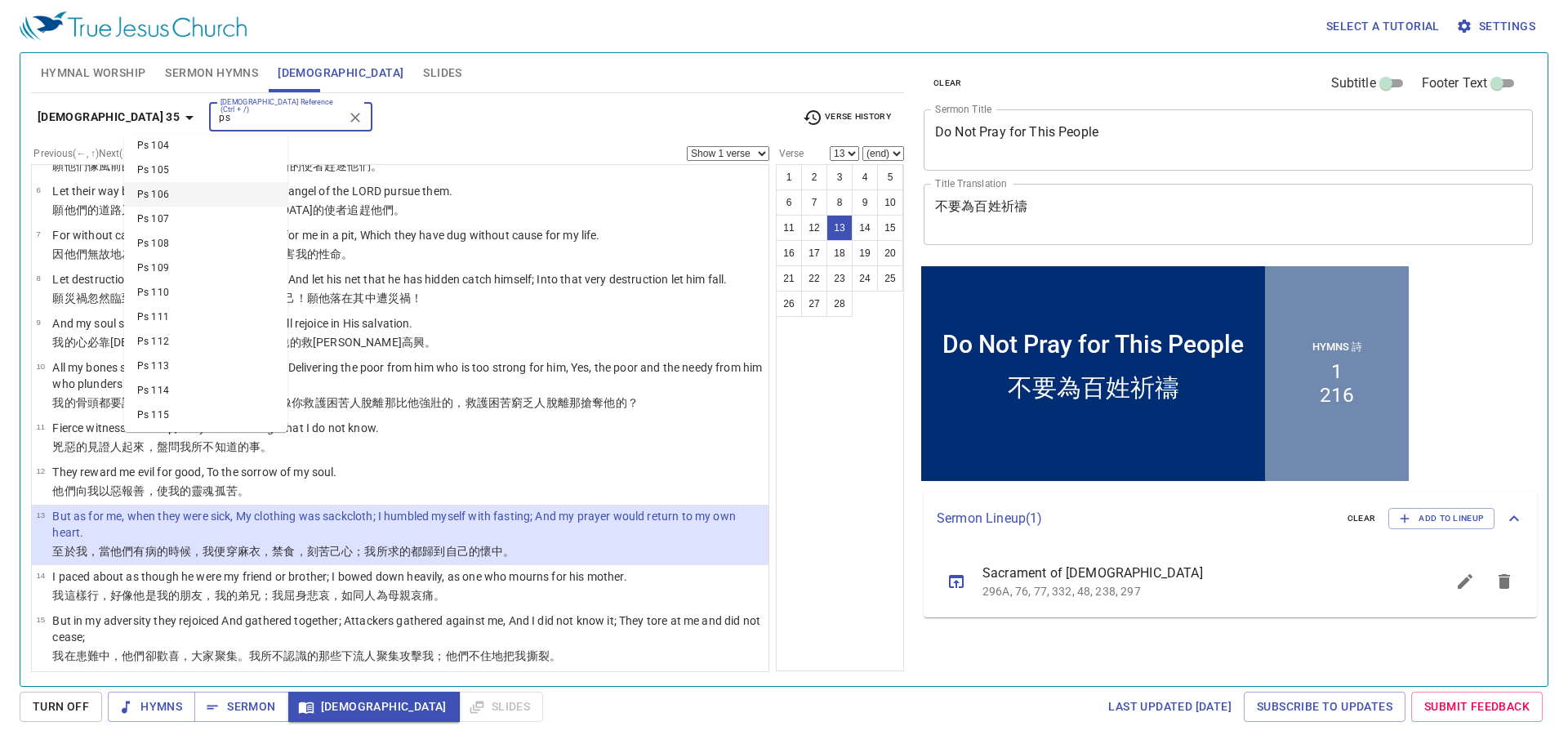
click at [234, 192] on li "Ps 106" at bounding box center [206, 194] width 163 height 24
type input "ps"
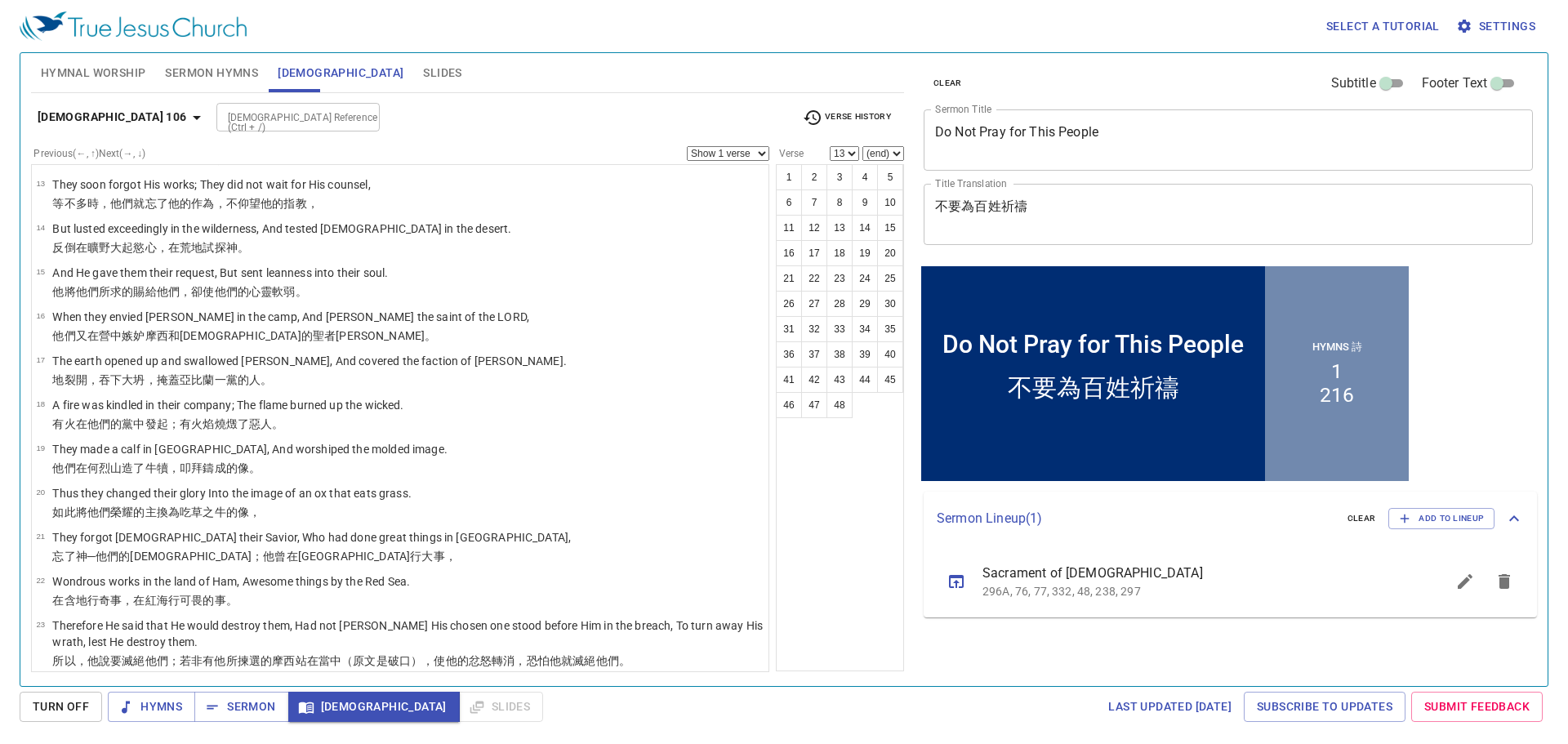
scroll to position [571, 0]
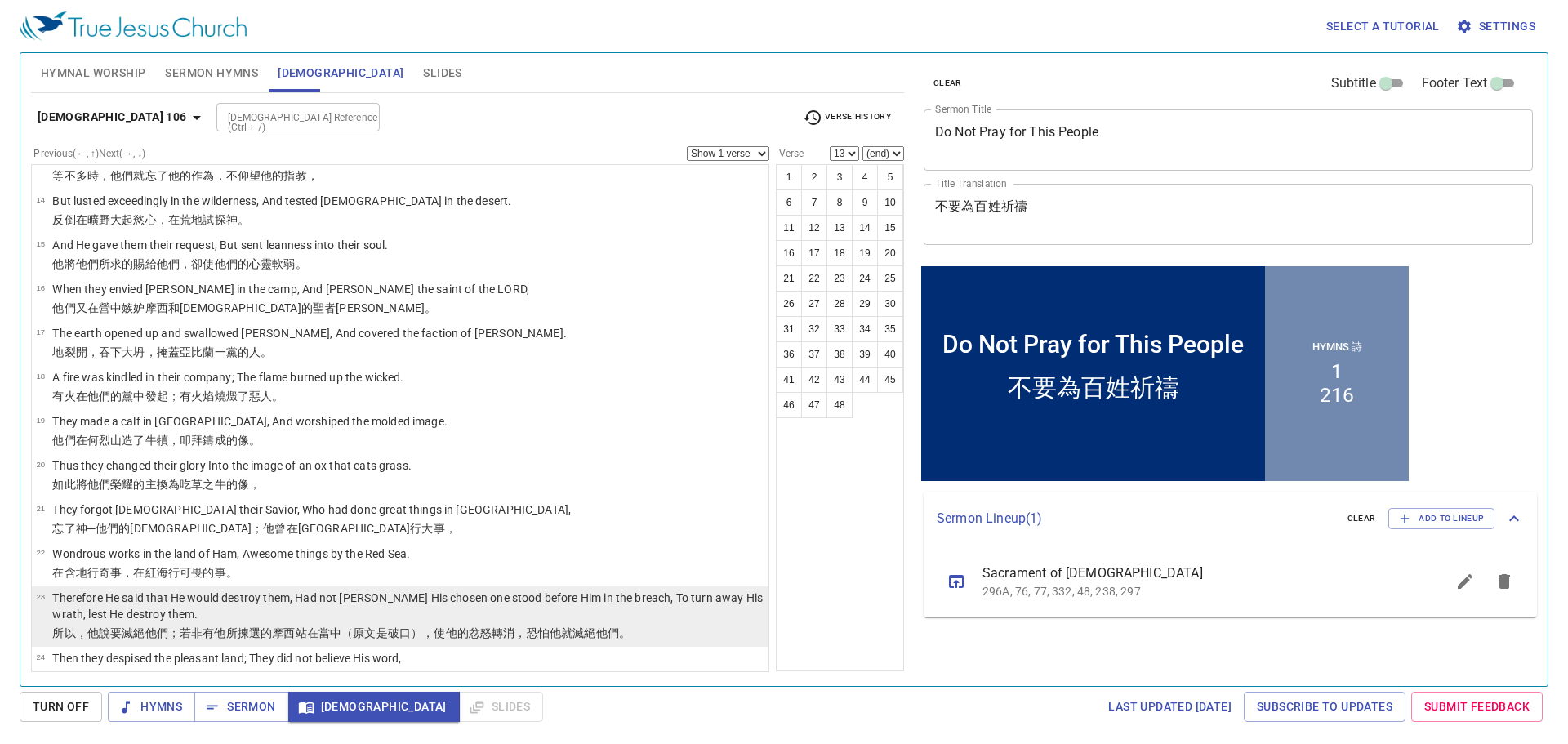
click at [405, 605] on li "23 Therefore He said that He would destroy them, Had not Moses His chosen one s…" at bounding box center [400, 616] width 736 height 60
select select "23"
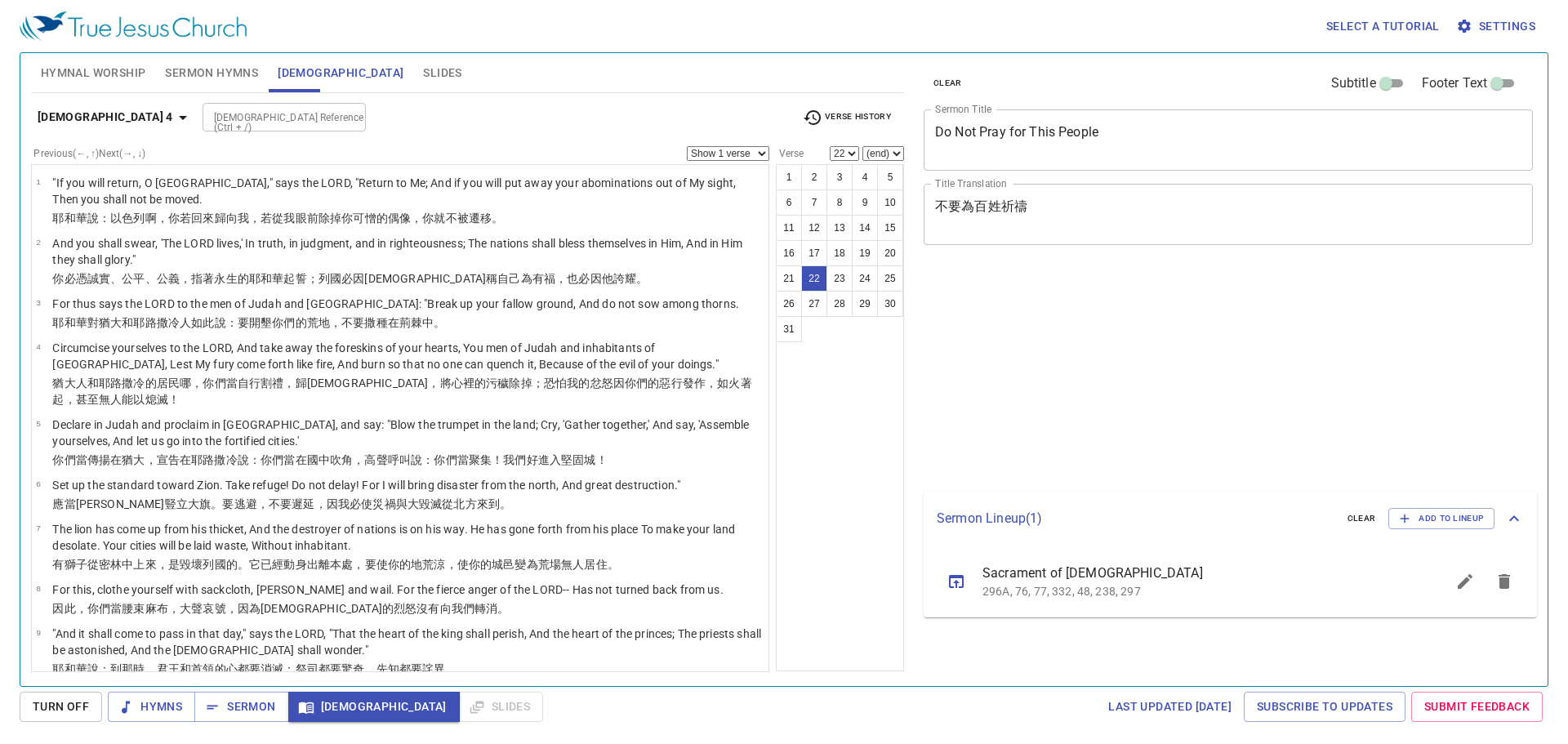
select select "22"
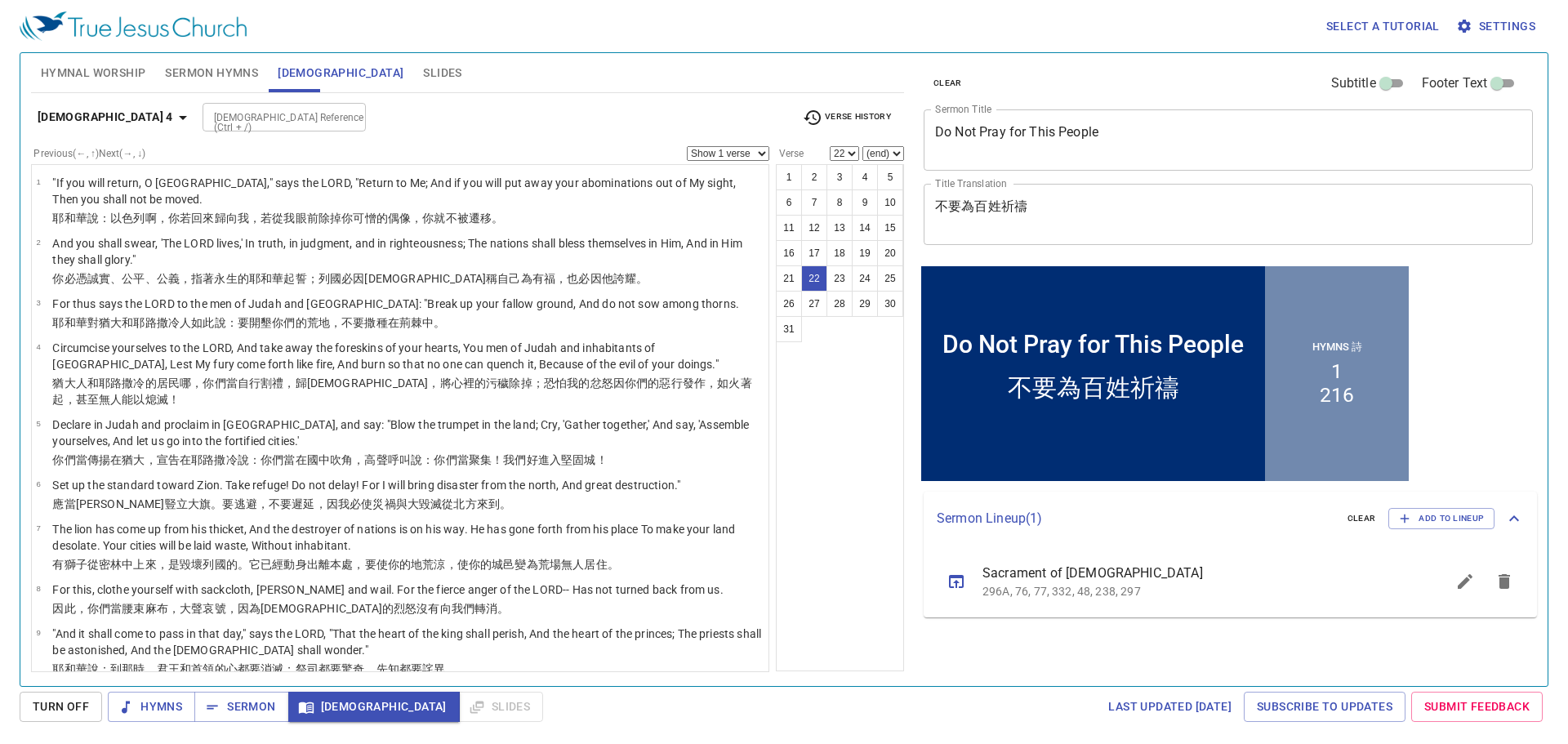
scroll to position [923, 0]
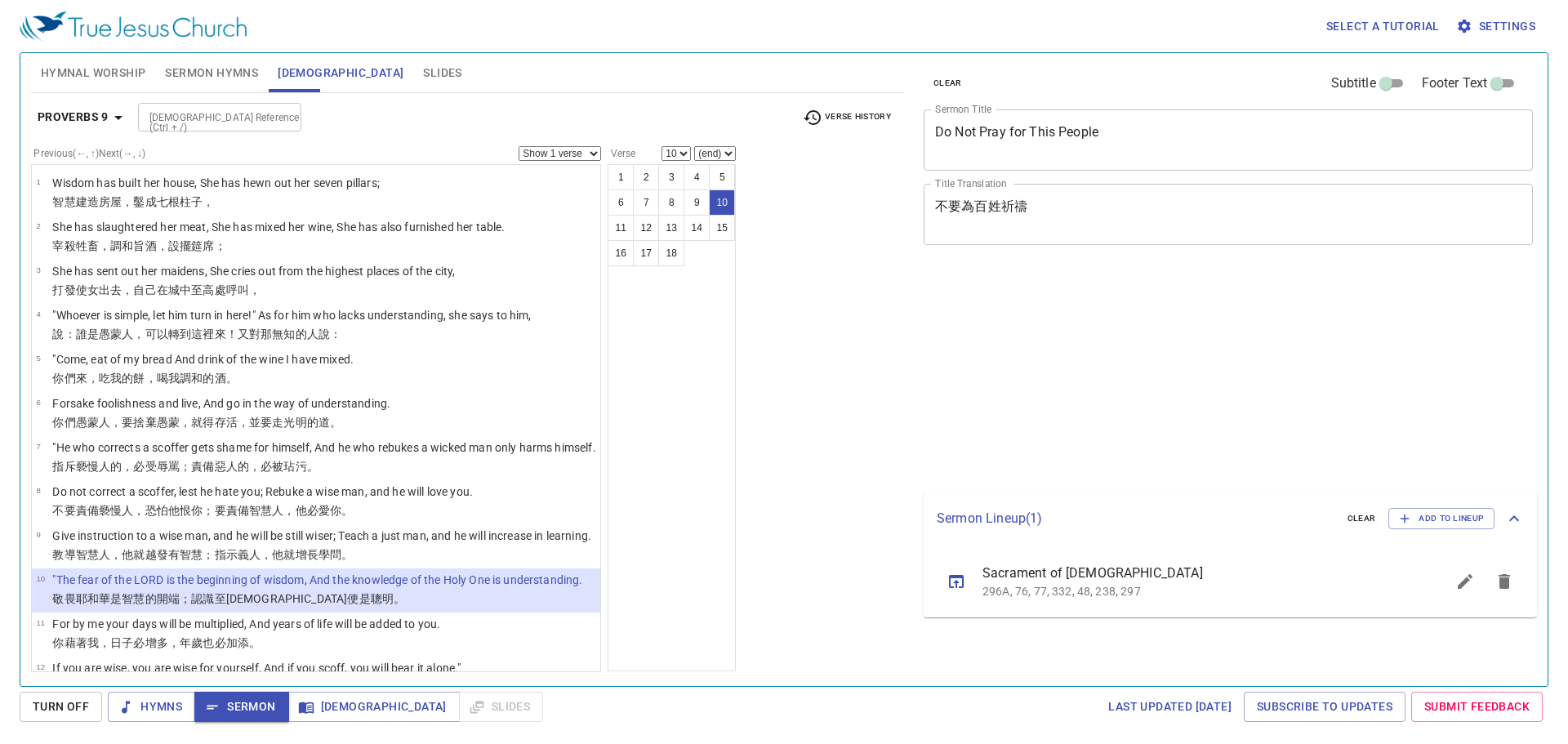
select select "10"
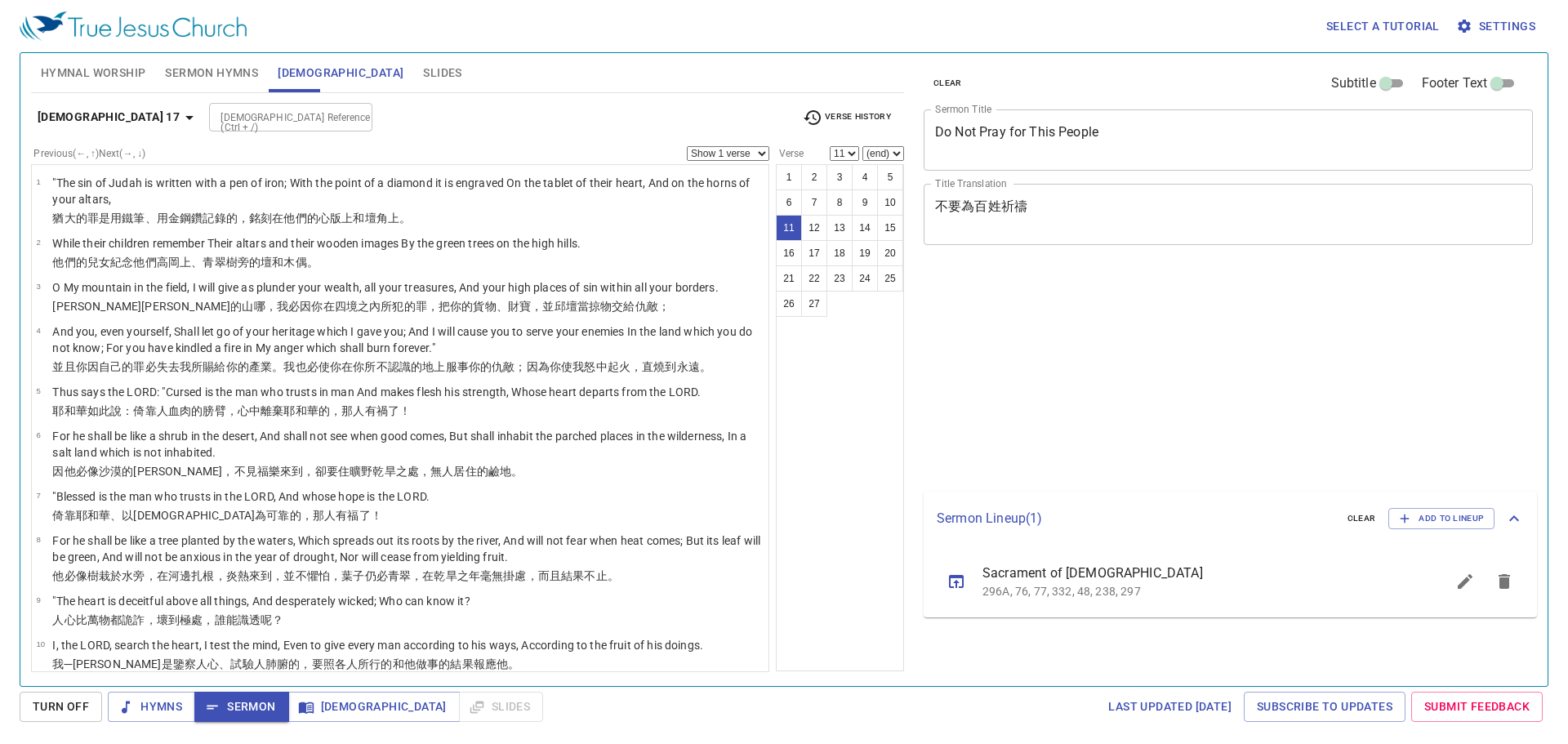
select select "11"
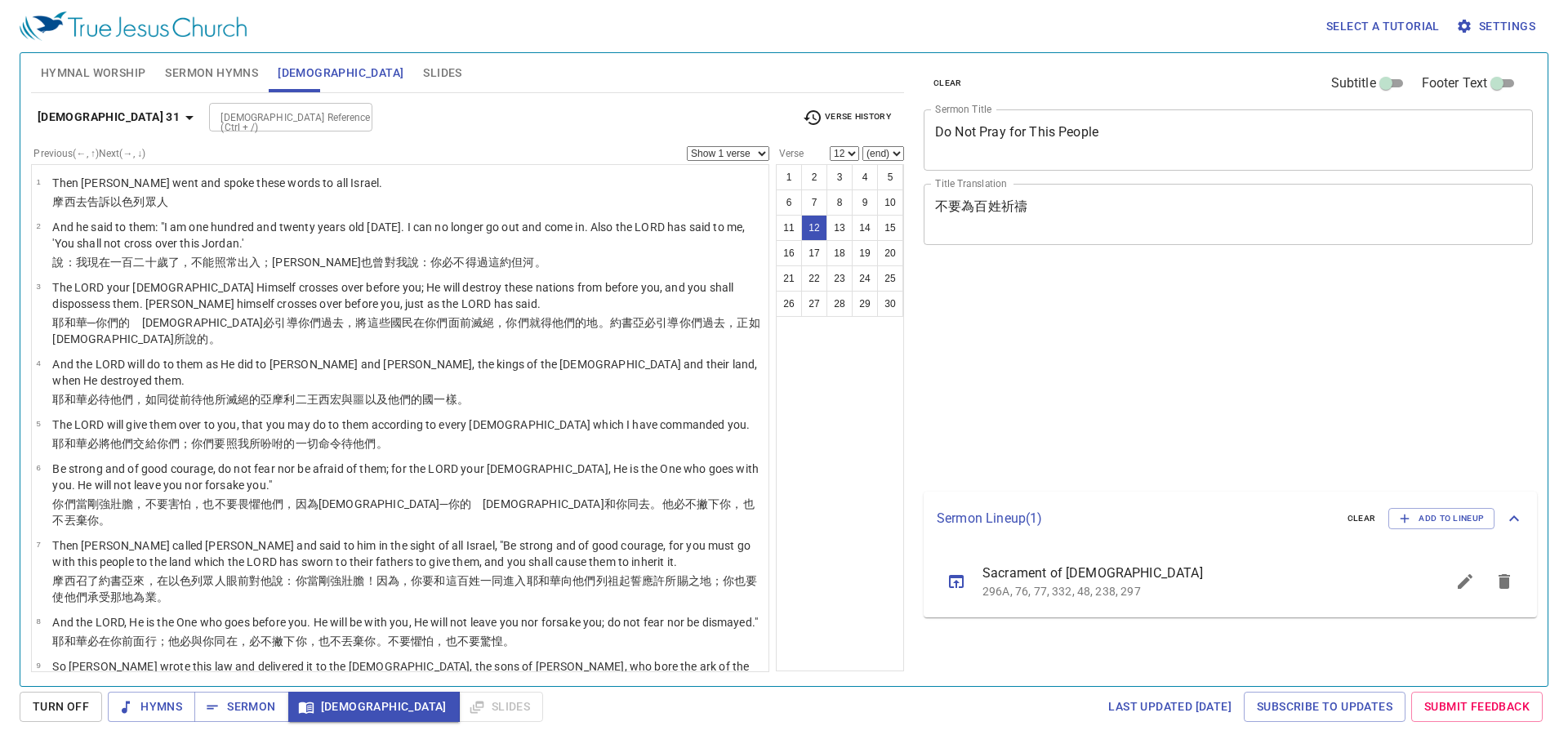
select select "12"
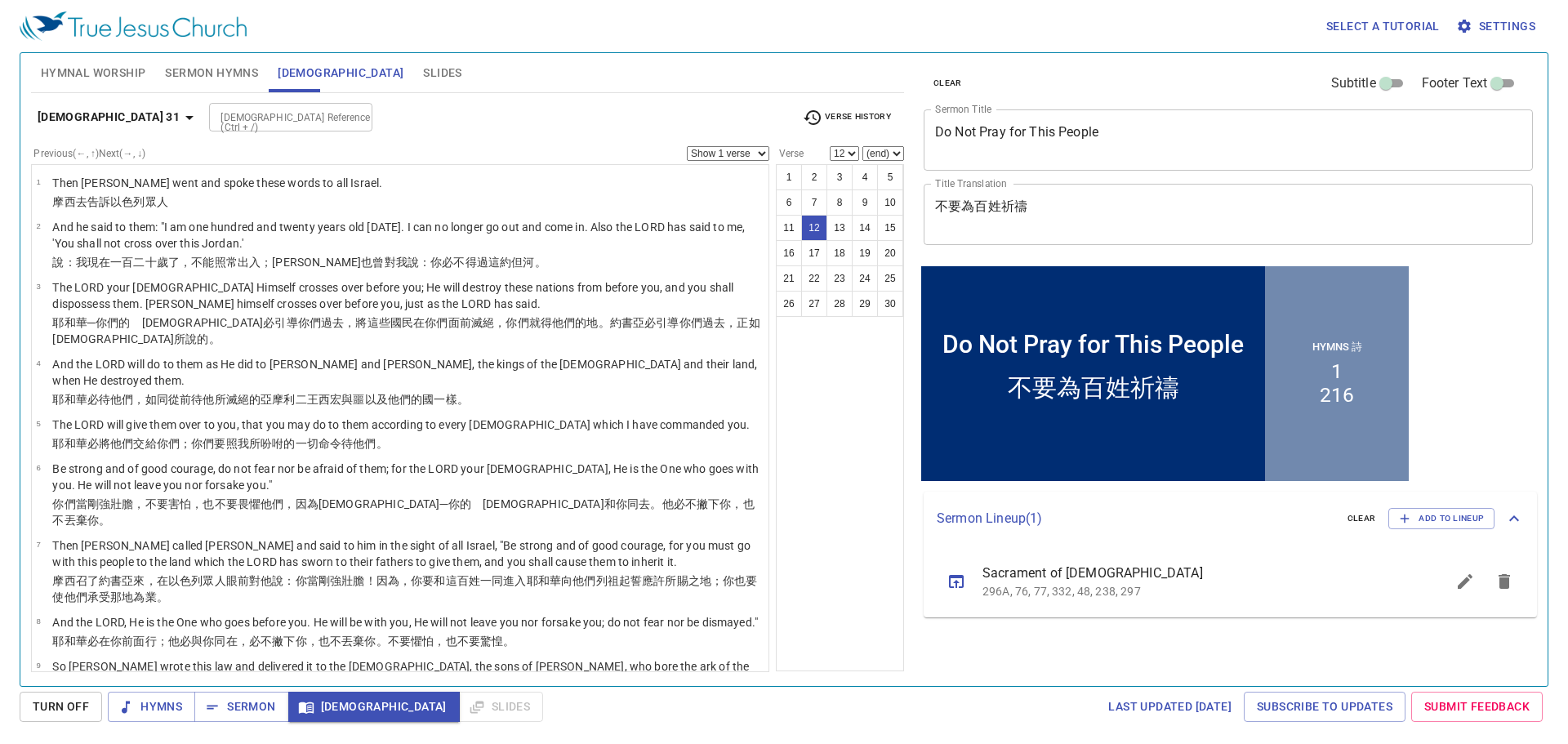
scroll to position [327, 0]
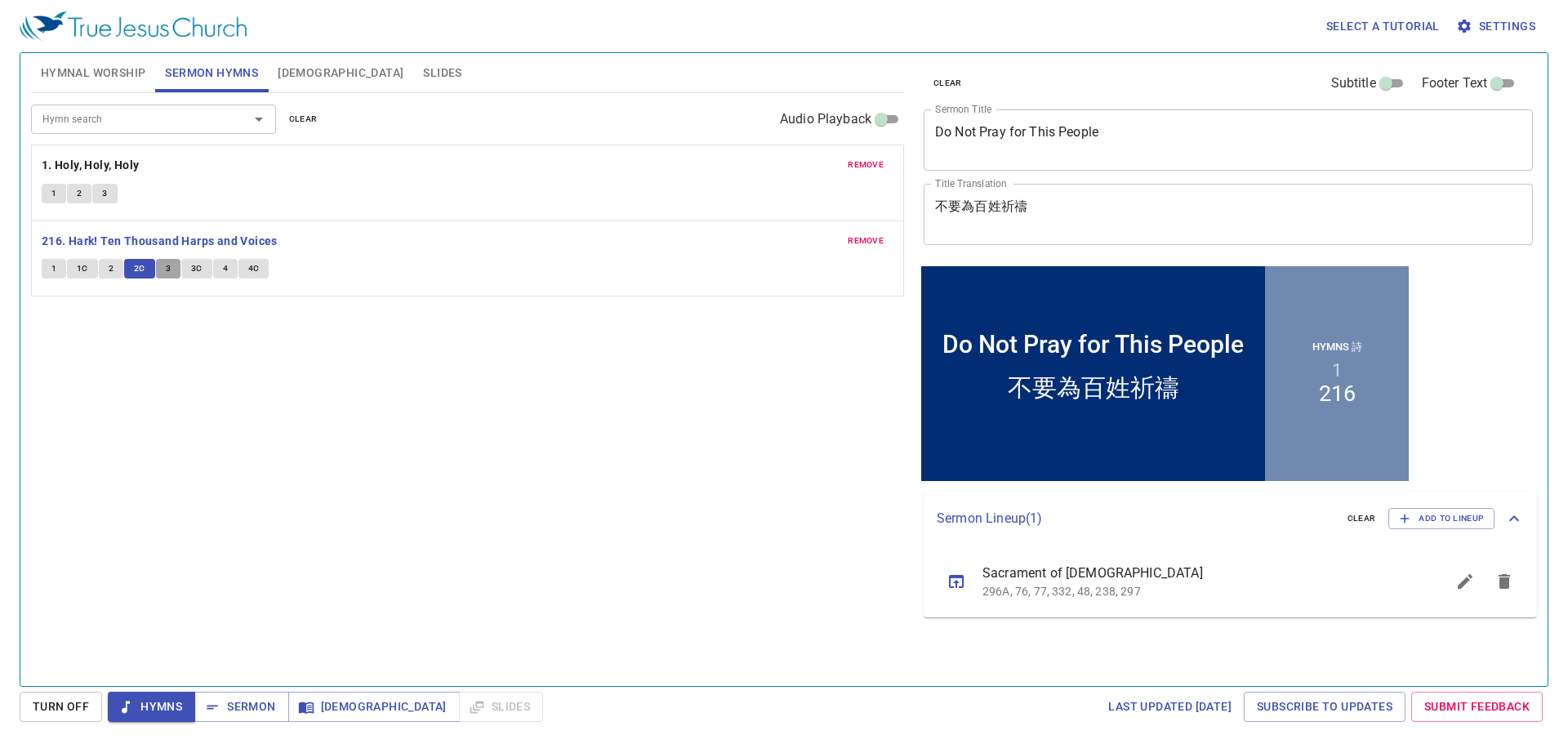
click at [162, 266] on button "3" at bounding box center [168, 269] width 24 height 20
click at [196, 263] on span "3C" at bounding box center [197, 269] width 12 height 14
click at [225, 263] on span "4" at bounding box center [225, 269] width 4 height 14
click at [246, 263] on button "4C" at bounding box center [254, 269] width 31 height 20
click at [251, 701] on span "Sermon" at bounding box center [241, 707] width 67 height 21
